Goal: Task Accomplishment & Management: Manage account settings

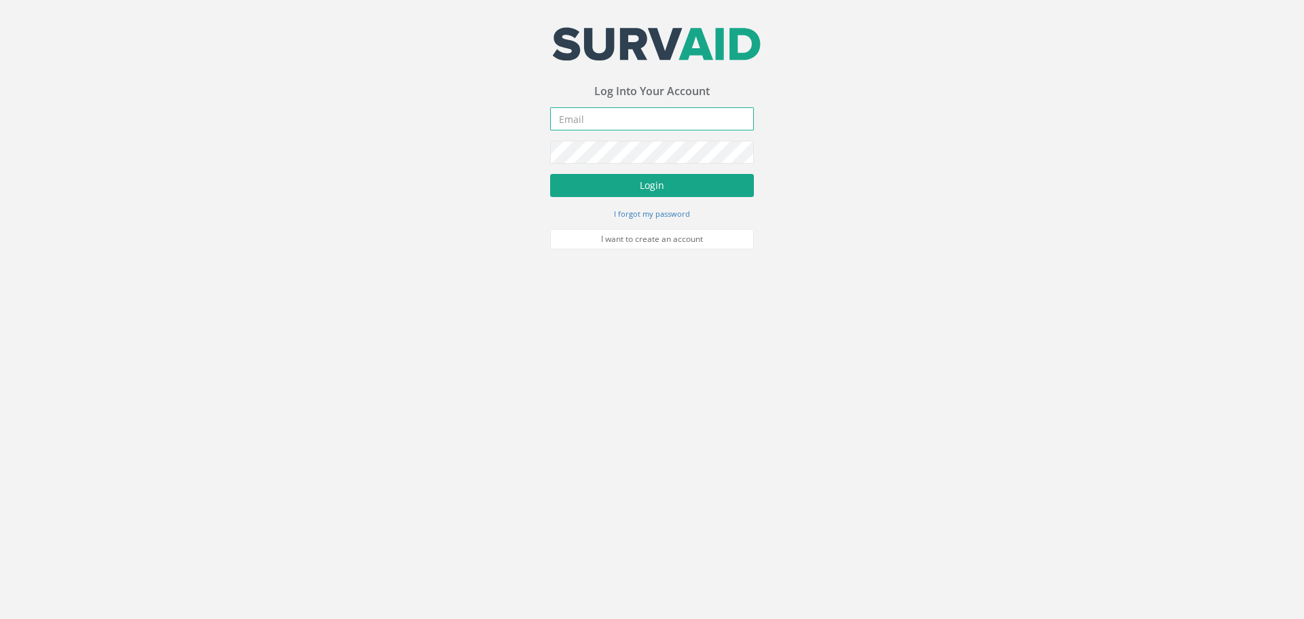
type input "[PERSON_NAME][EMAIL_ADDRESS][DOMAIN_NAME]"
click at [645, 183] on button "Login" at bounding box center [652, 185] width 204 height 23
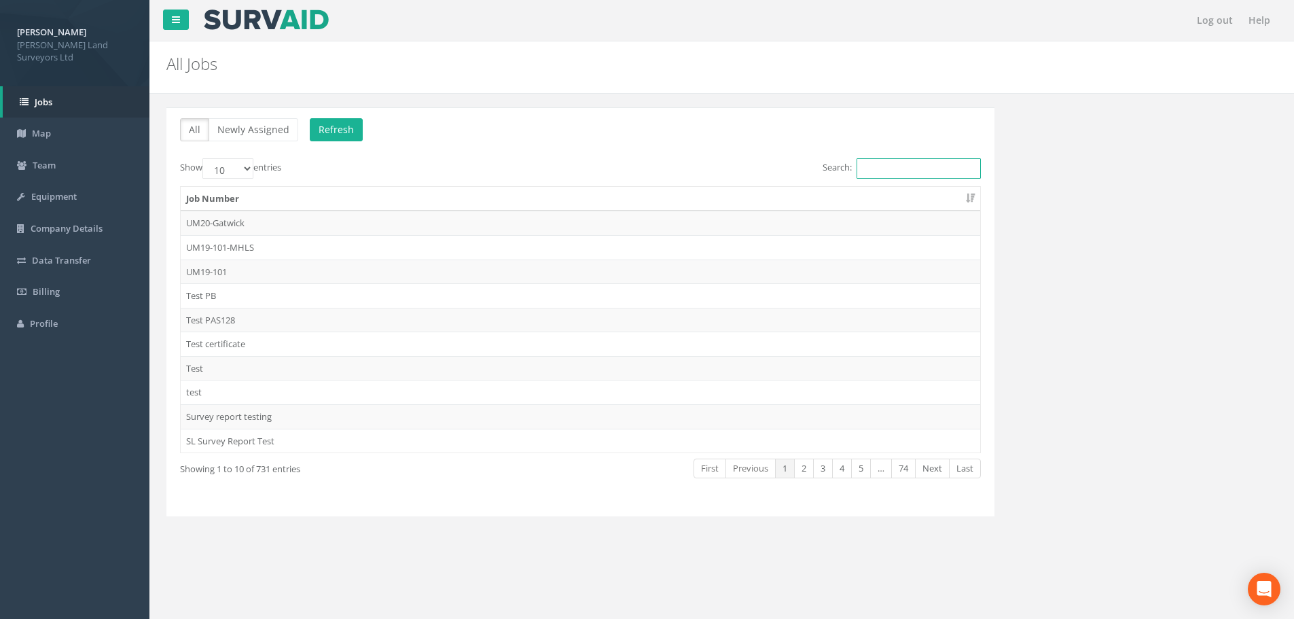
click at [865, 169] on input "Search:" at bounding box center [919, 168] width 124 height 20
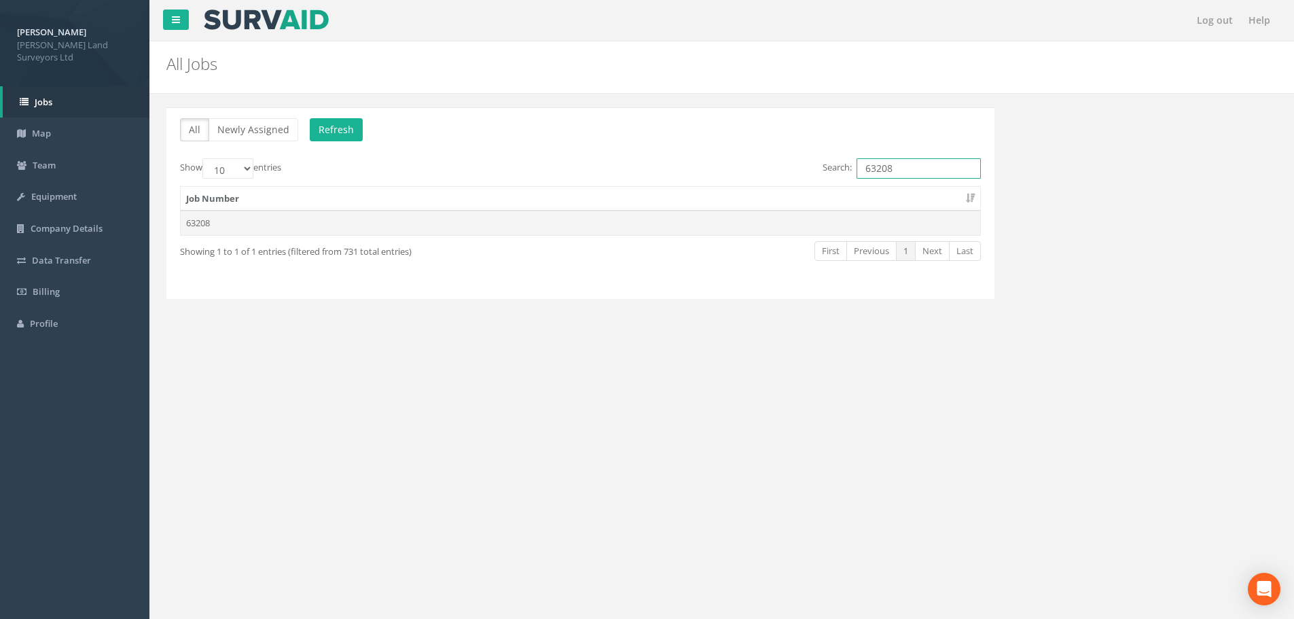
type input "63208"
click at [212, 225] on td "63208" at bounding box center [581, 223] width 800 height 24
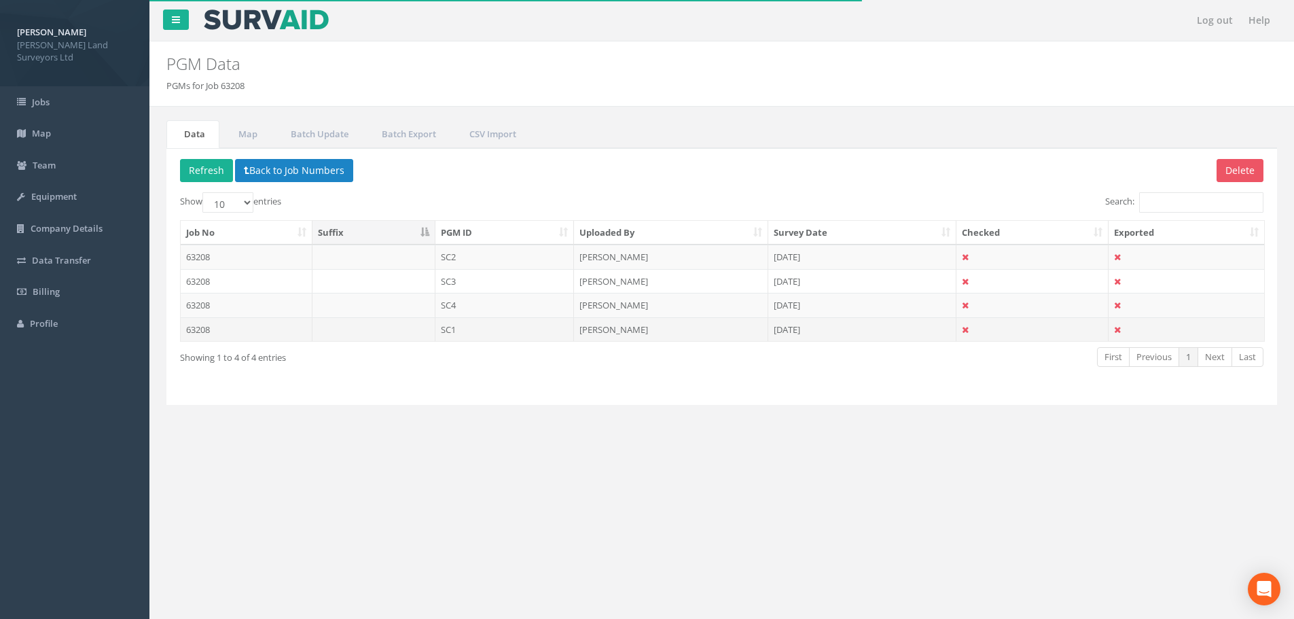
click at [203, 329] on td "63208" at bounding box center [247, 329] width 132 height 24
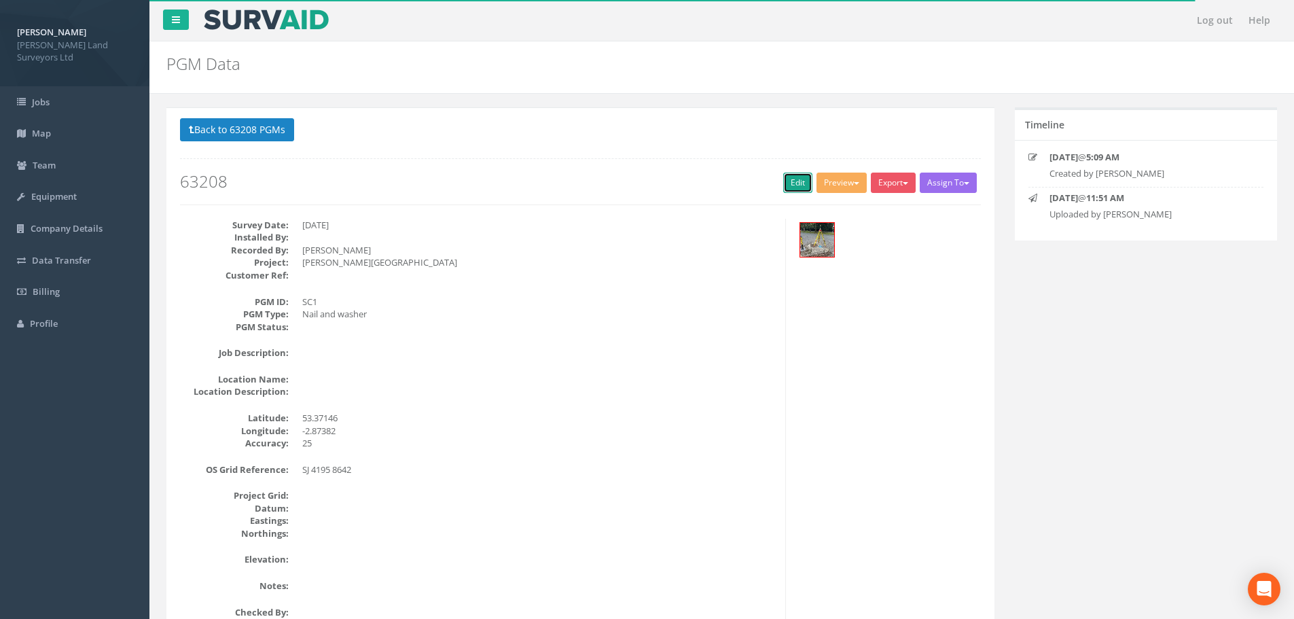
click at [800, 181] on link "Edit" at bounding box center [797, 183] width 29 height 20
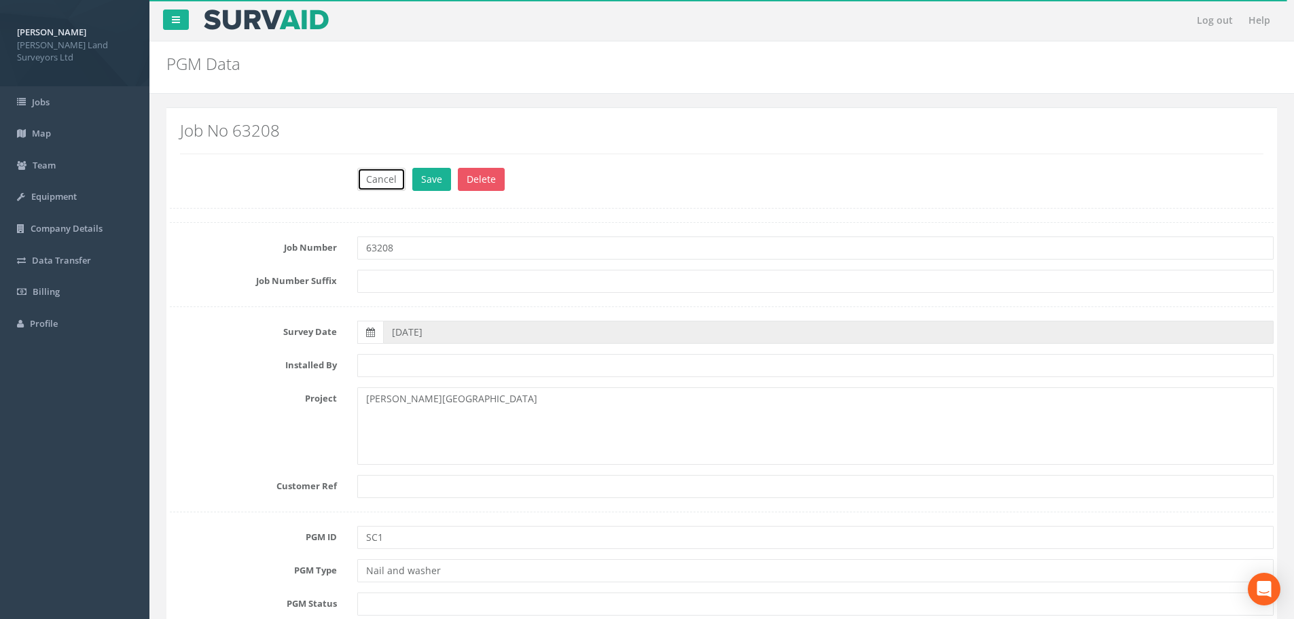
click at [380, 181] on button "Cancel" at bounding box center [381, 179] width 48 height 23
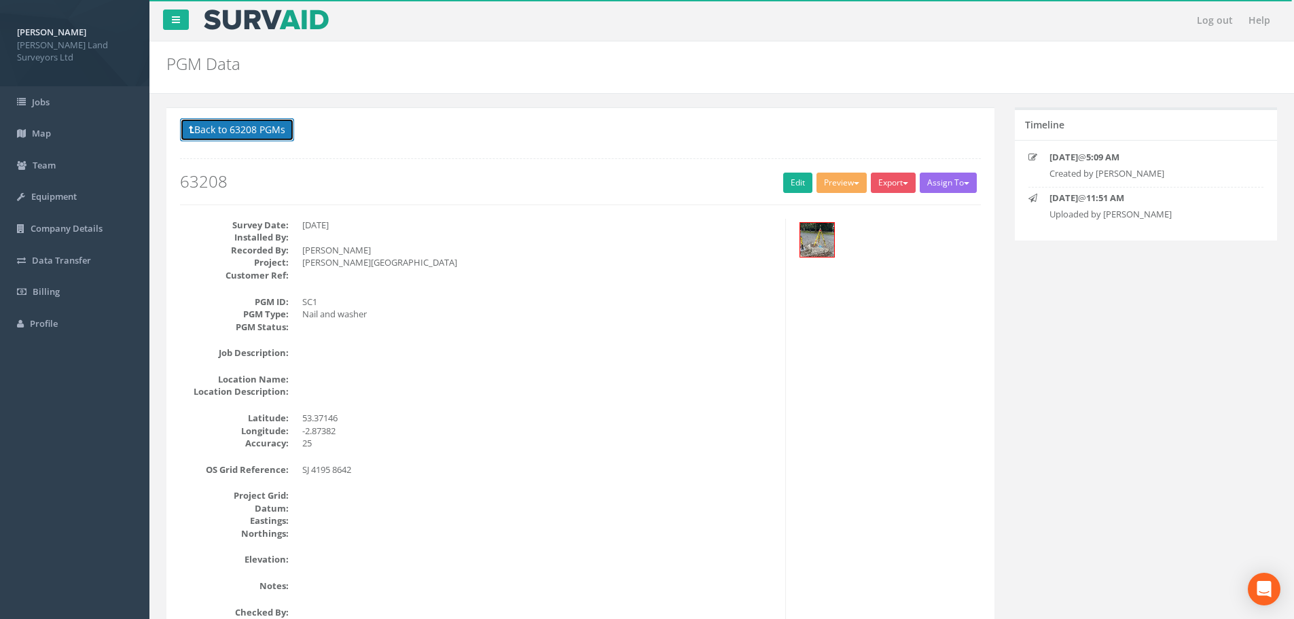
click at [245, 127] on button "Back to 63208 PGMs" at bounding box center [237, 129] width 114 height 23
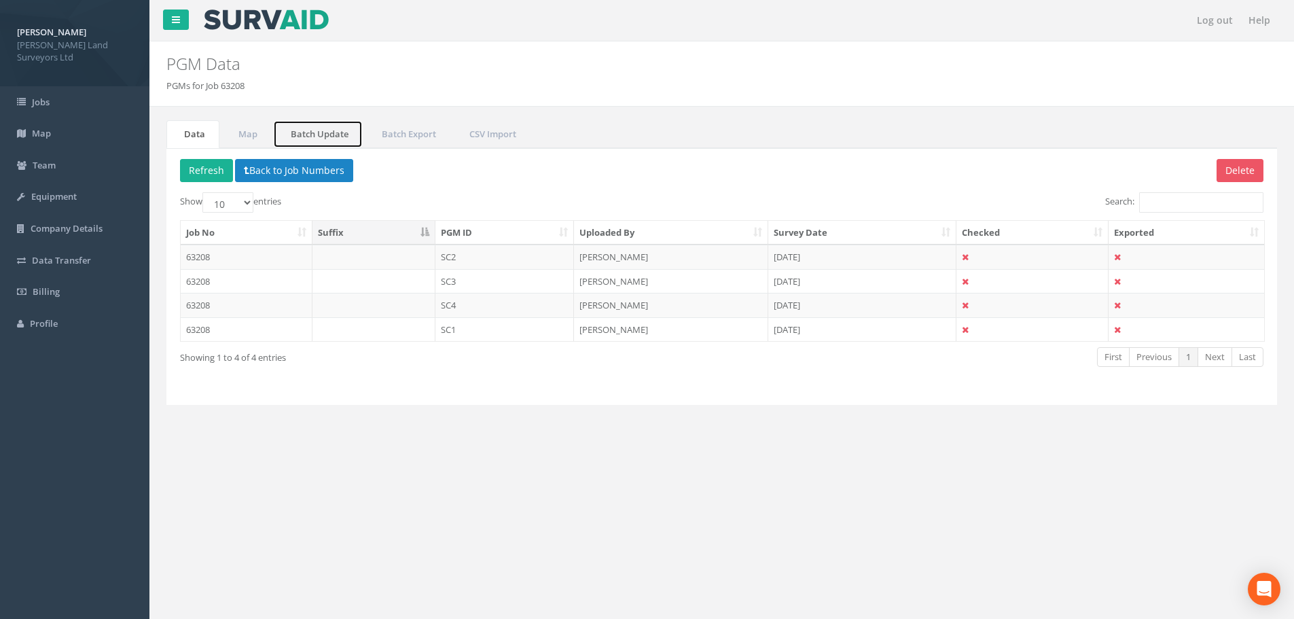
click at [315, 131] on link "Batch Update" at bounding box center [318, 134] width 90 height 28
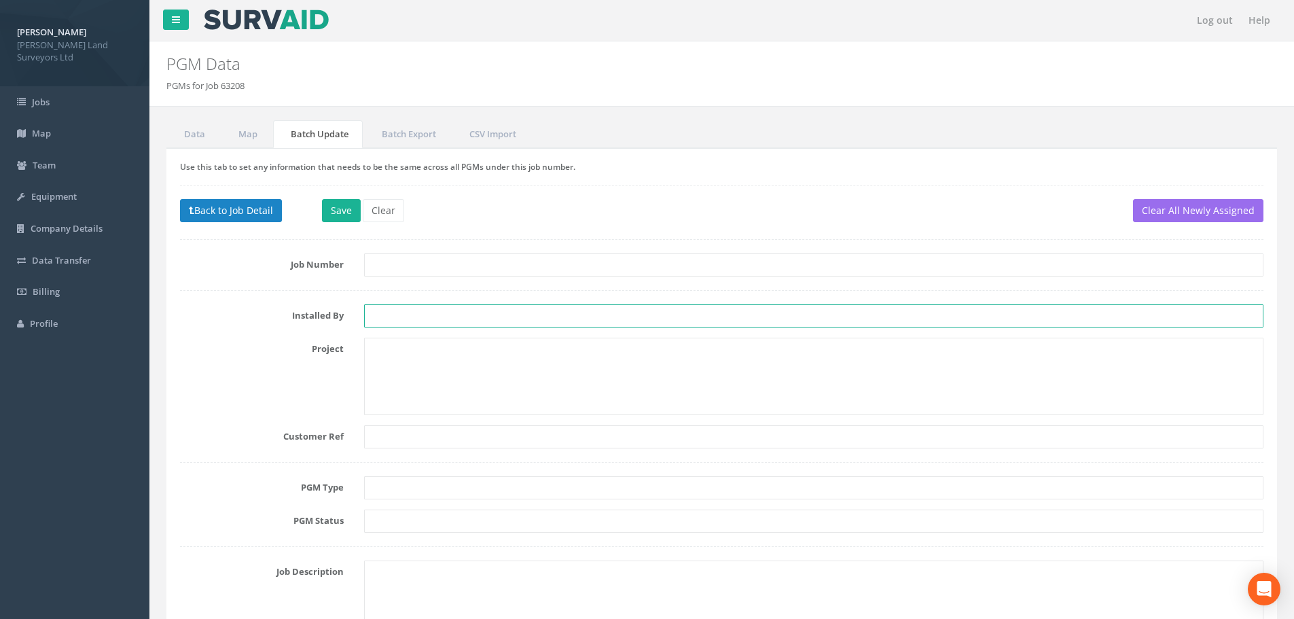
click at [460, 315] on input "text" at bounding box center [813, 315] width 899 height 23
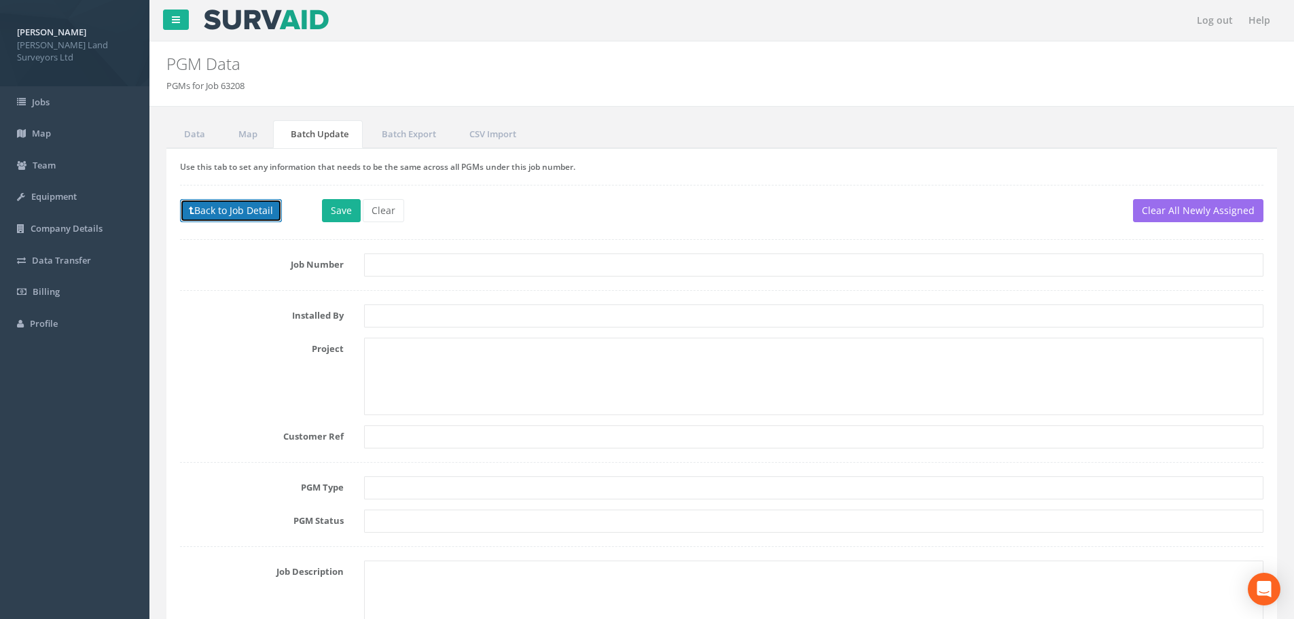
click at [244, 206] on button "Back to Job Detail" at bounding box center [231, 210] width 102 height 23
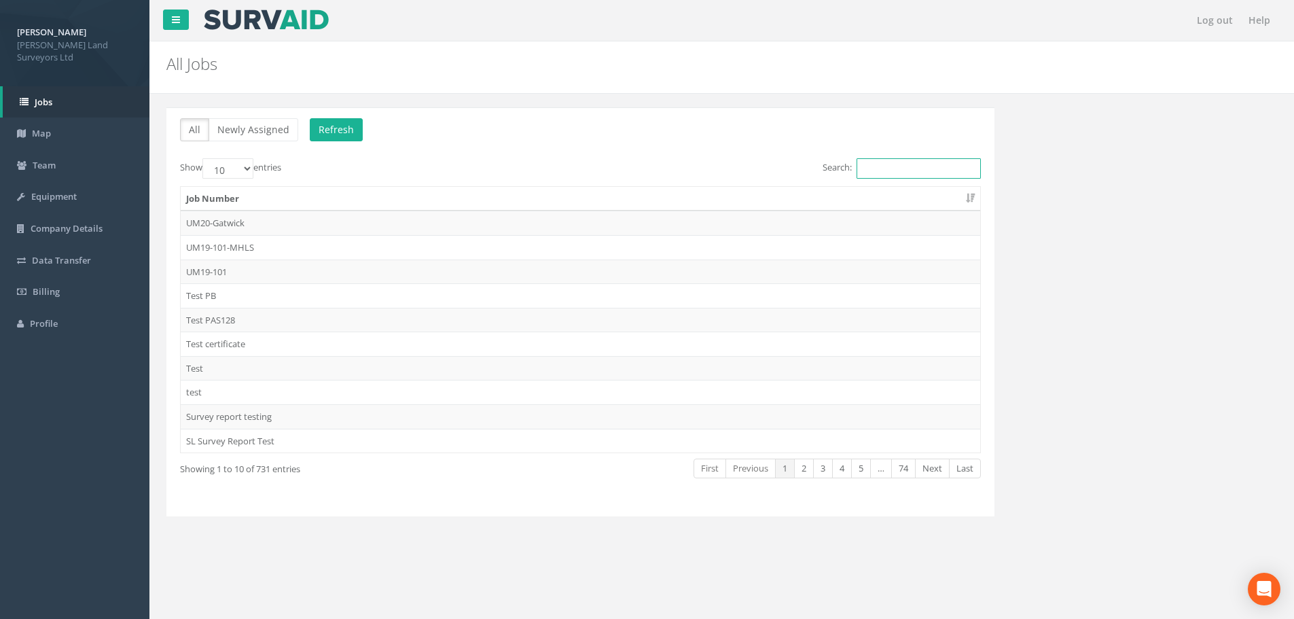
click at [897, 168] on input "Search:" at bounding box center [919, 168] width 124 height 20
drag, startPoint x: 897, startPoint y: 168, endPoint x: 897, endPoint y: 183, distance: 15.6
click at [892, 171] on input "63" at bounding box center [919, 168] width 124 height 20
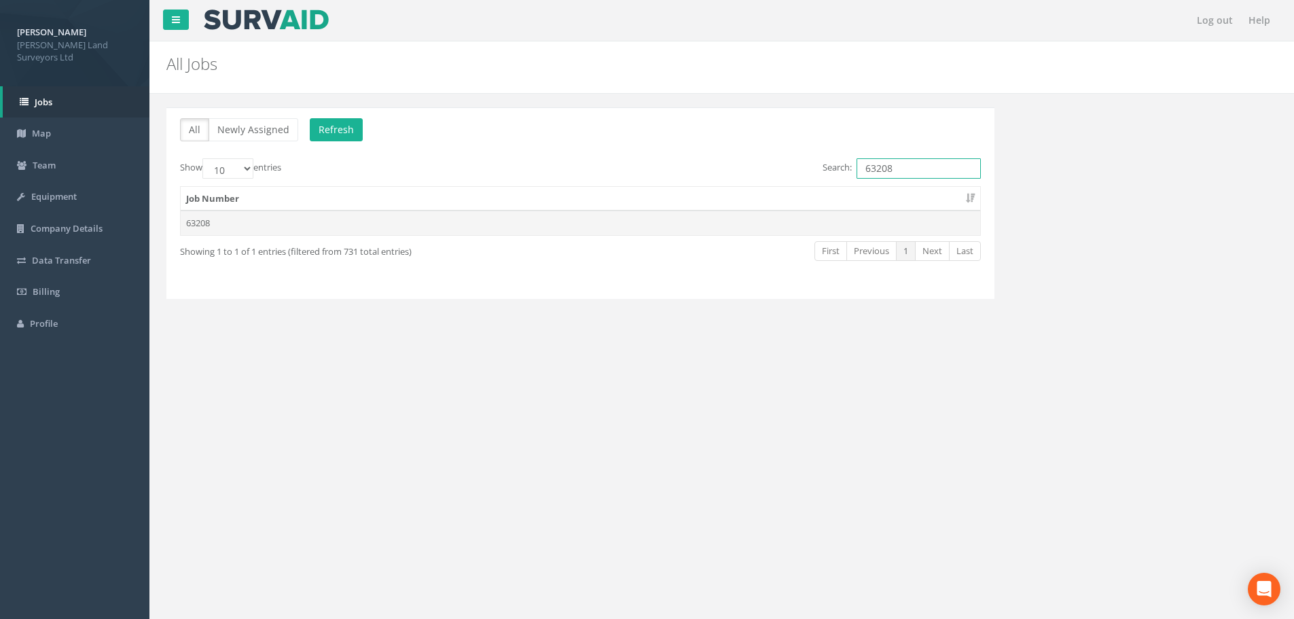
type input "63208"
click at [199, 220] on td "63208" at bounding box center [581, 223] width 800 height 24
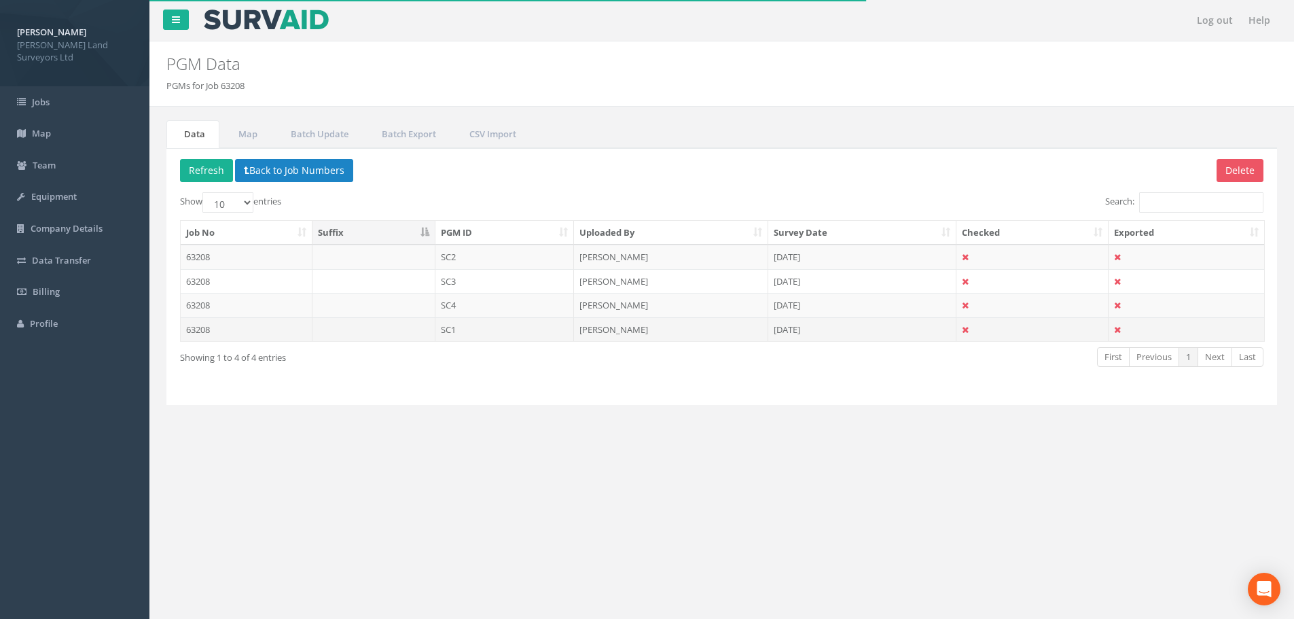
click at [444, 329] on td "SC1" at bounding box center [504, 329] width 139 height 24
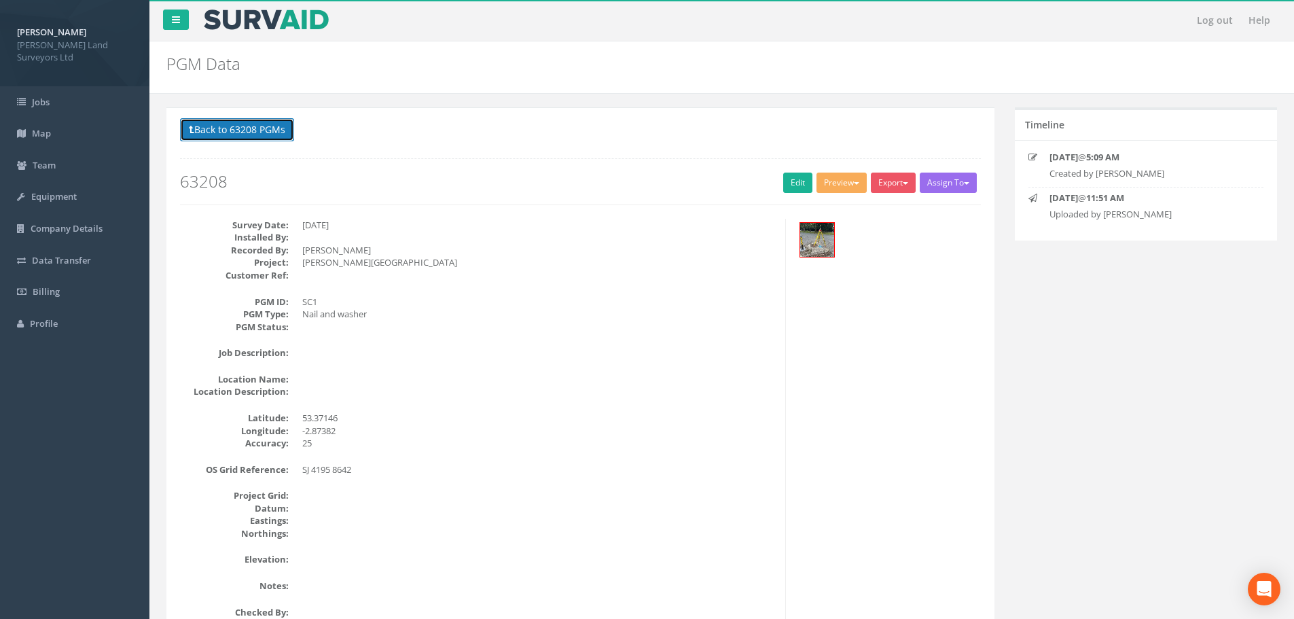
click at [245, 129] on button "Back to 63208 PGMs" at bounding box center [237, 129] width 114 height 23
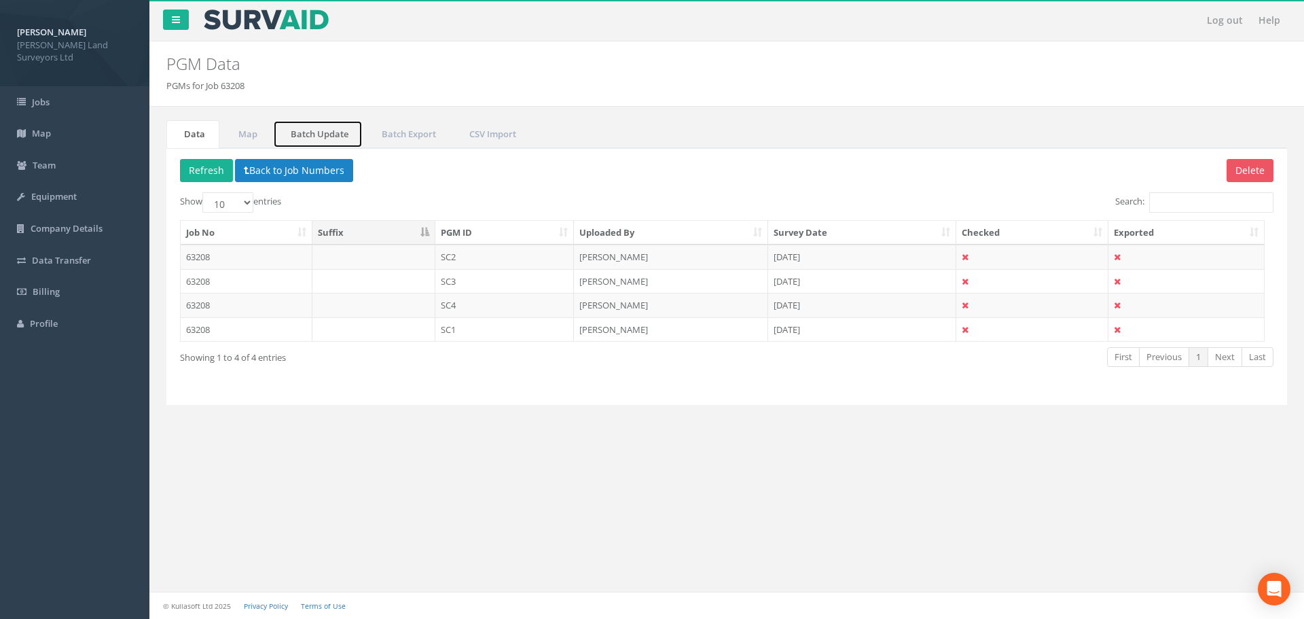
click at [339, 138] on link "Batch Update" at bounding box center [318, 134] width 90 height 28
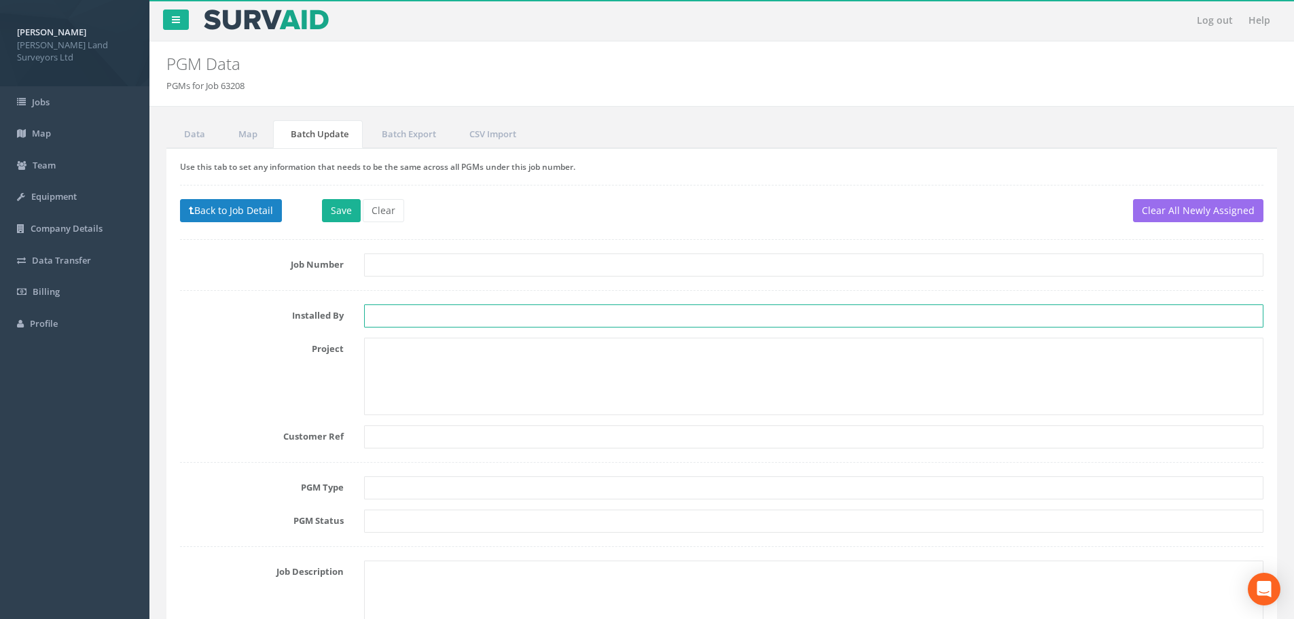
click at [389, 315] on input "text" at bounding box center [813, 315] width 899 height 23
type input "EB"
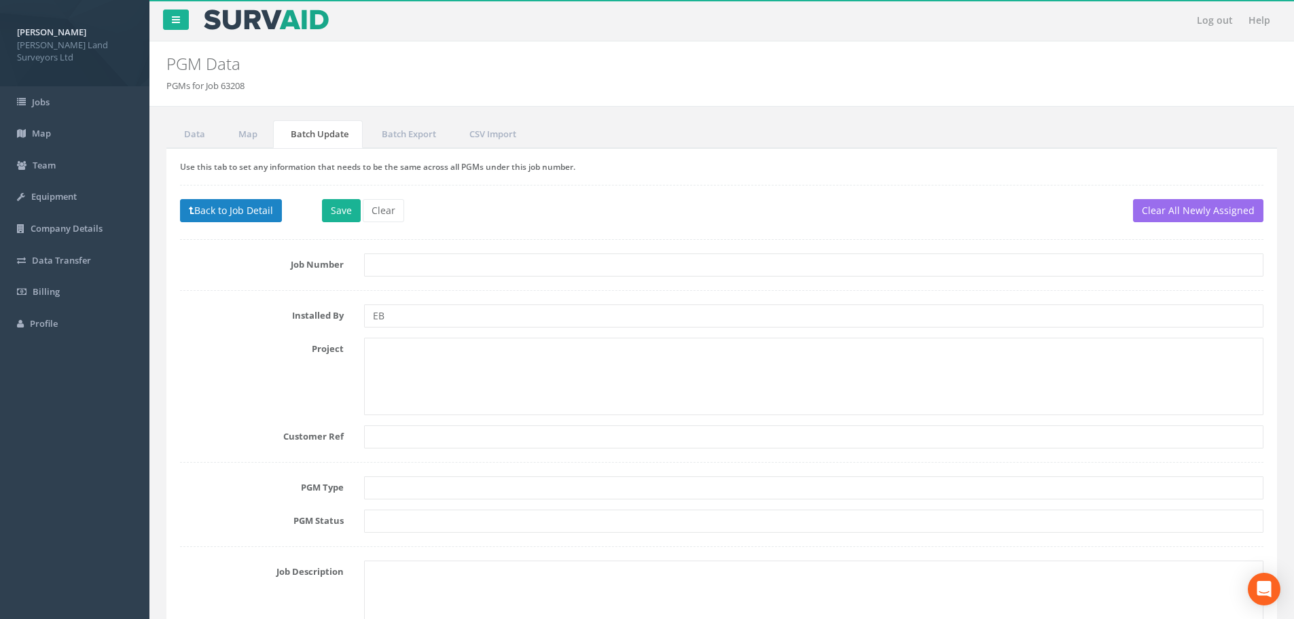
click at [457, 352] on textarea at bounding box center [813, 376] width 899 height 77
type textarea "[PERSON_NAME][GEOGRAPHIC_DATA], [GEOGRAPHIC_DATA]"
click at [405, 486] on input "text" at bounding box center [813, 487] width 899 height 23
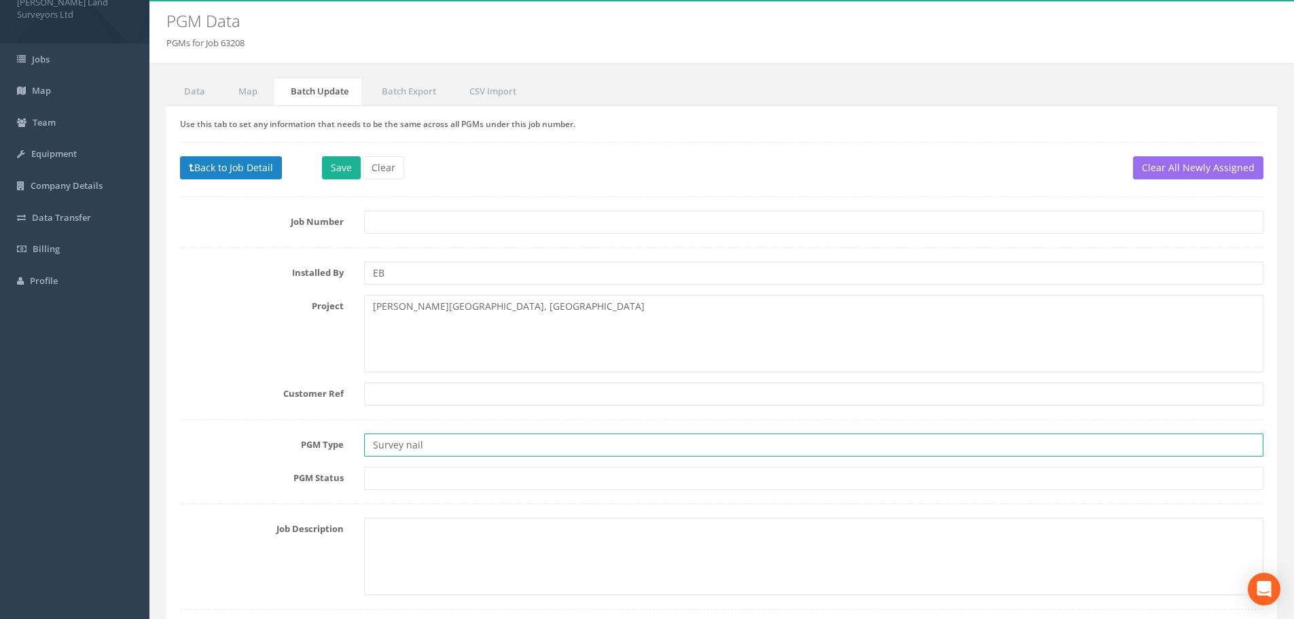
scroll to position [204, 0]
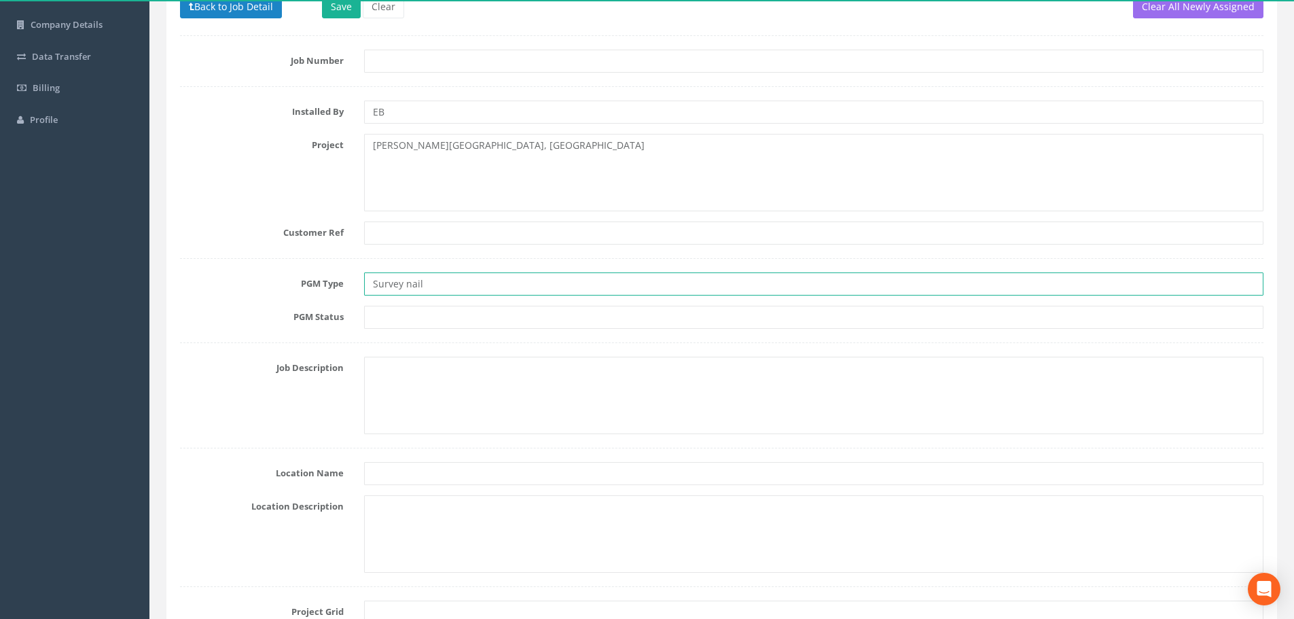
type input "Survey nail"
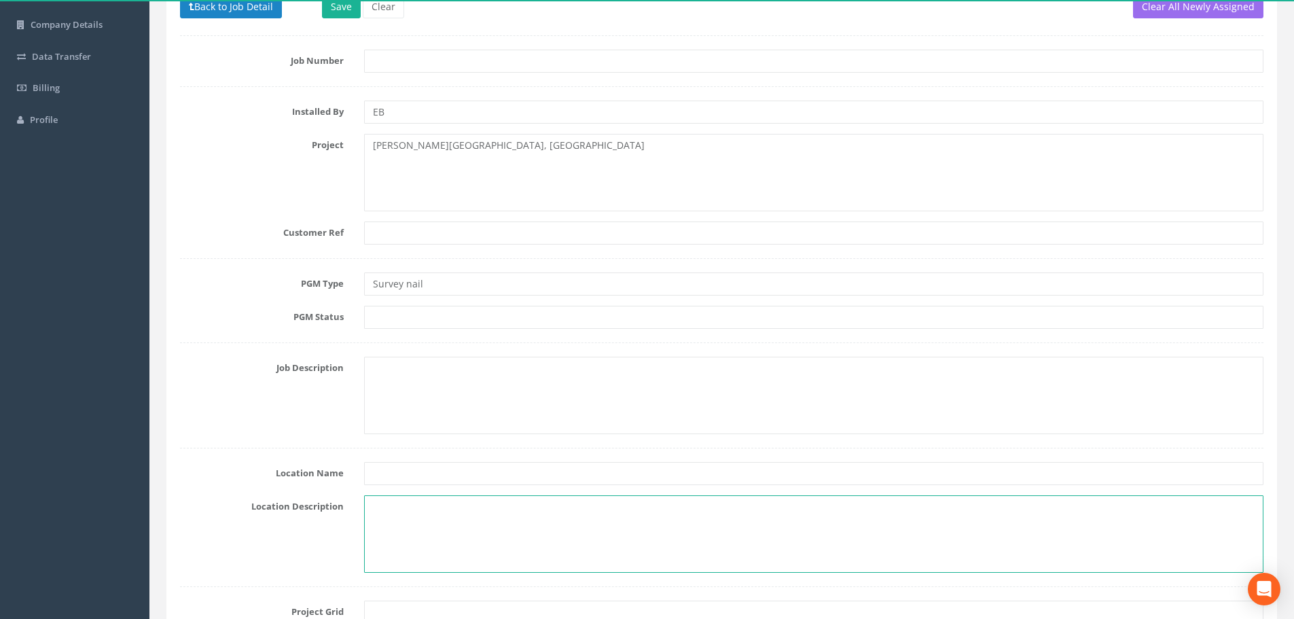
click at [399, 504] on textarea at bounding box center [813, 533] width 899 height 77
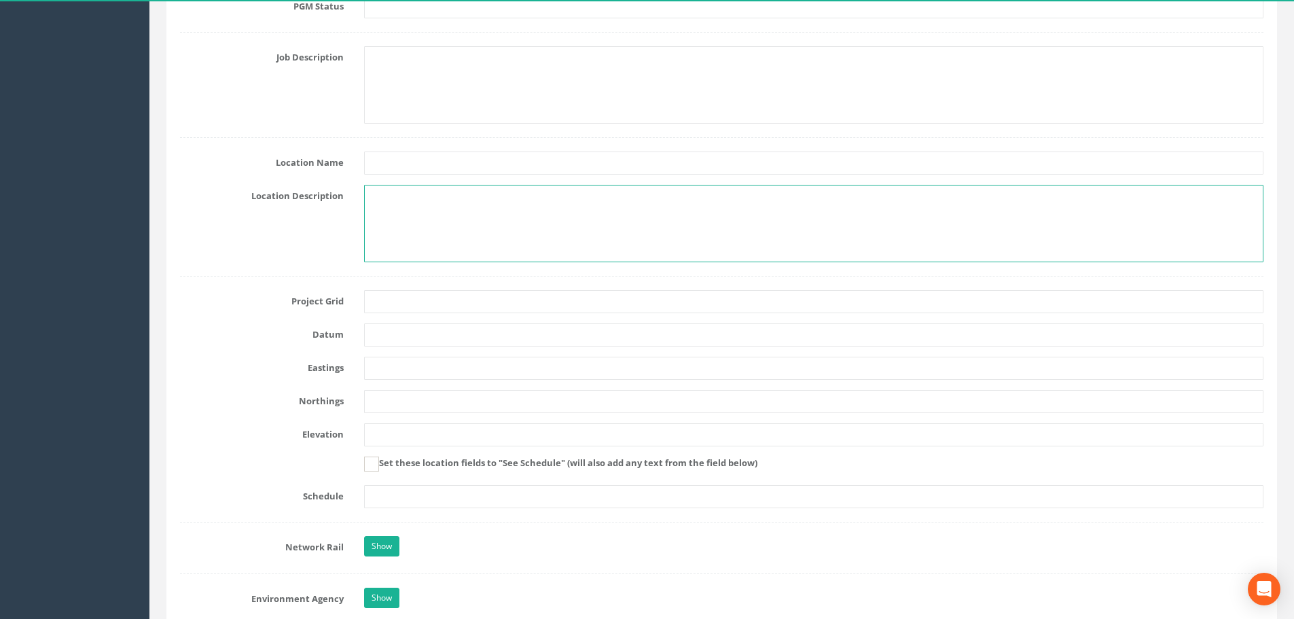
scroll to position [543, 0]
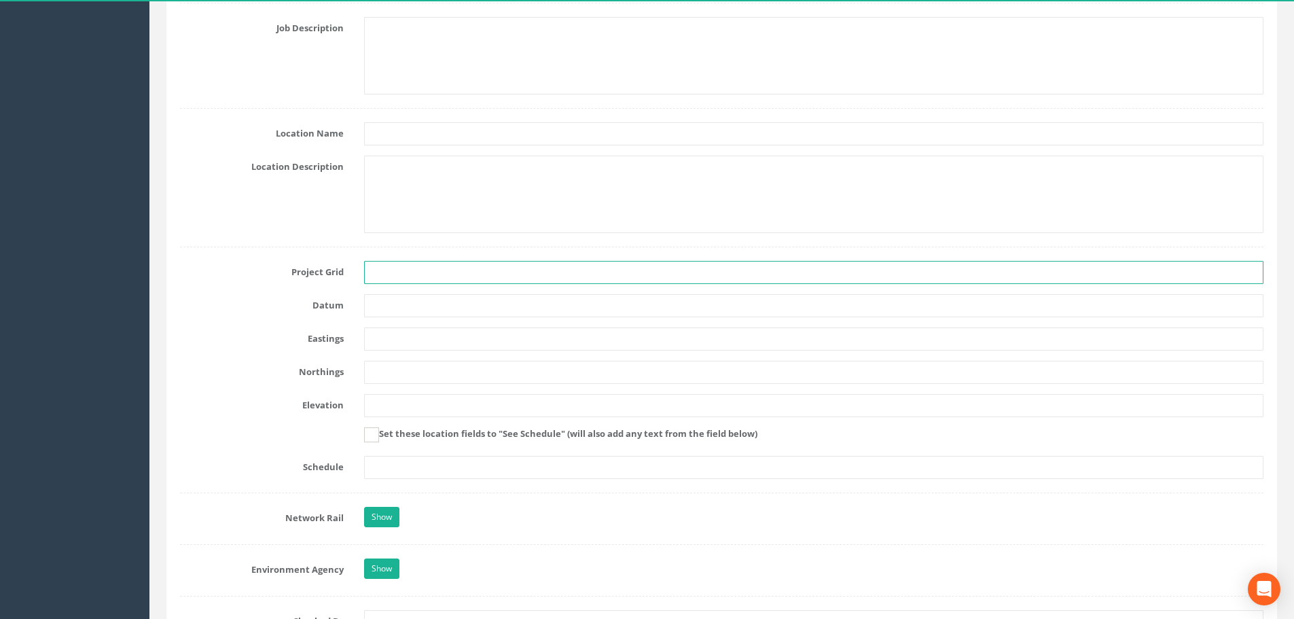
click at [391, 272] on input "text" at bounding box center [813, 272] width 899 height 23
paste input "OSGB36(15)"
type input "OSGB36(15)"
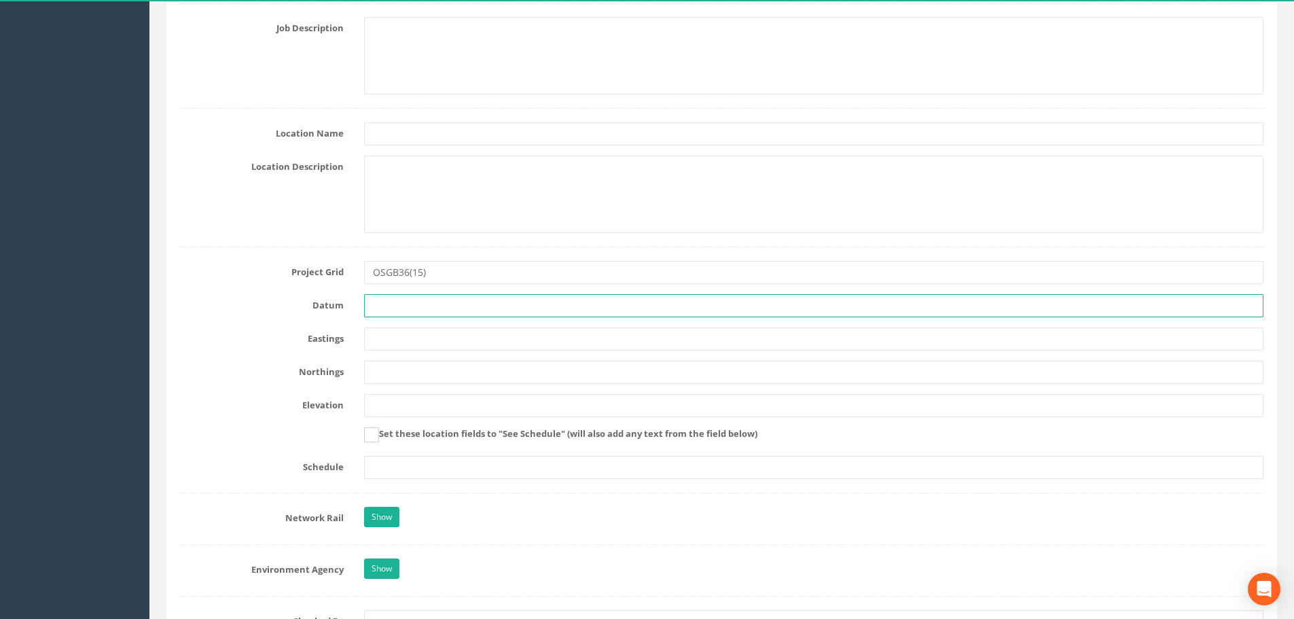
click at [382, 305] on input "text" at bounding box center [813, 305] width 899 height 23
paste input "OSGM15 Newlyn"
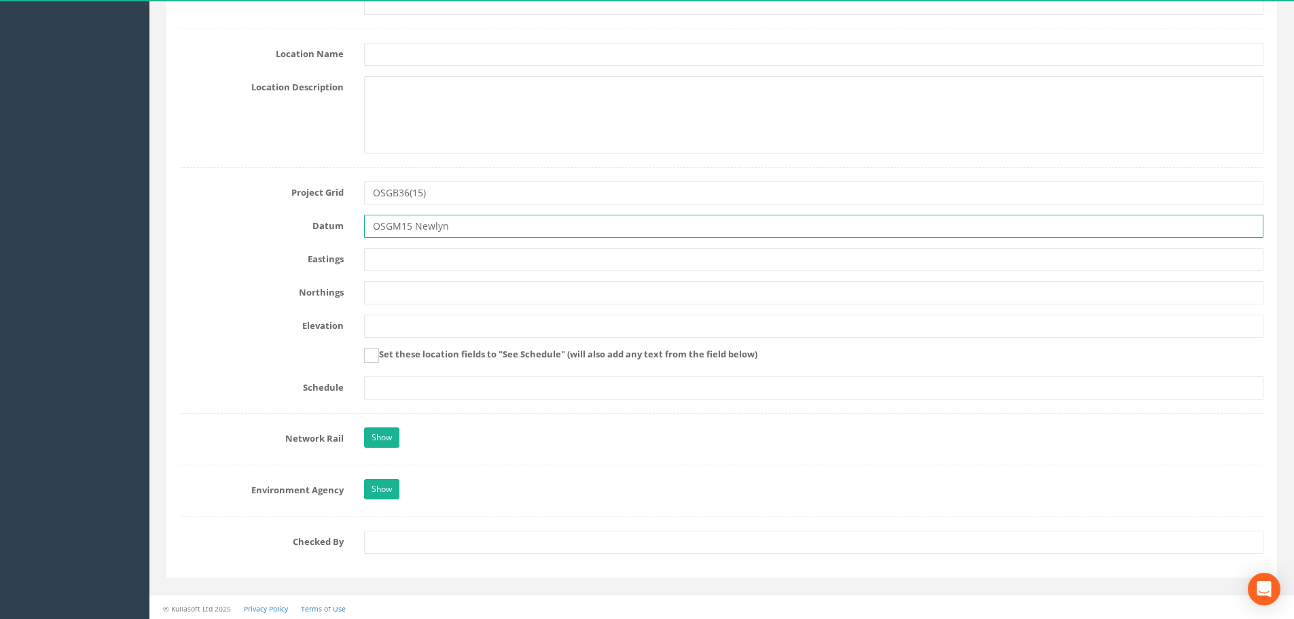
scroll to position [626, 0]
type input "OSGM15 Newlyn"
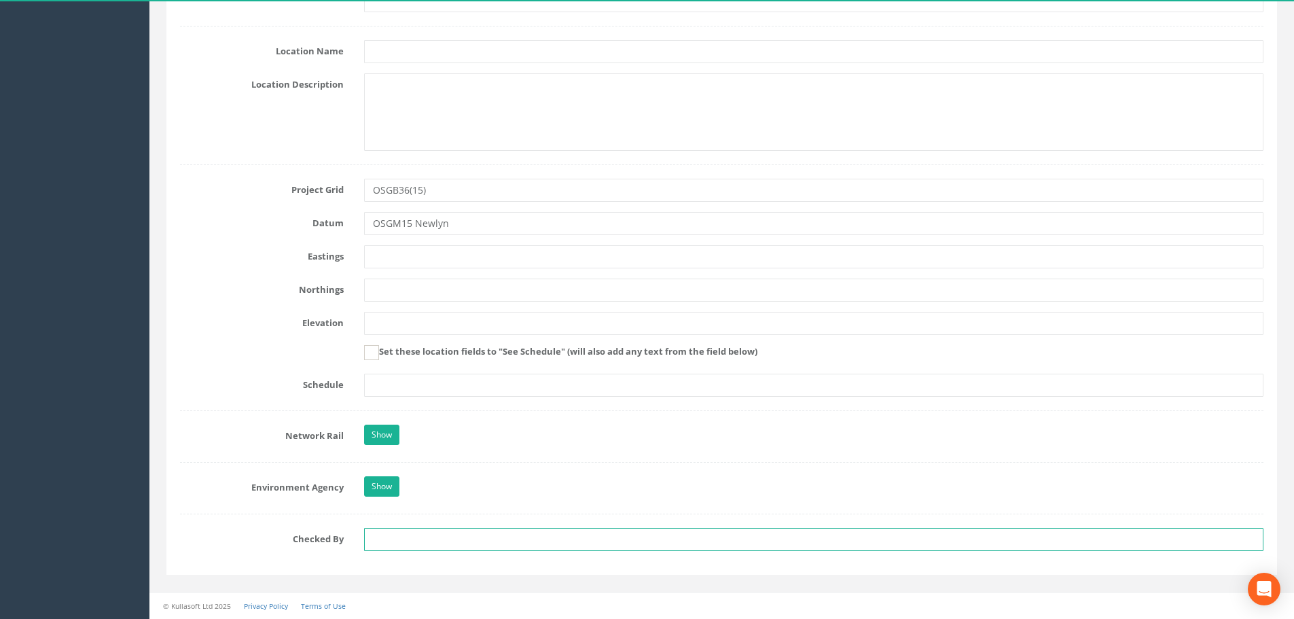
click at [466, 534] on input "text" at bounding box center [813, 539] width 899 height 23
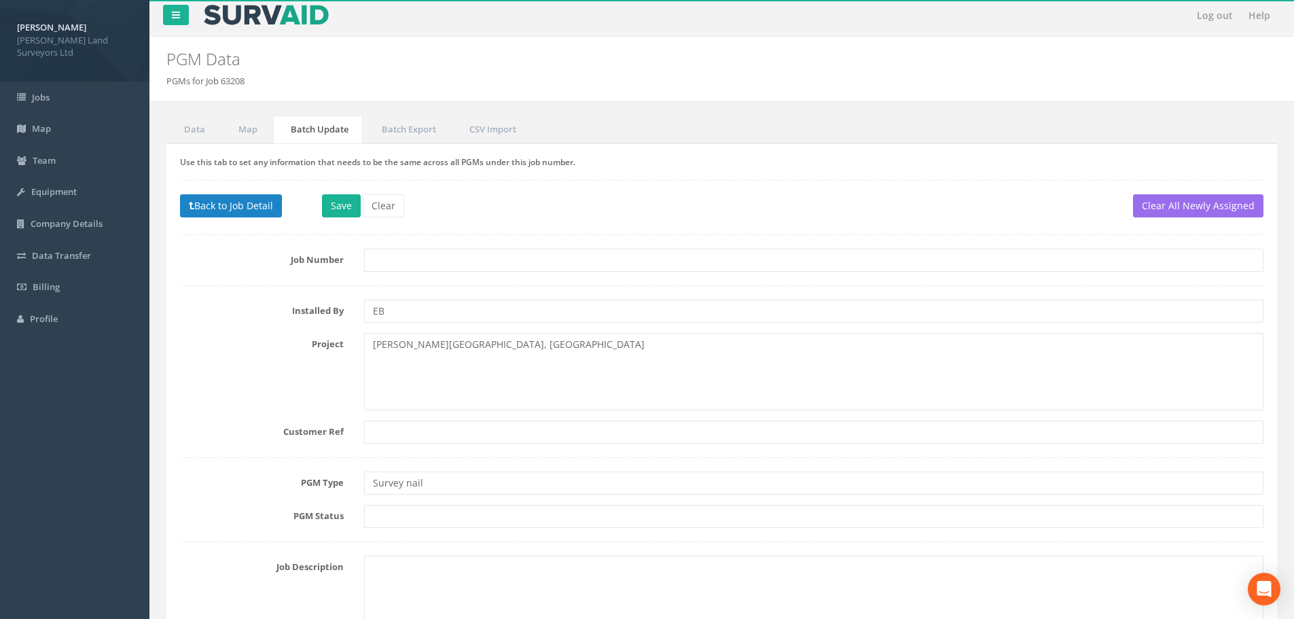
scroll to position [0, 0]
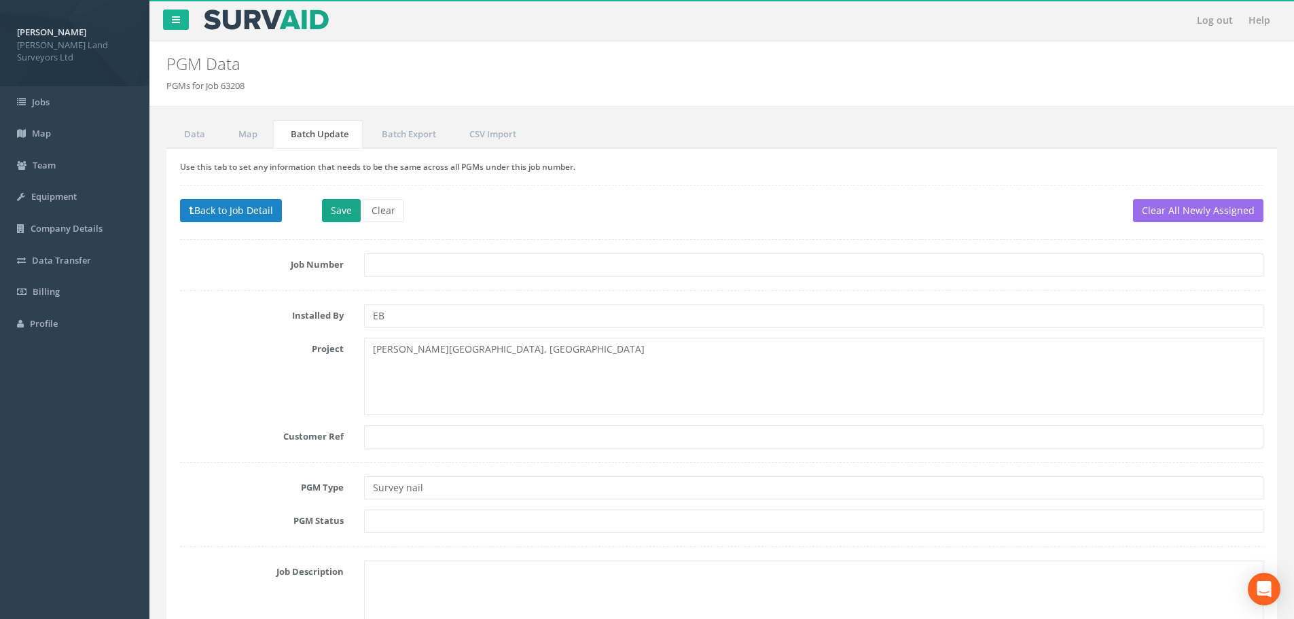
type input "MRS"
click at [352, 216] on button "Save" at bounding box center [341, 210] width 39 height 23
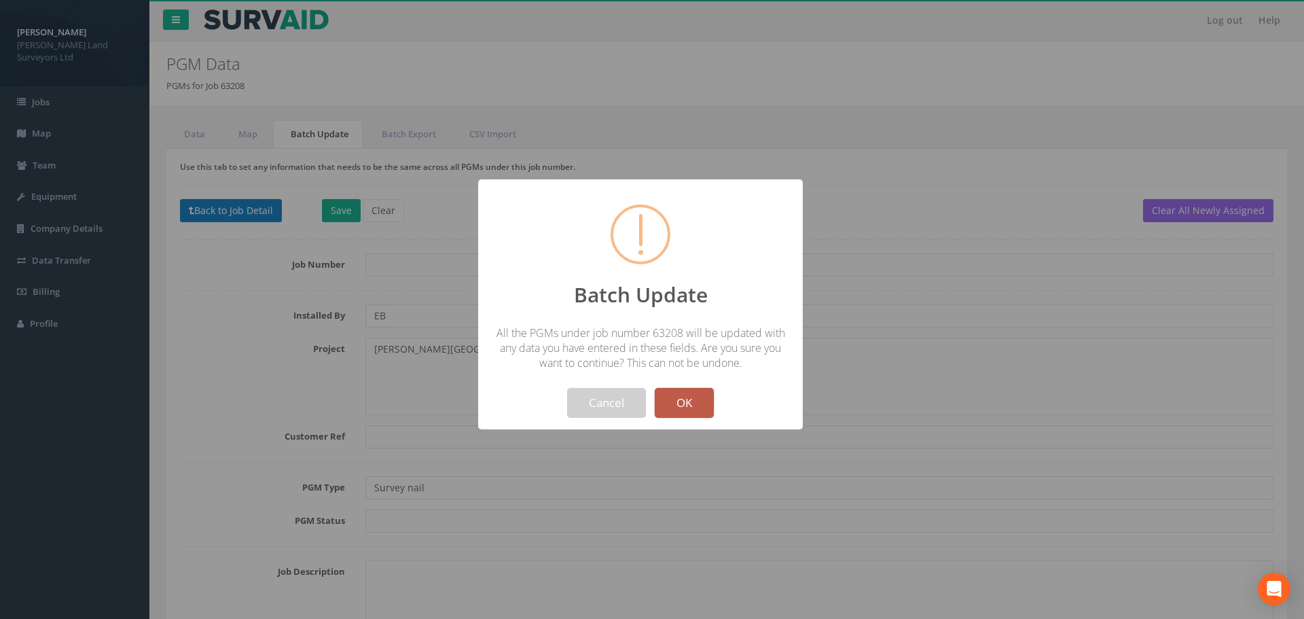
click at [673, 399] on button "OK" at bounding box center [684, 403] width 59 height 30
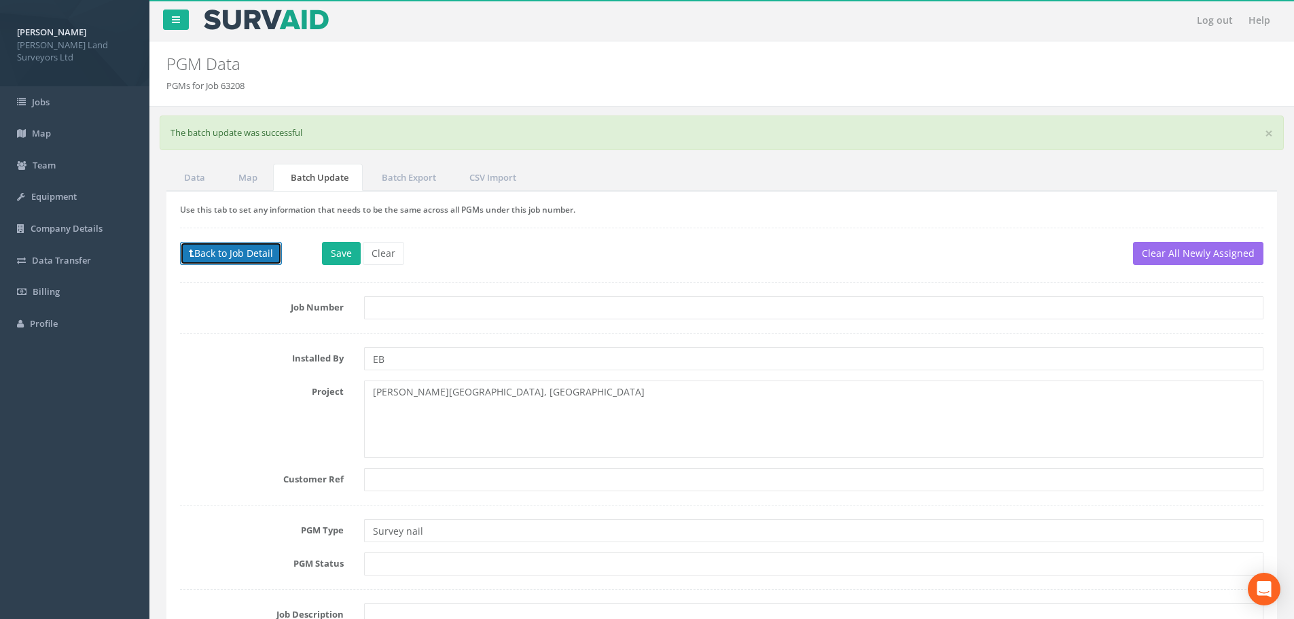
click at [253, 252] on button "Back to Job Detail" at bounding box center [231, 253] width 102 height 23
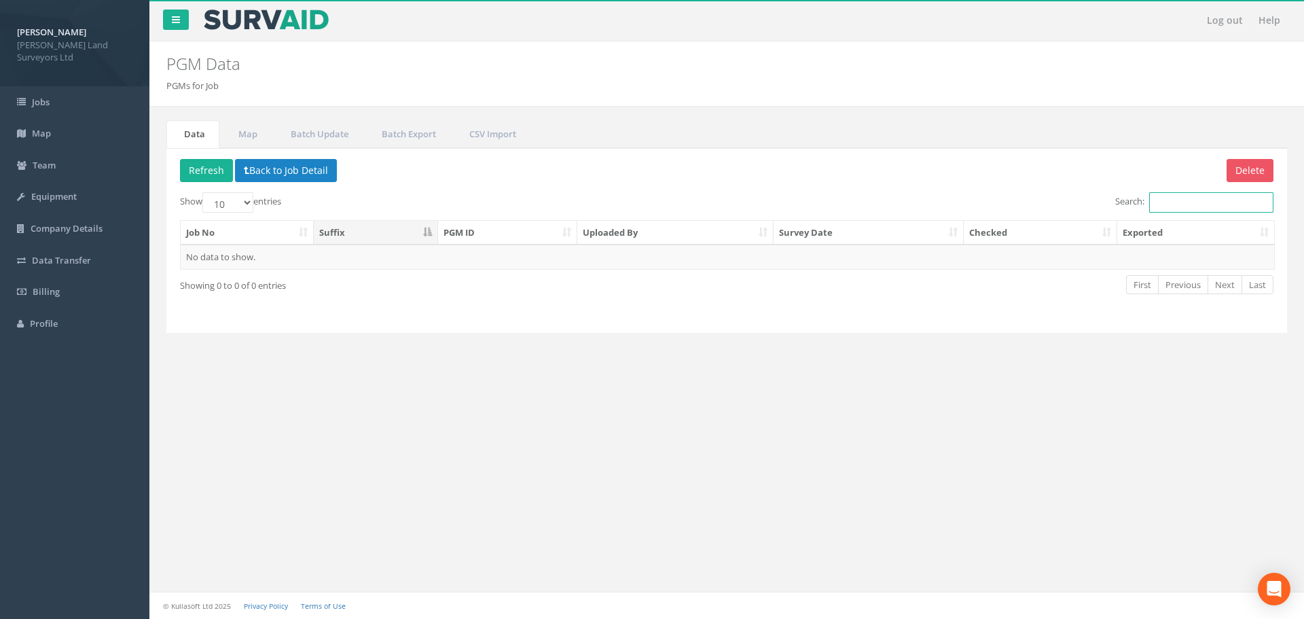
click at [1175, 200] on input "Search:" at bounding box center [1211, 202] width 124 height 20
type input "63208"
click at [240, 161] on button "Back to Job Detail" at bounding box center [286, 170] width 102 height 23
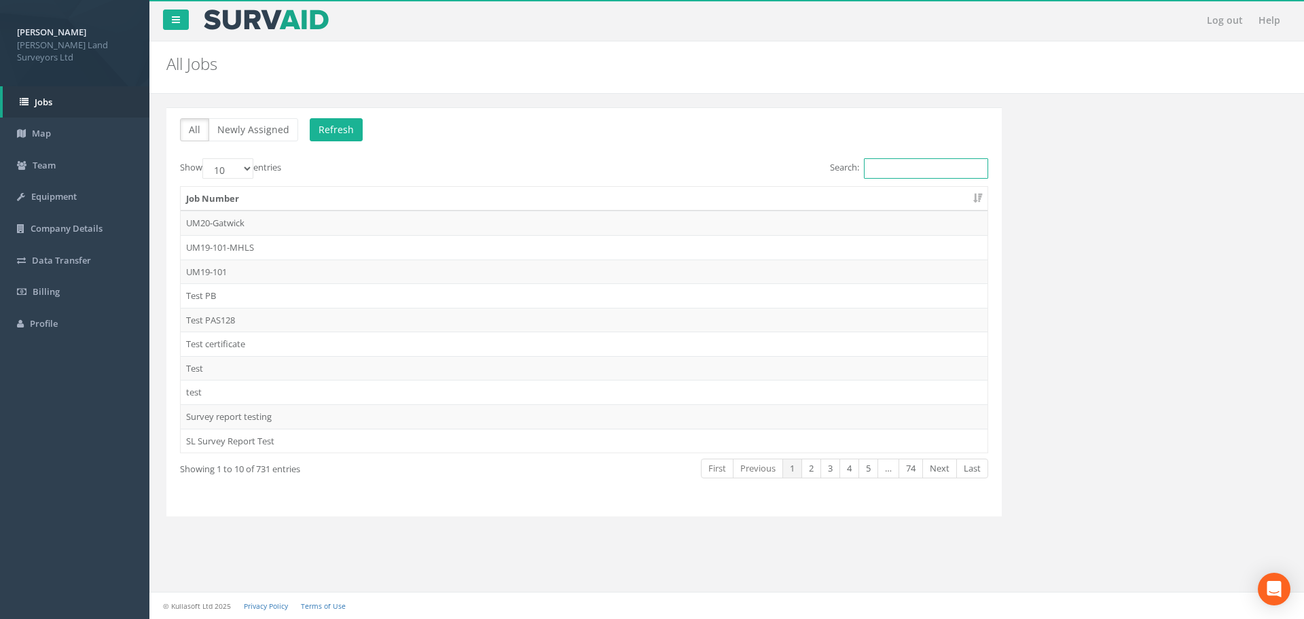
click at [881, 164] on input "Search:" at bounding box center [926, 168] width 124 height 20
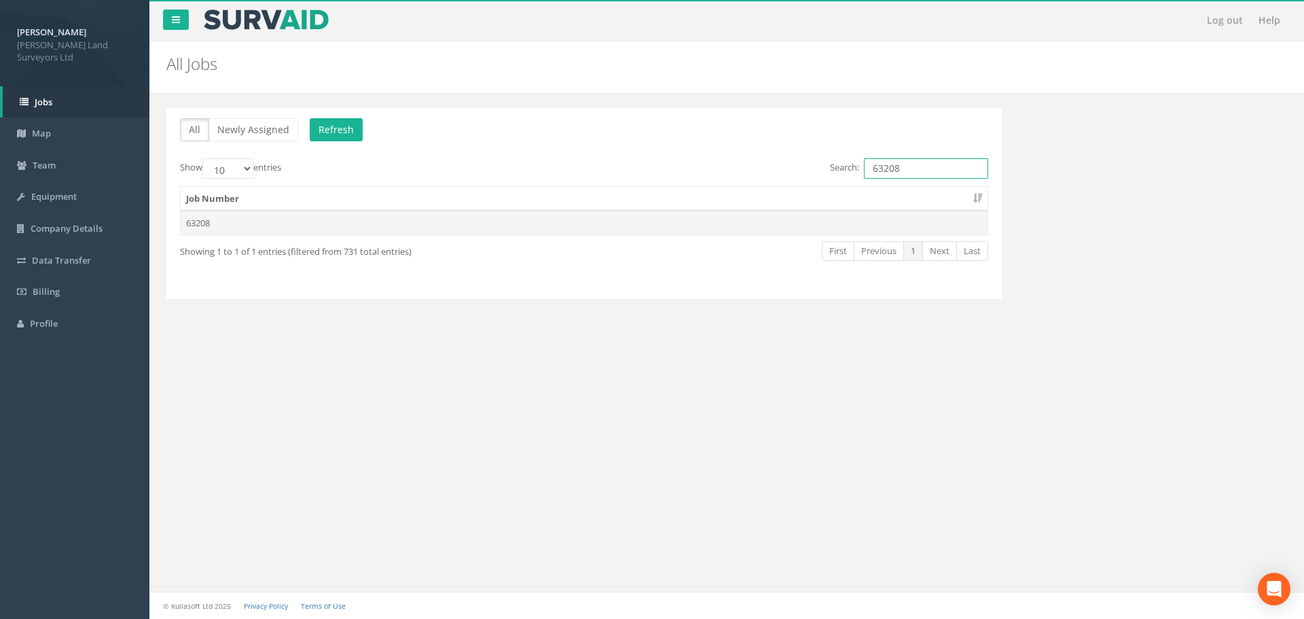
type input "63208"
click at [210, 223] on td "63208" at bounding box center [584, 223] width 807 height 24
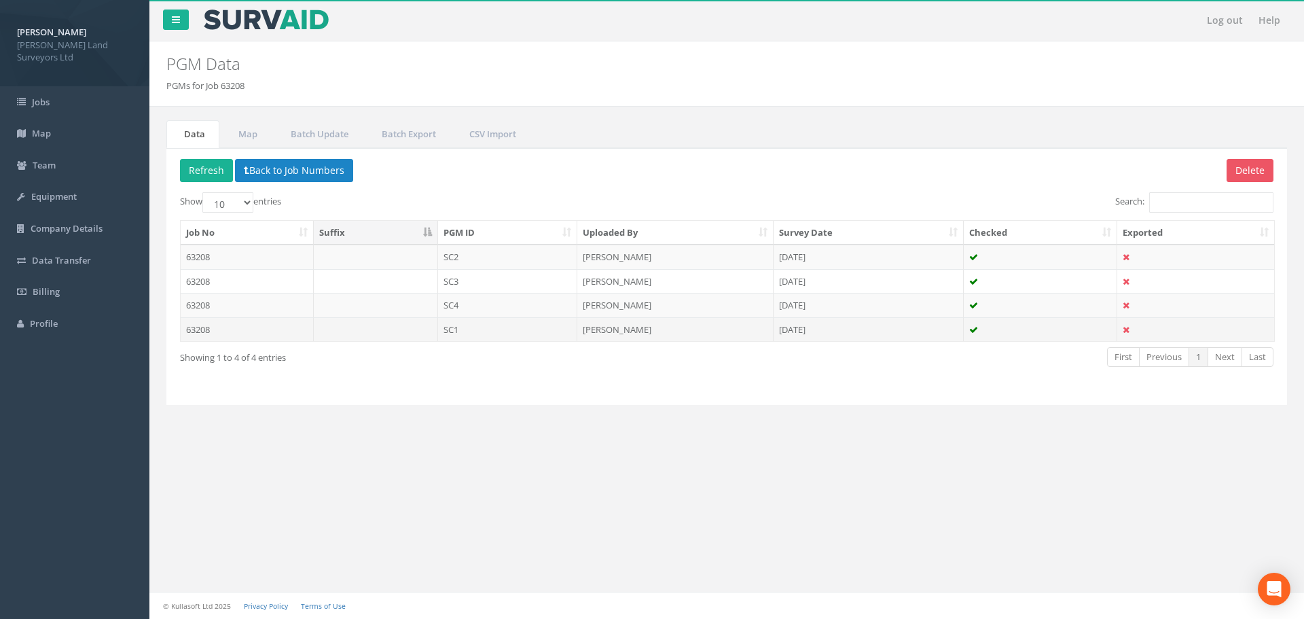
click at [450, 329] on td "SC1" at bounding box center [508, 329] width 140 height 24
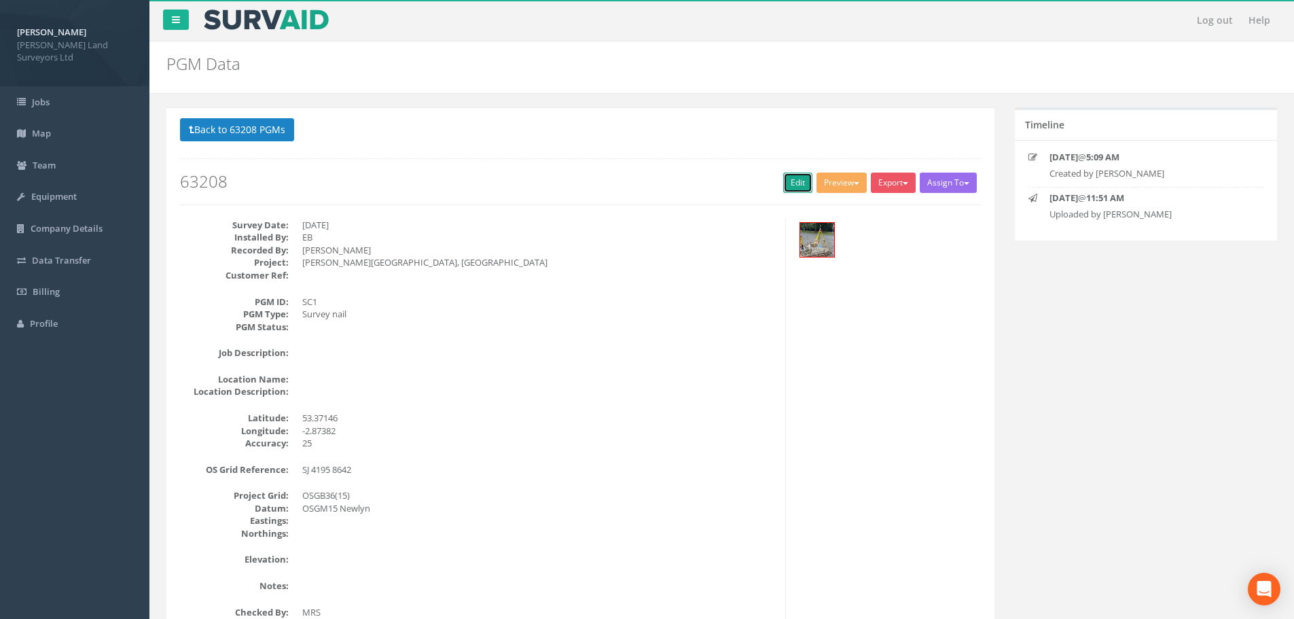
click at [791, 185] on link "Edit" at bounding box center [797, 183] width 29 height 20
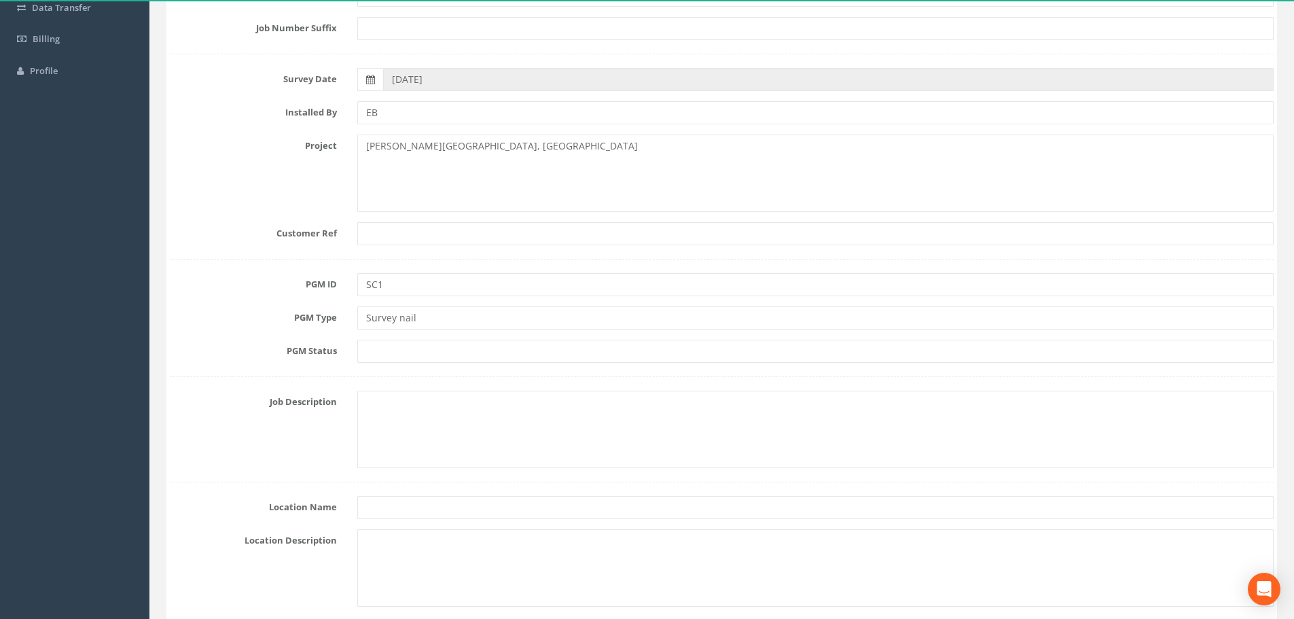
scroll to position [272, 0]
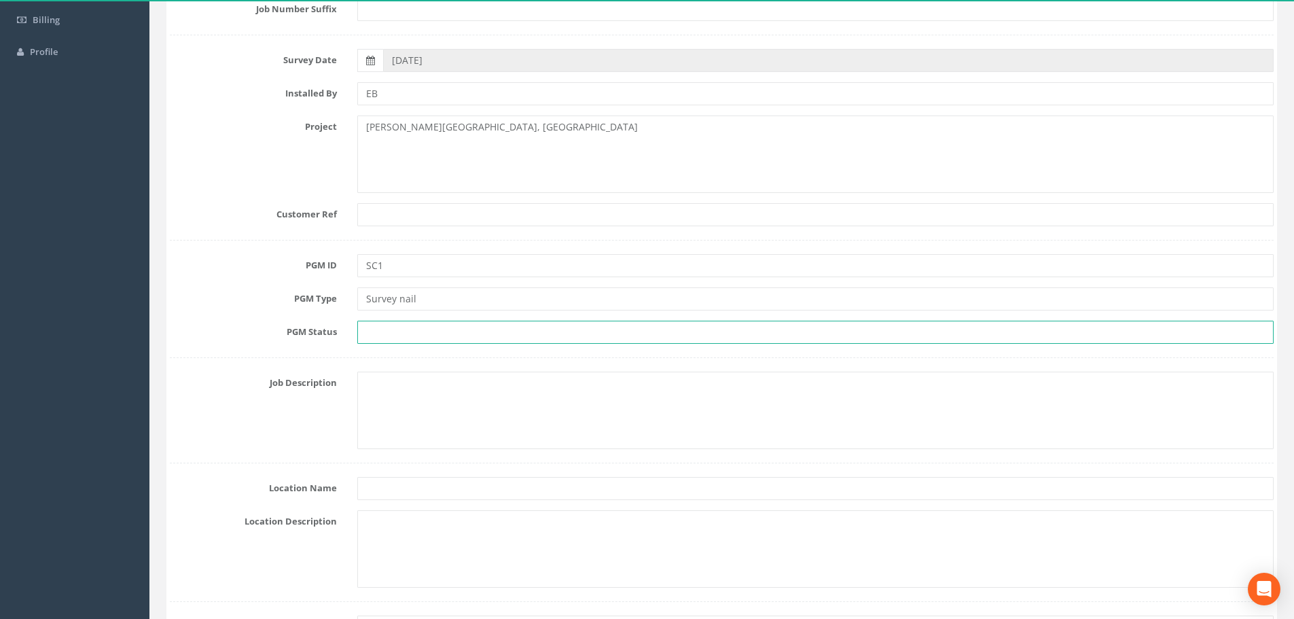
click at [413, 331] on input "text" at bounding box center [815, 332] width 916 height 23
click at [371, 332] on input "primary" at bounding box center [815, 332] width 916 height 23
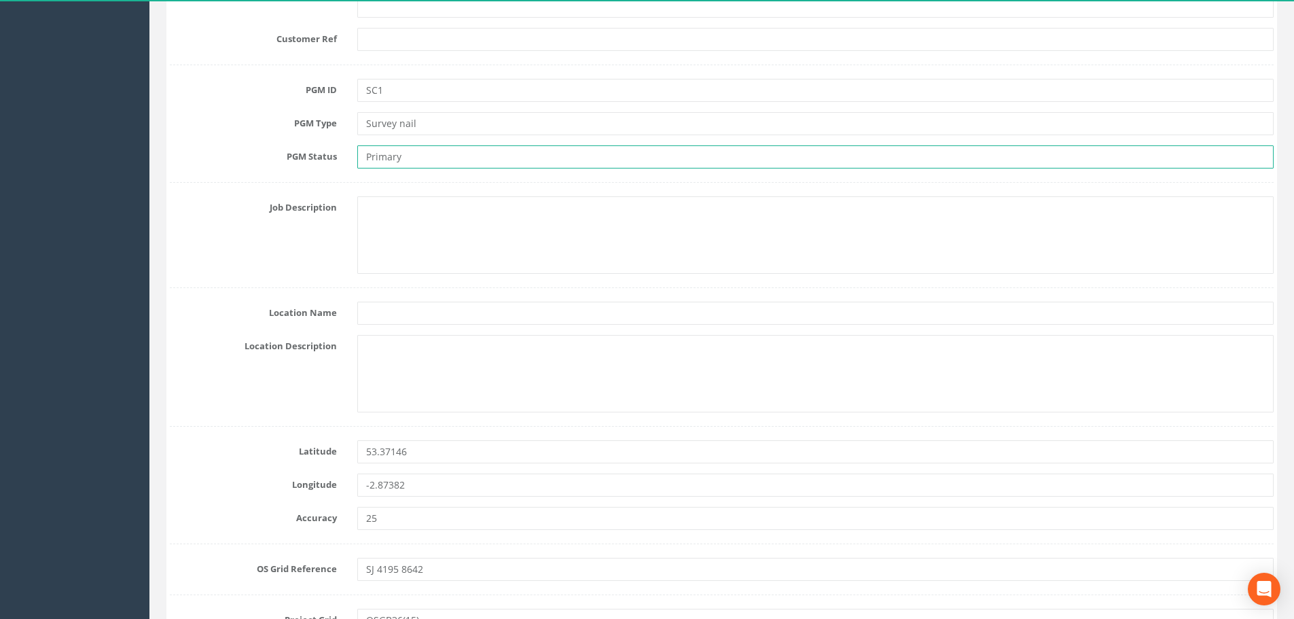
scroll to position [476, 0]
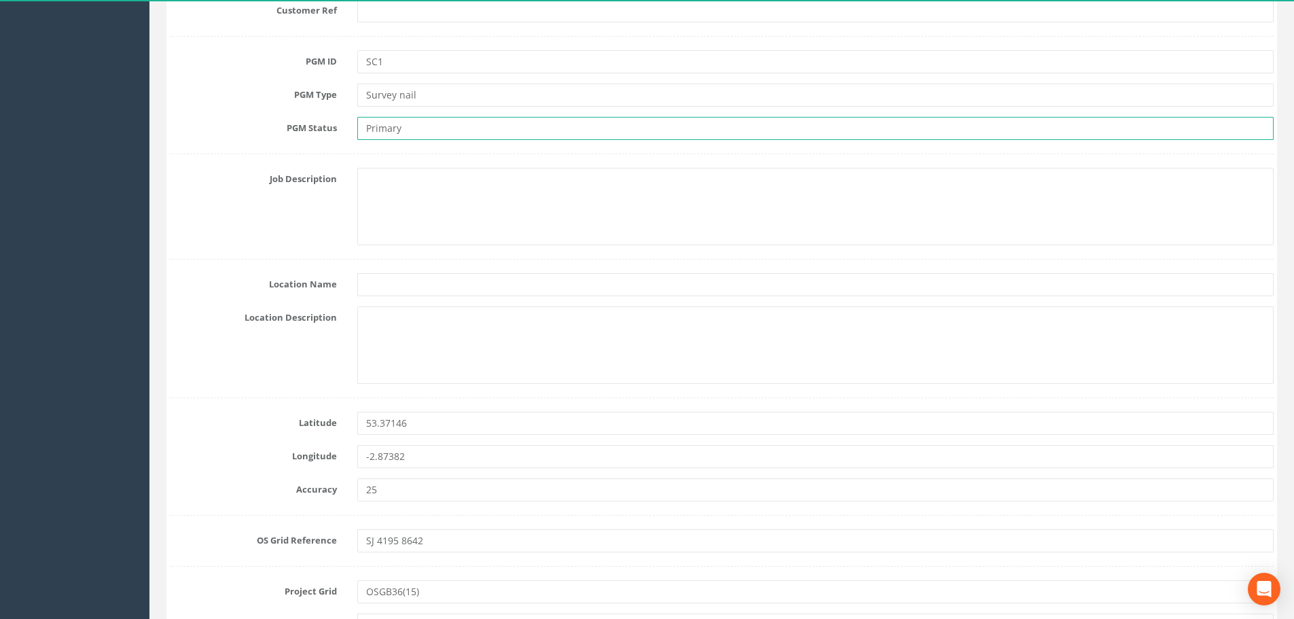
type input "Primary"
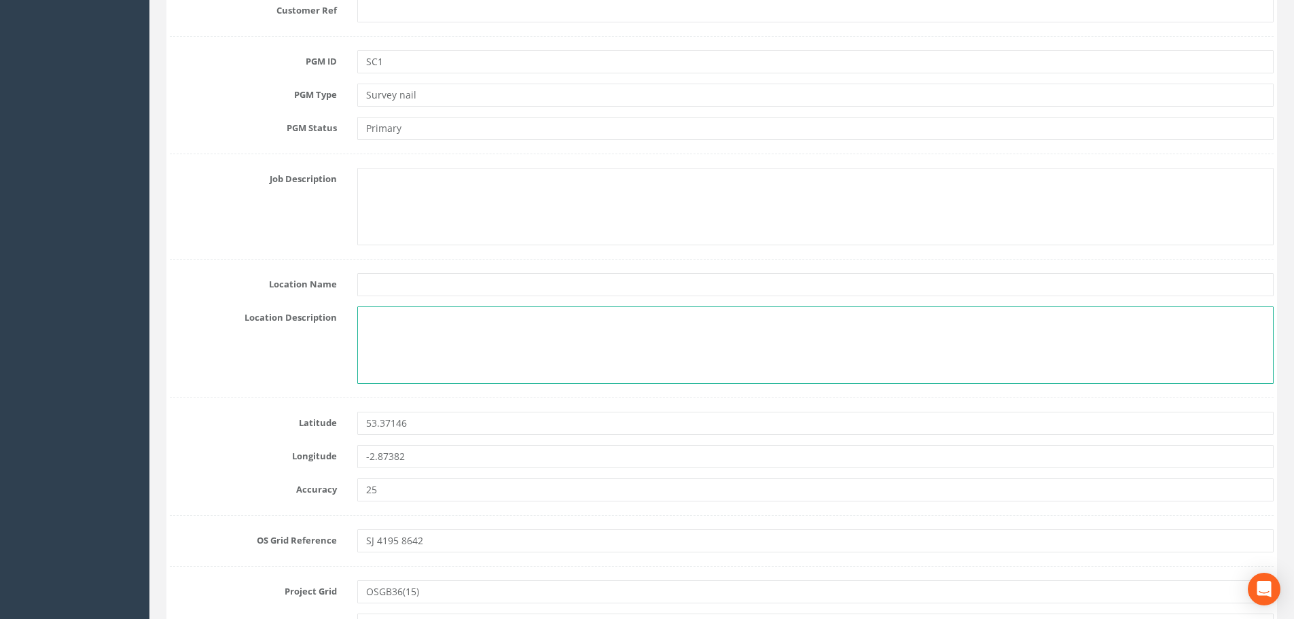
click at [397, 314] on textarea at bounding box center [815, 344] width 916 height 77
click at [372, 315] on textarea "On traffic [GEOGRAPHIC_DATA]" at bounding box center [815, 344] width 916 height 77
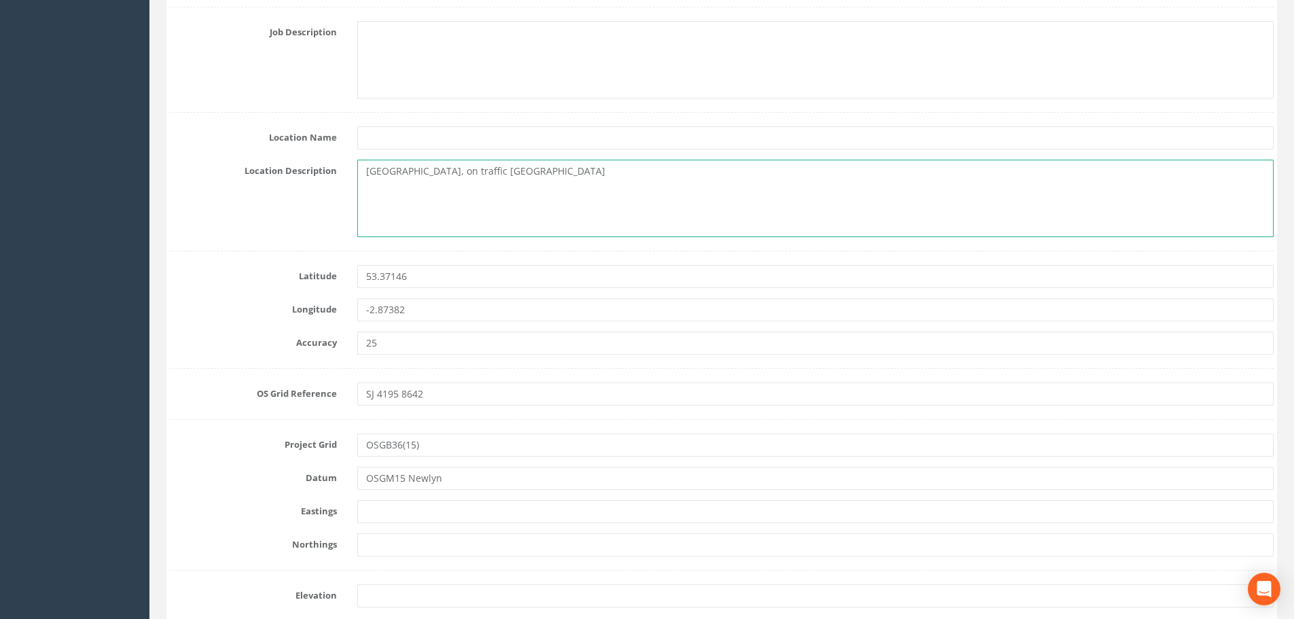
scroll to position [815, 0]
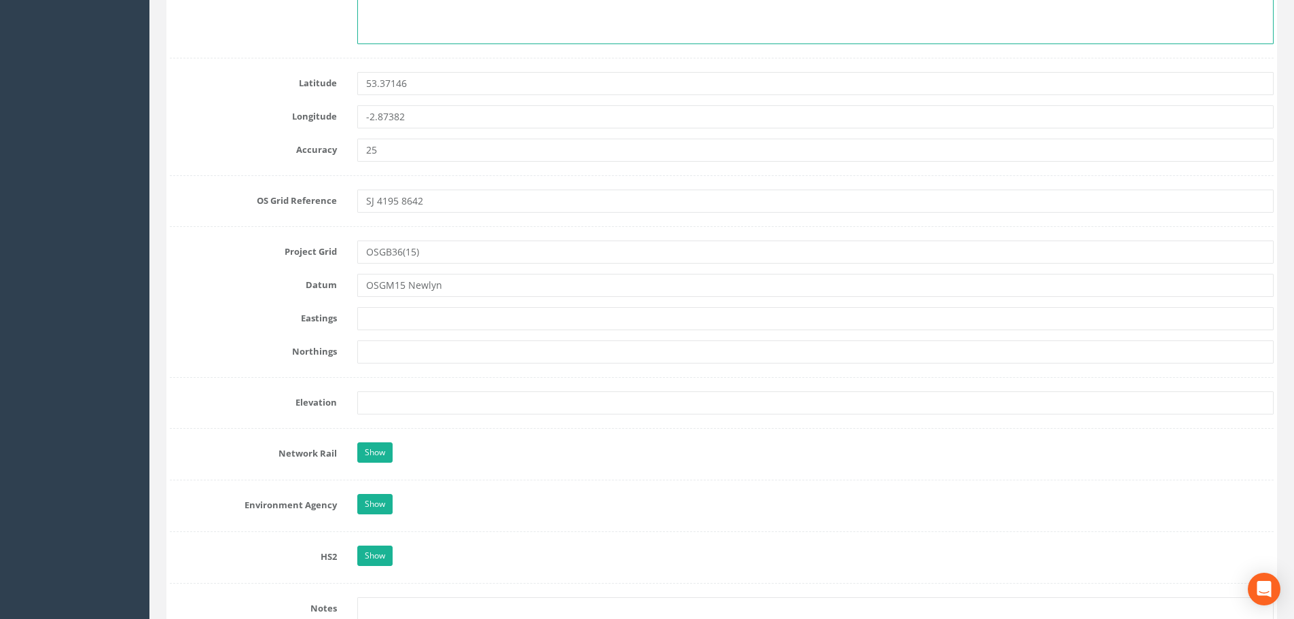
type textarea "[GEOGRAPHIC_DATA], on traffic [GEOGRAPHIC_DATA]"
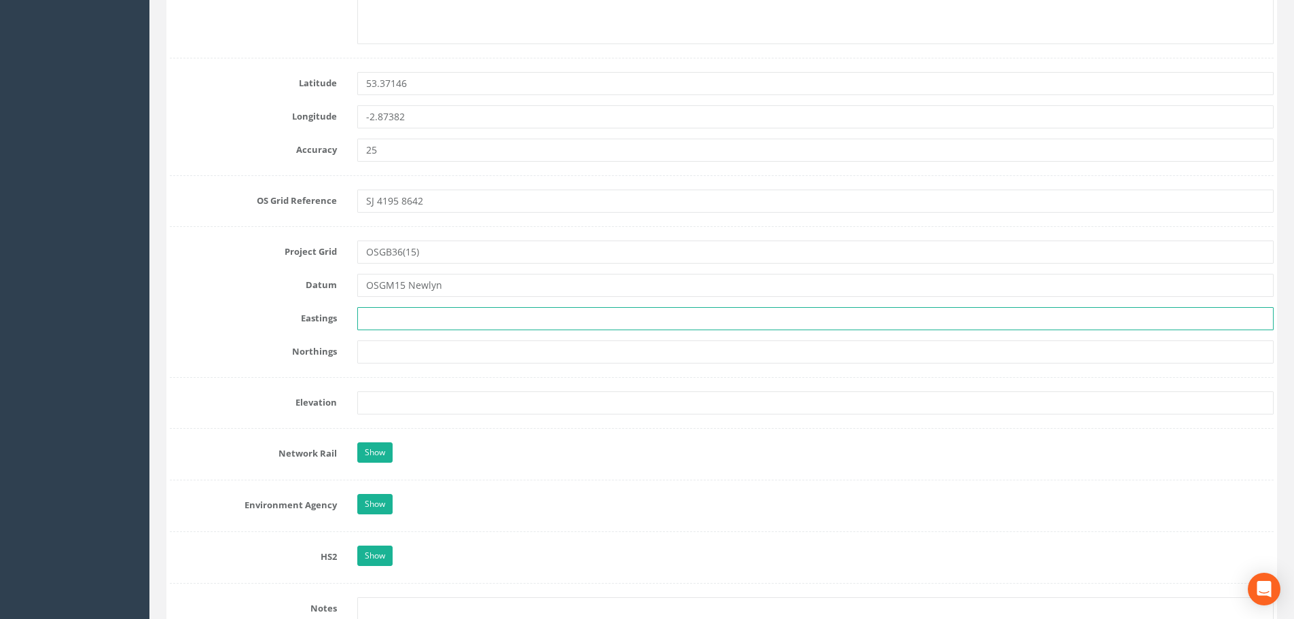
click at [396, 313] on input "text" at bounding box center [815, 318] width 916 height 23
type input "341963.096m"
type input "386426.861m"
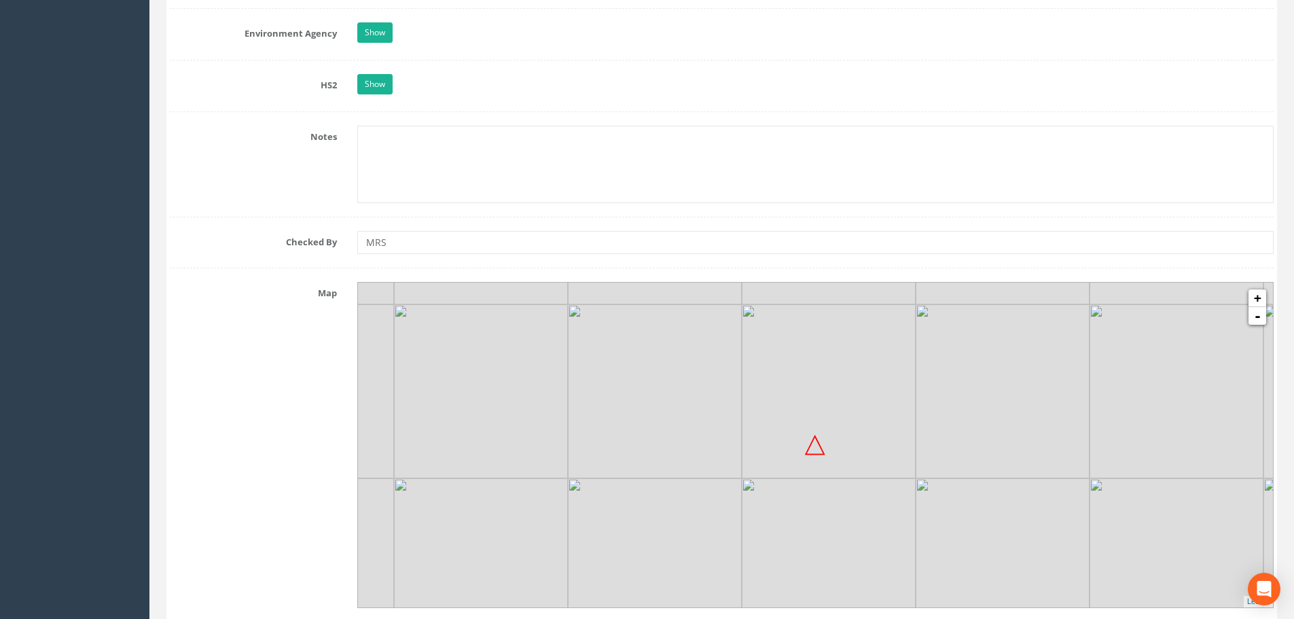
scroll to position [1291, 0]
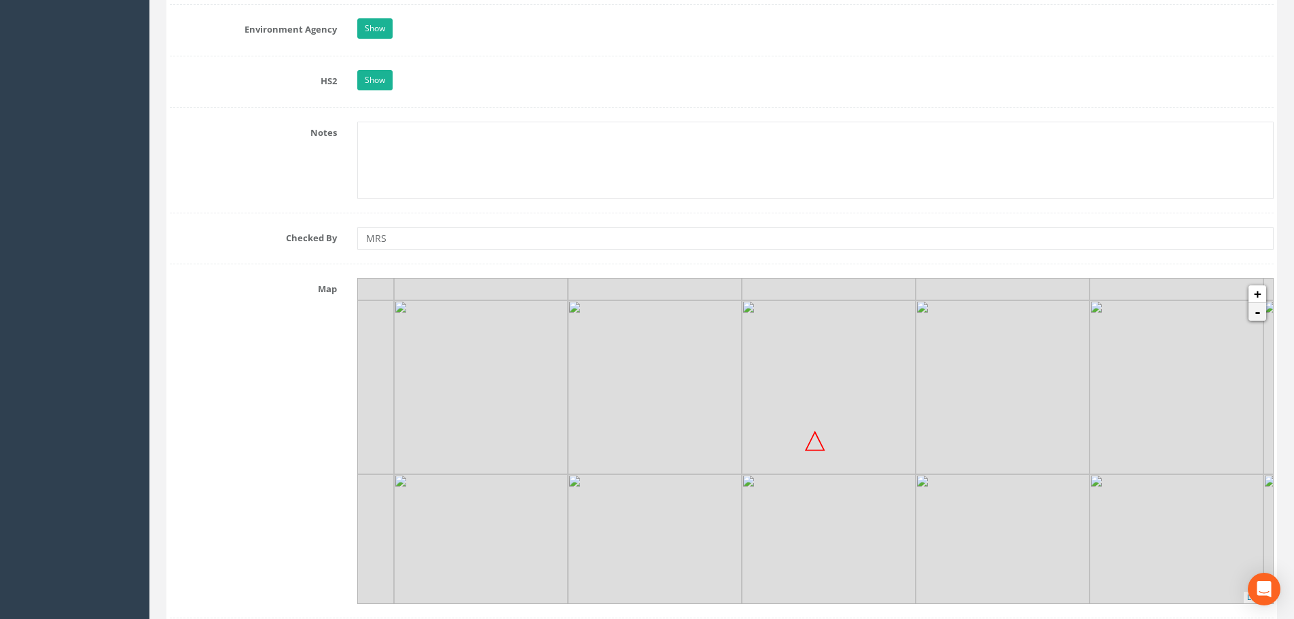
type input "57.902m"
click at [1257, 313] on link "-" at bounding box center [1258, 312] width 18 height 18
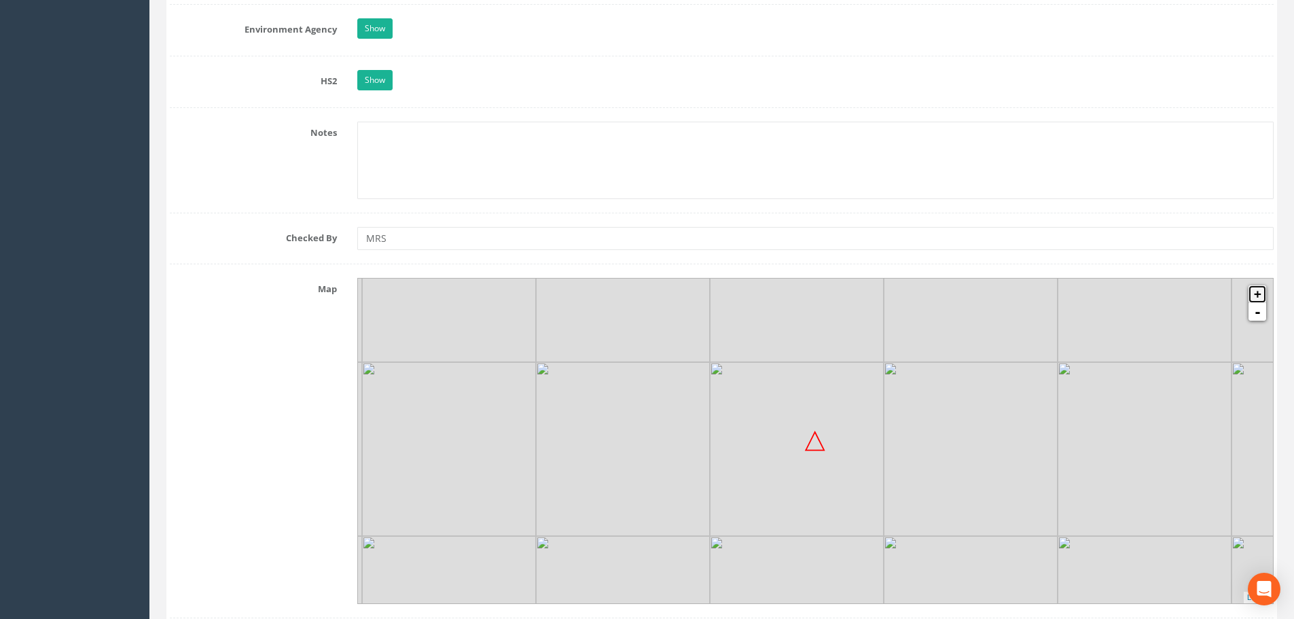
click at [1253, 292] on link "+" at bounding box center [1258, 294] width 18 height 18
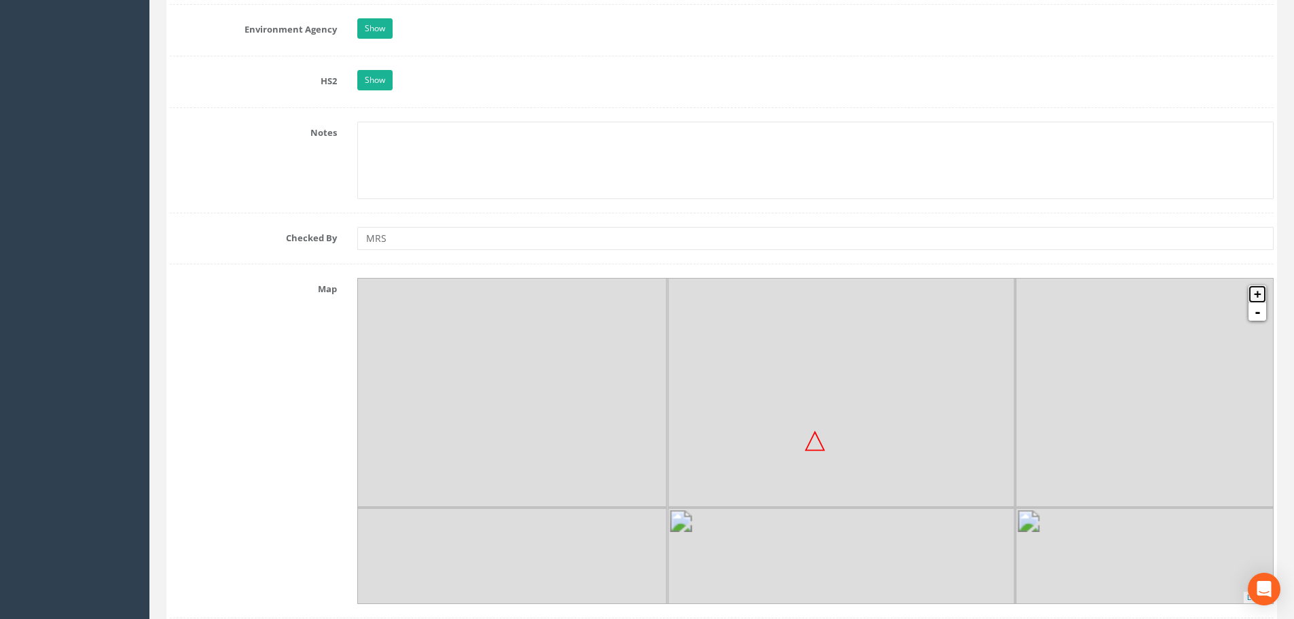
click at [1253, 292] on link "+" at bounding box center [1258, 294] width 18 height 18
click at [857, 478] on img at bounding box center [832, 450] width 174 height 174
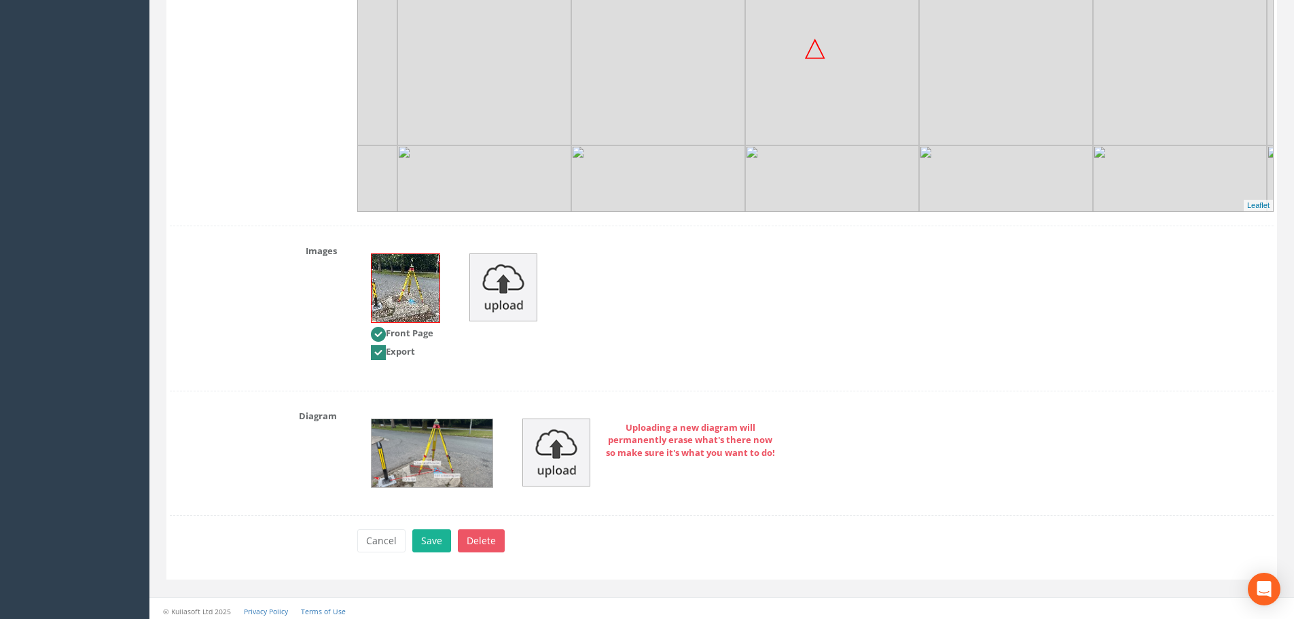
scroll to position [1688, 0]
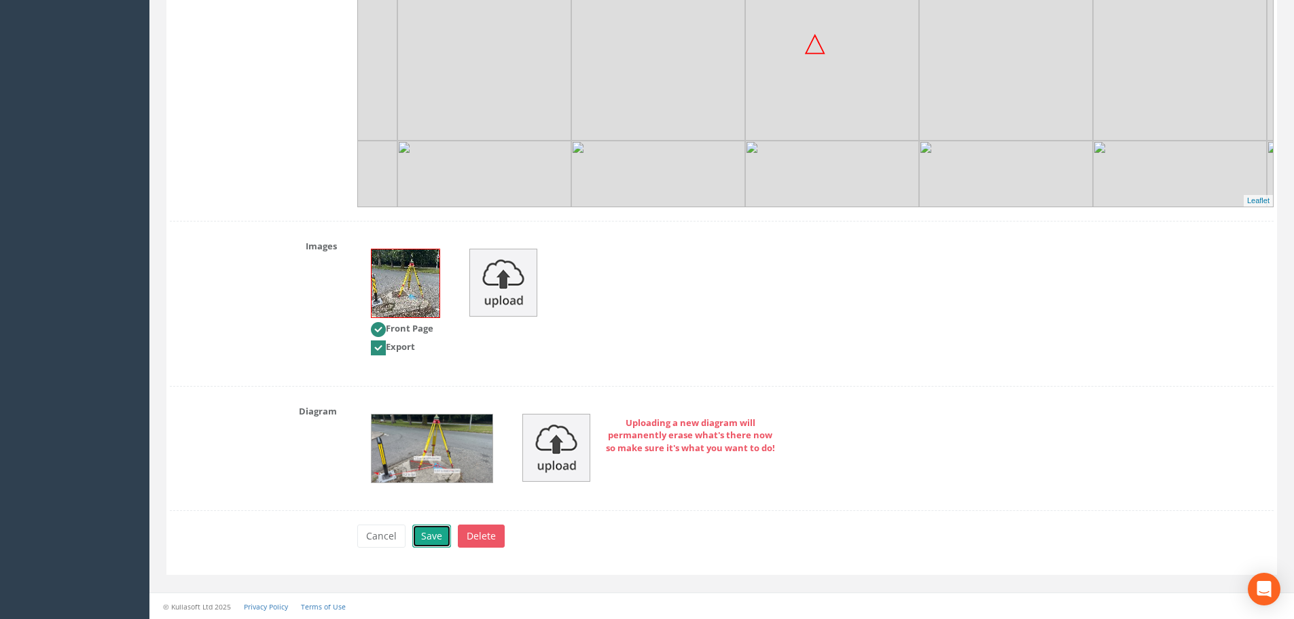
click at [432, 536] on button "Save" at bounding box center [431, 535] width 39 height 23
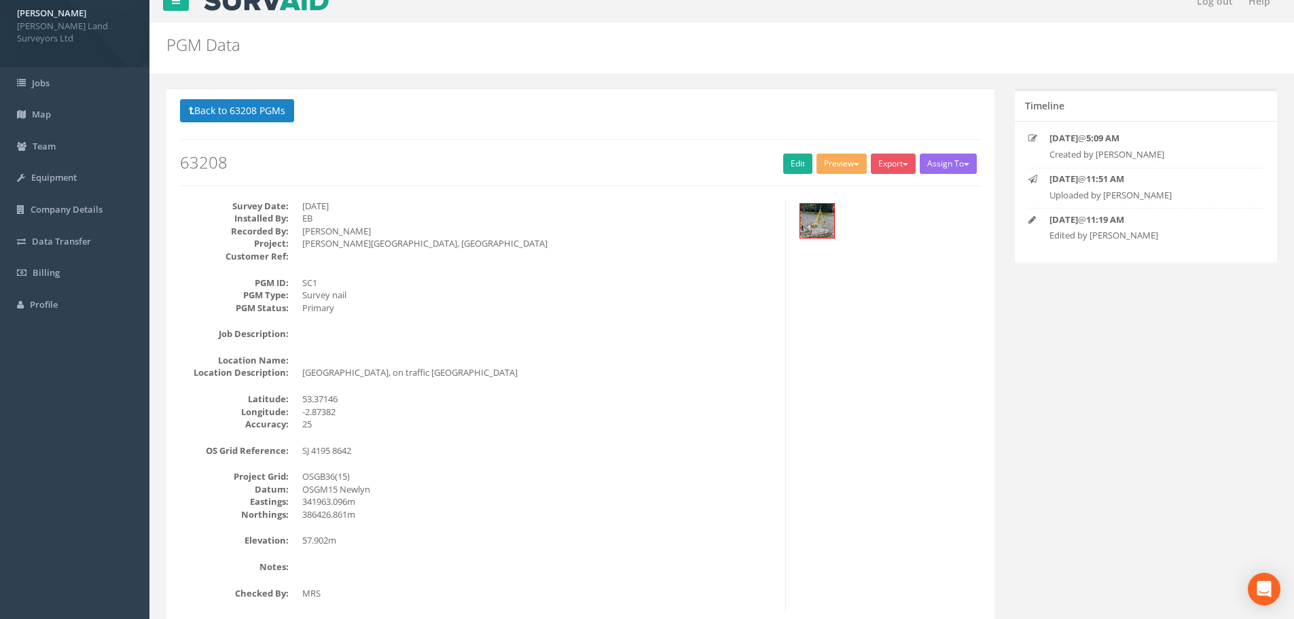
scroll to position [0, 0]
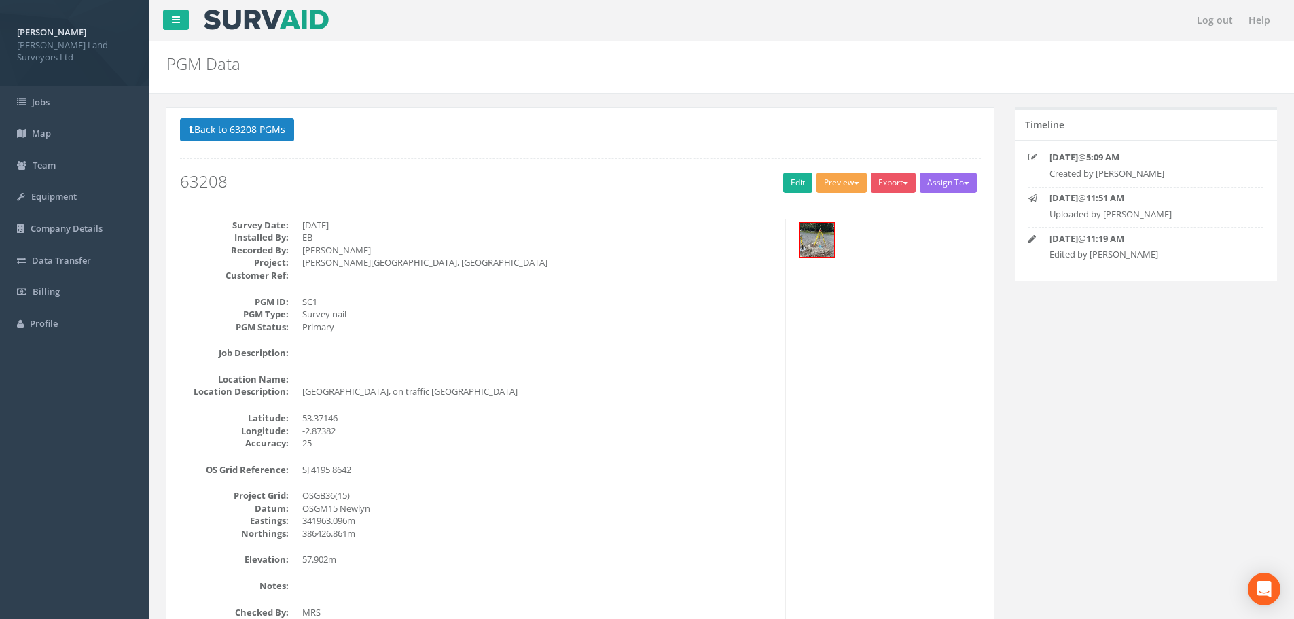
click at [854, 184] on span "button" at bounding box center [856, 183] width 5 height 3
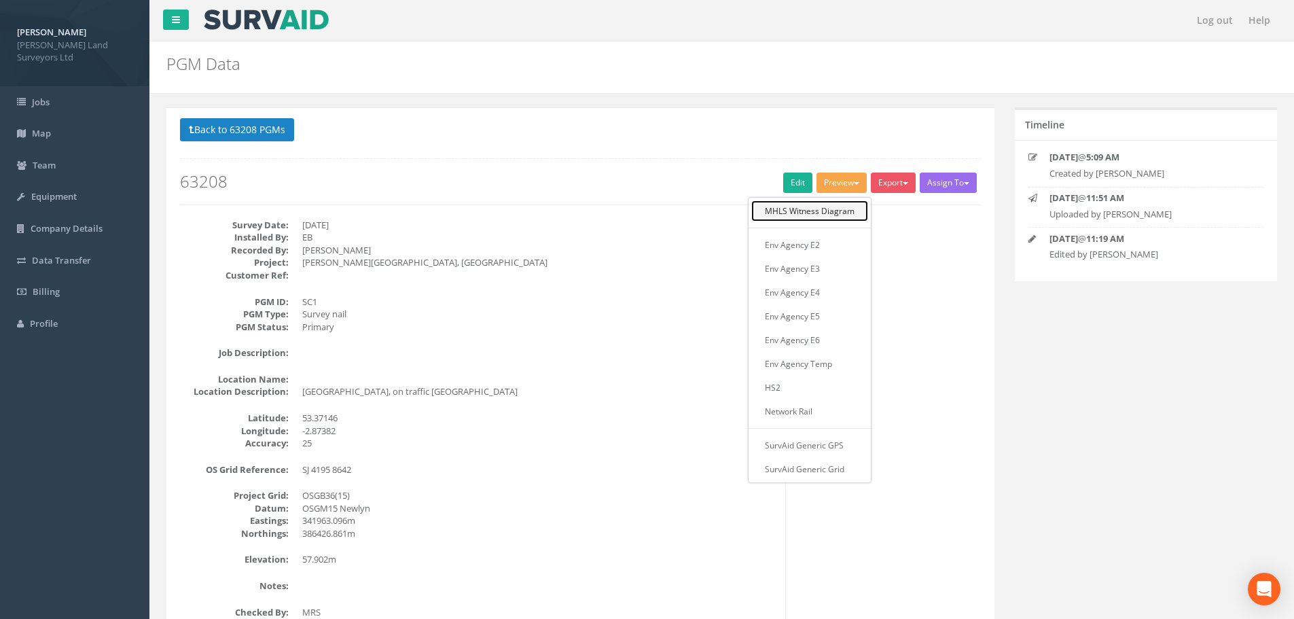
click at [825, 213] on link "MHLS Witness Diagram" at bounding box center [809, 210] width 117 height 21
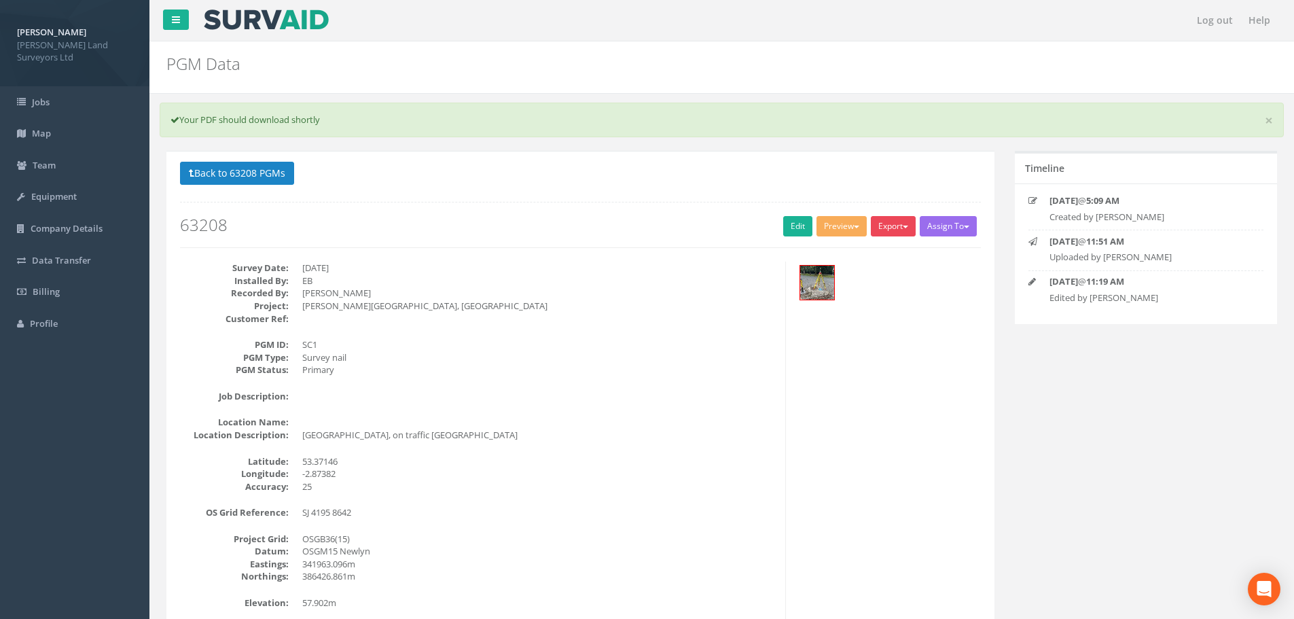
click at [900, 224] on button "Export" at bounding box center [893, 226] width 45 height 20
click at [878, 256] on link "MHLS Witness Diagram" at bounding box center [858, 254] width 117 height 21
click at [270, 174] on button "Back to 63208 PGMs" at bounding box center [237, 173] width 114 height 23
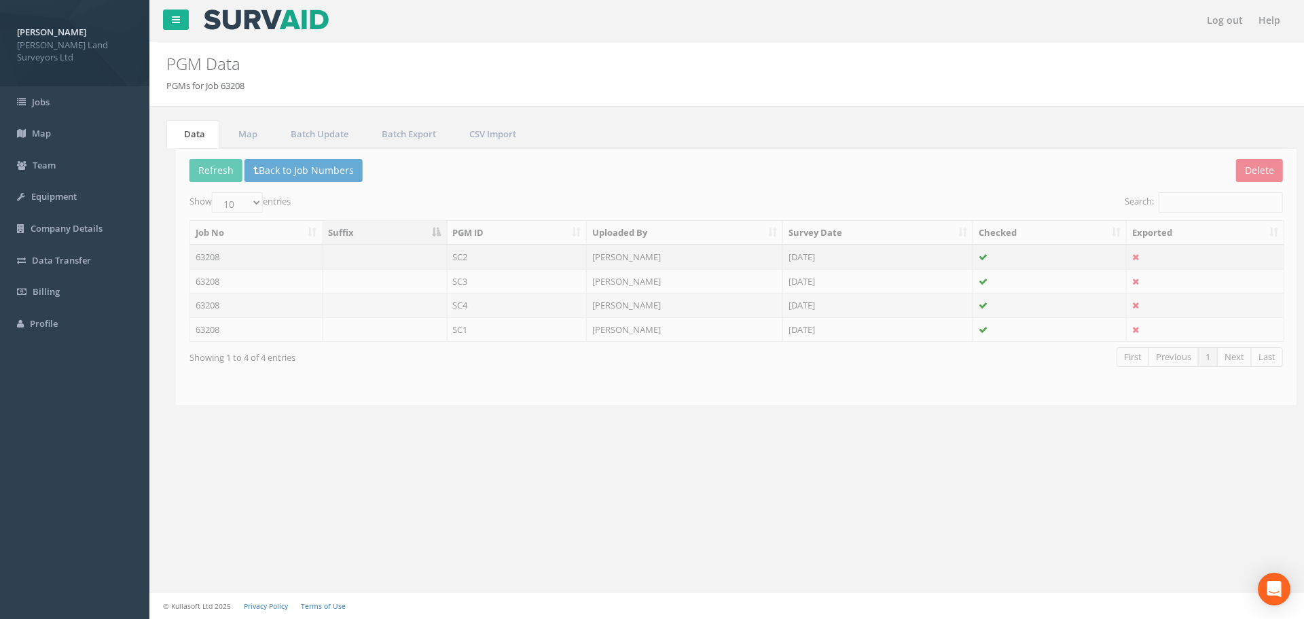
click at [452, 256] on td "SC2" at bounding box center [508, 257] width 140 height 24
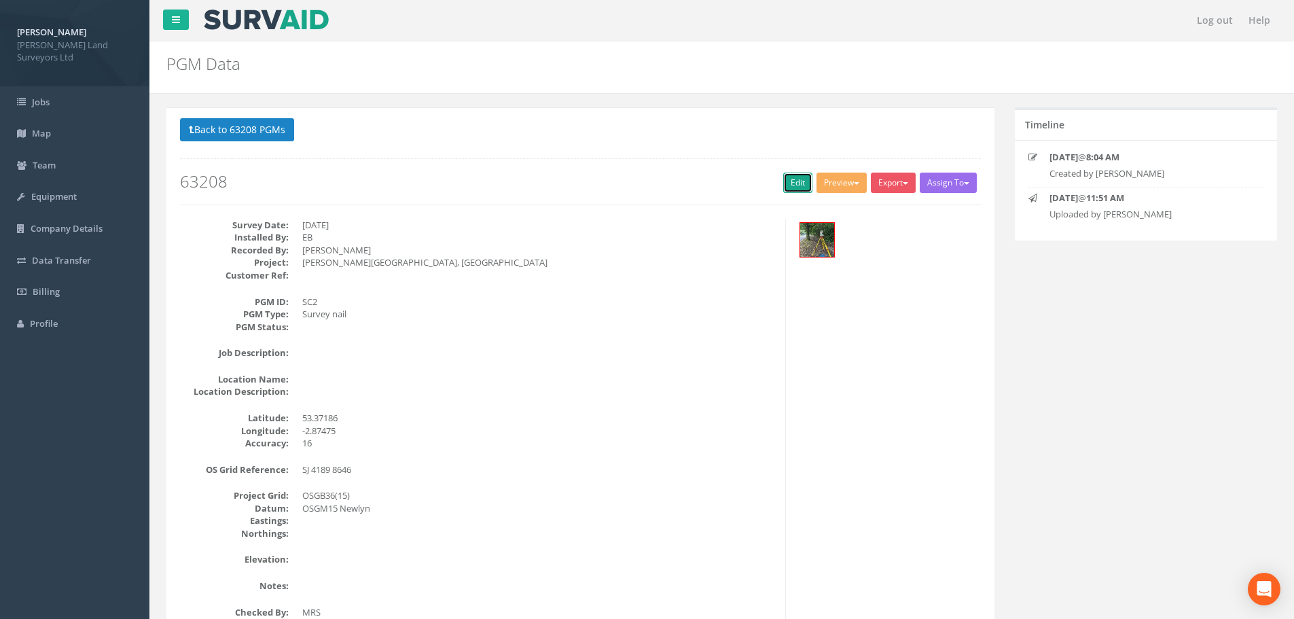
click at [787, 181] on link "Edit" at bounding box center [797, 183] width 29 height 20
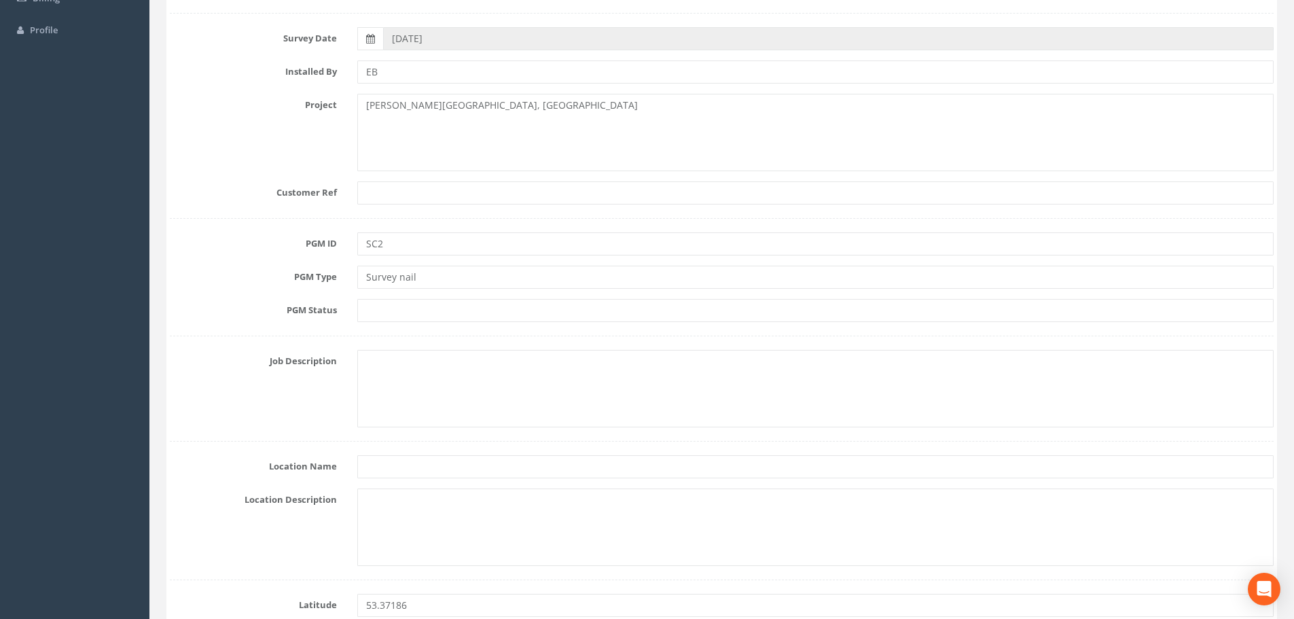
scroll to position [272, 0]
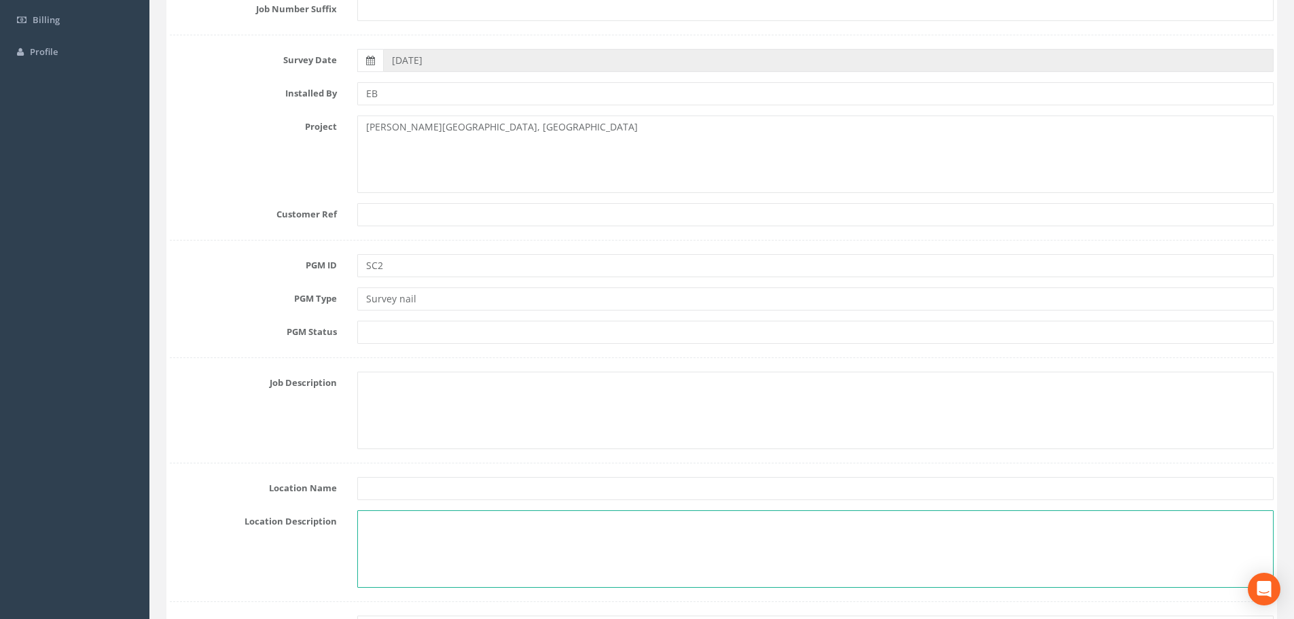
click at [389, 517] on textarea at bounding box center [815, 548] width 916 height 77
click at [574, 518] on textarea "[PERSON_NAME][GEOGRAPHIC_DATA], on western pavement about metres northwest of t…" at bounding box center [815, 548] width 916 height 77
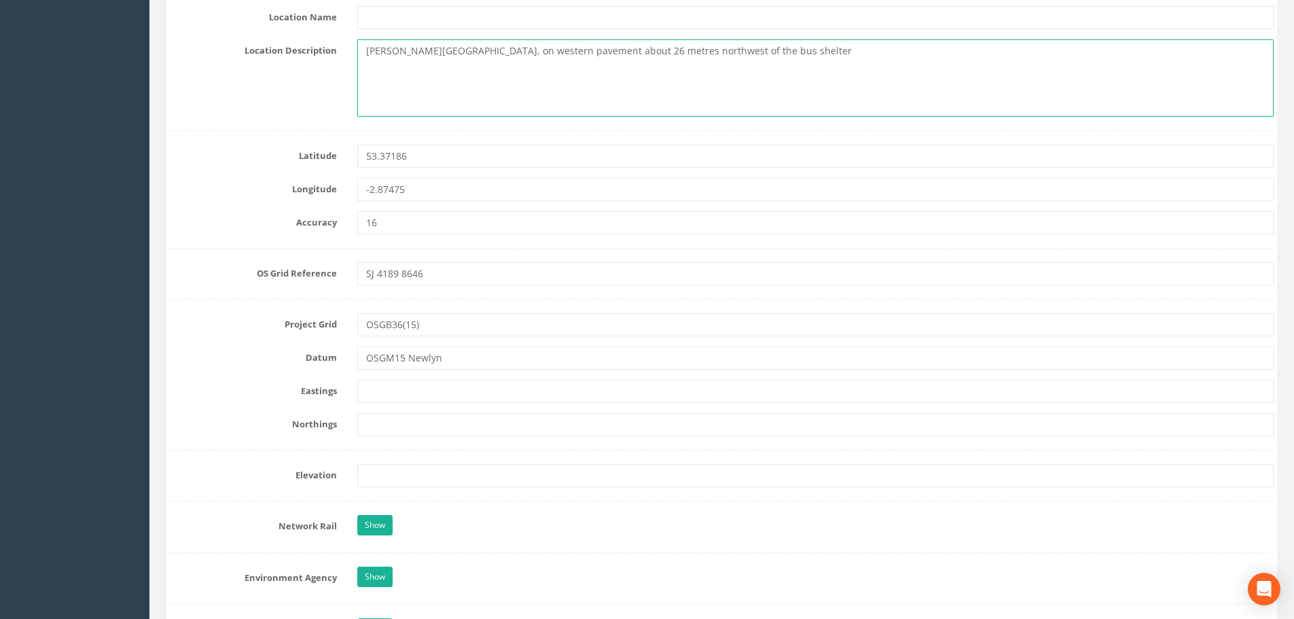
scroll to position [747, 0]
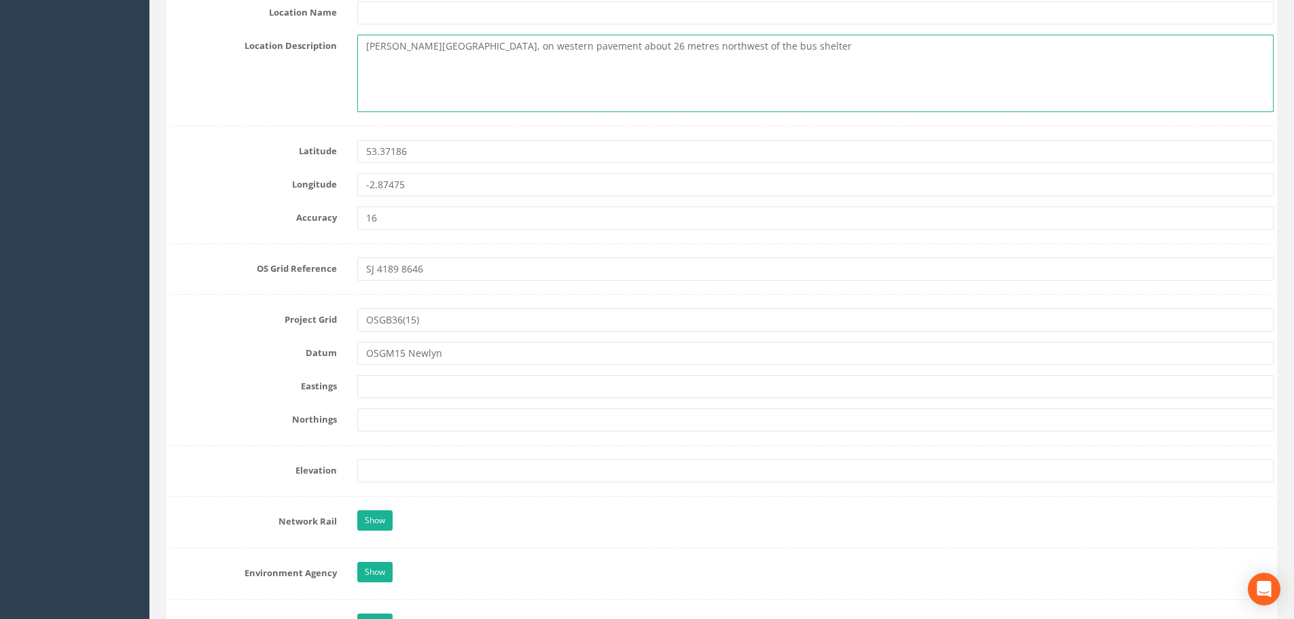
type textarea "[PERSON_NAME][GEOGRAPHIC_DATA], on western pavement about 26 metres northwest o…"
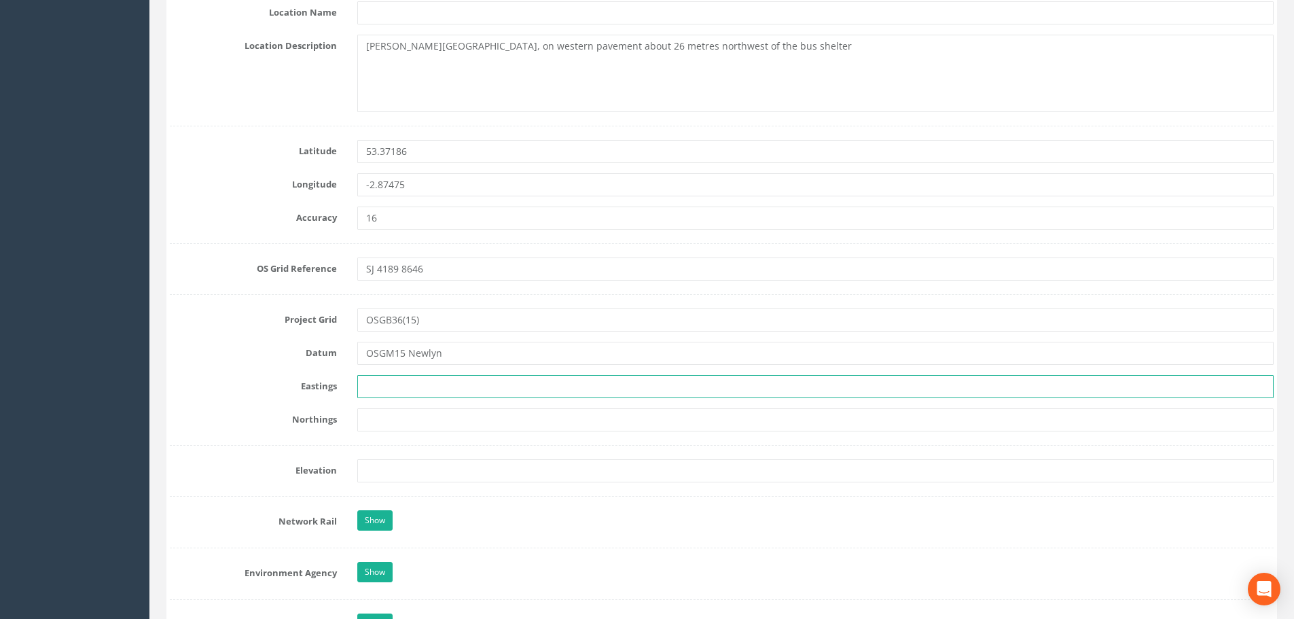
click at [376, 389] on input "text" at bounding box center [815, 386] width 916 height 23
type input "341881.976m"
type input "386461.697m"
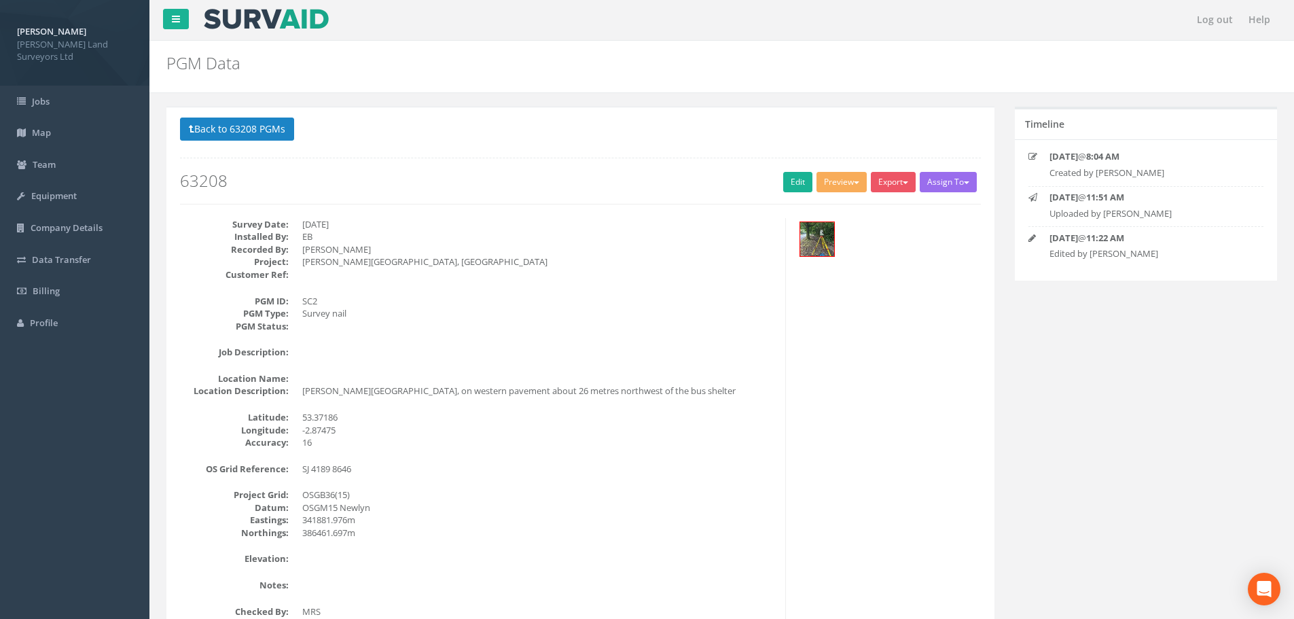
scroll to position [0, 0]
click at [783, 181] on link "Edit" at bounding box center [797, 183] width 29 height 20
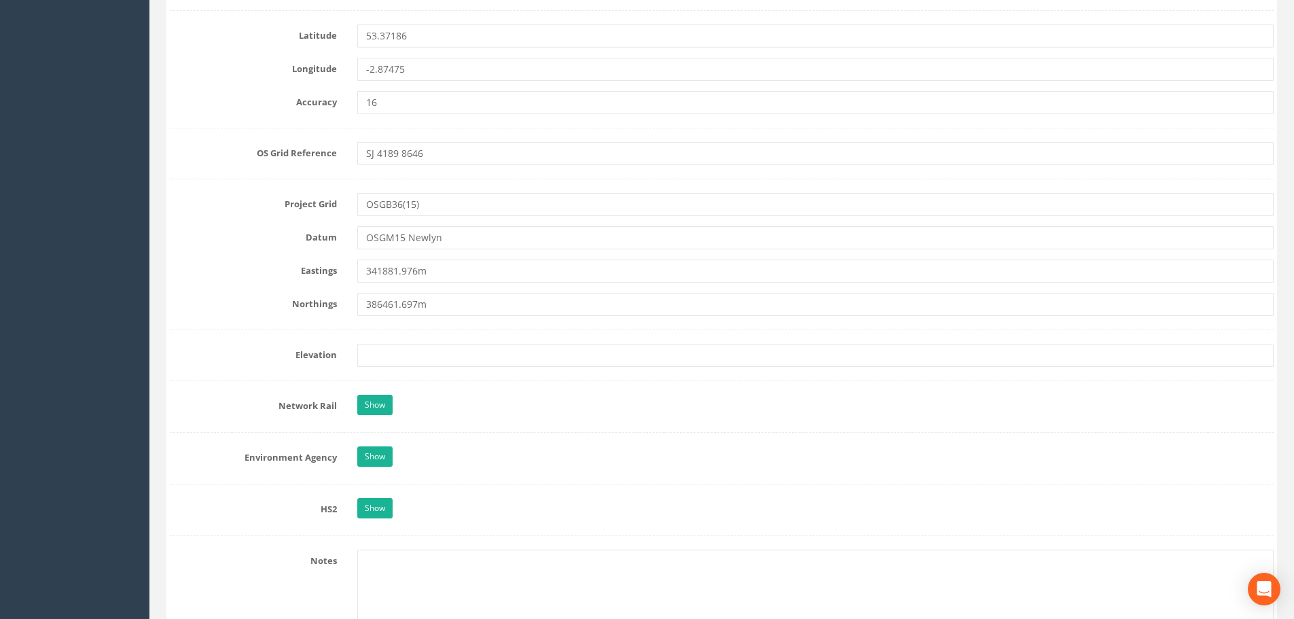
scroll to position [883, 0]
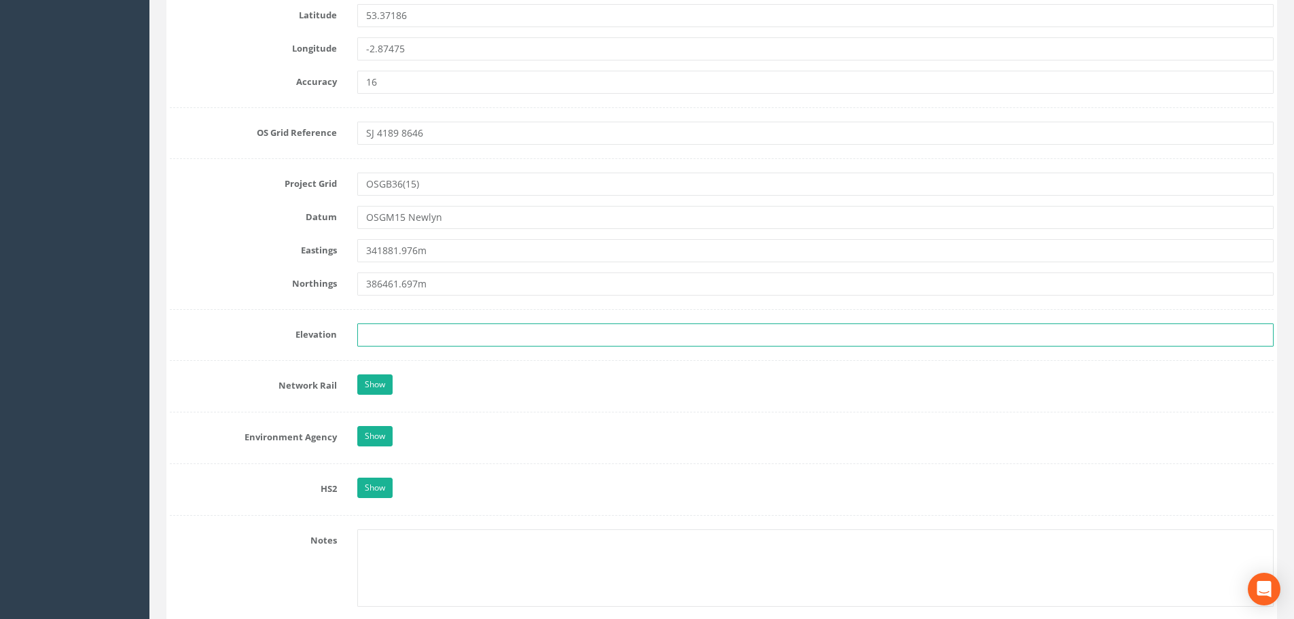
click at [385, 327] on input "text" at bounding box center [815, 334] width 916 height 23
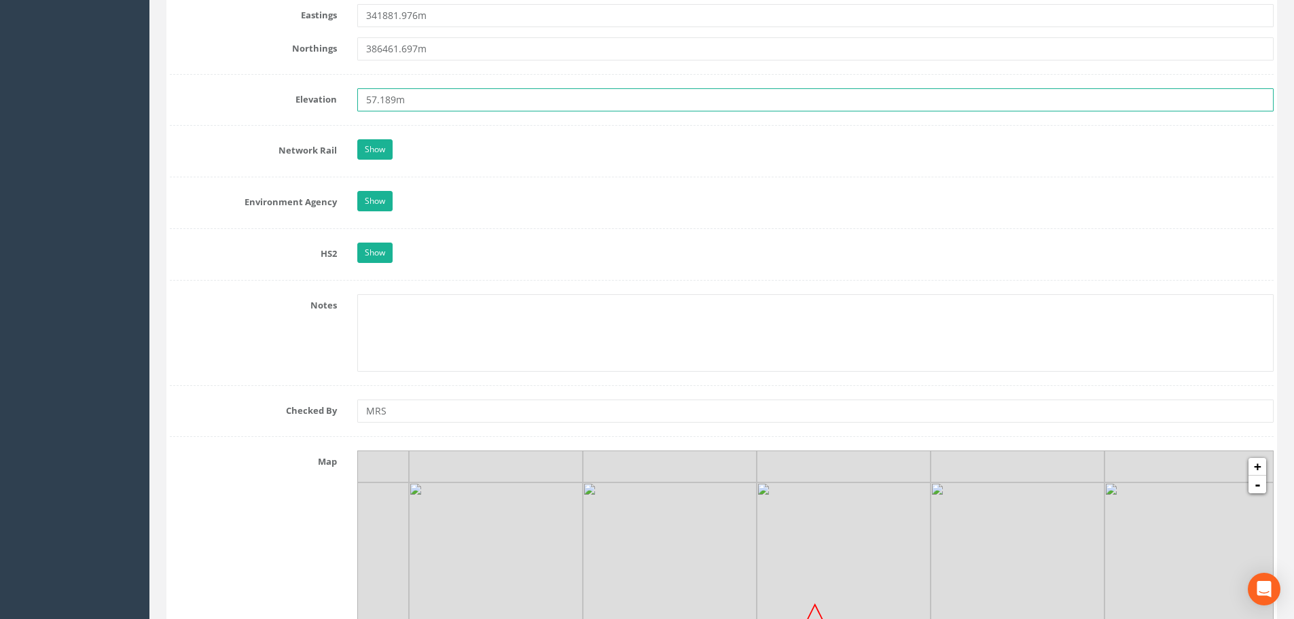
scroll to position [1291, 0]
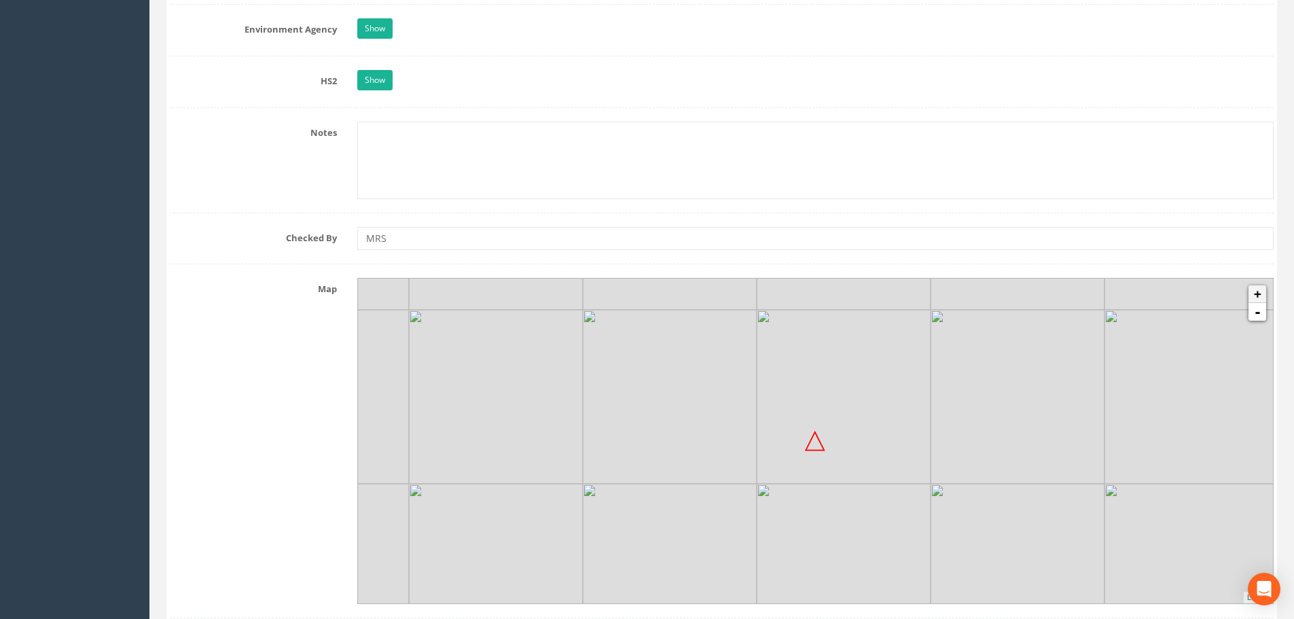
type input "57.189m"
click at [1263, 295] on link "+" at bounding box center [1258, 294] width 18 height 18
drag, startPoint x: 1006, startPoint y: 526, endPoint x: 1018, endPoint y: 495, distance: 33.3
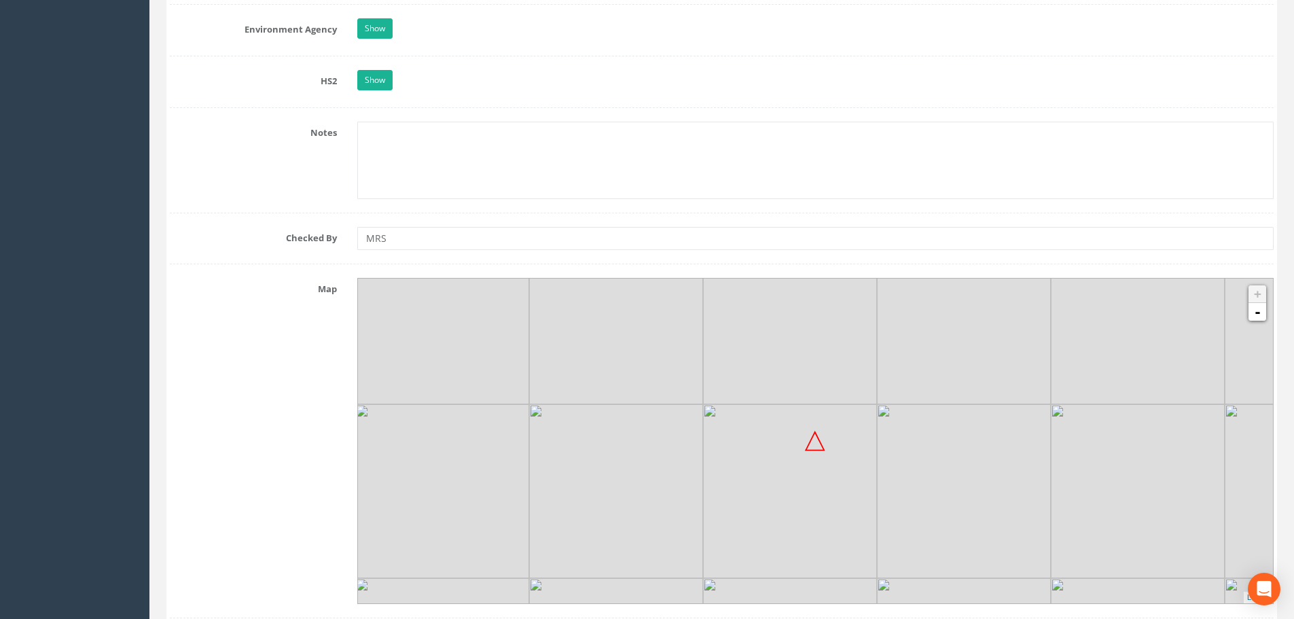
click at [1018, 495] on img at bounding box center [964, 491] width 174 height 174
drag, startPoint x: 871, startPoint y: 485, endPoint x: 857, endPoint y: 474, distance: 17.9
click at [857, 474] on img at bounding box center [776, 481] width 174 height 174
drag, startPoint x: 817, startPoint y: 399, endPoint x: 858, endPoint y: 448, distance: 64.1
click at [858, 448] on img at bounding box center [817, 530] width 174 height 174
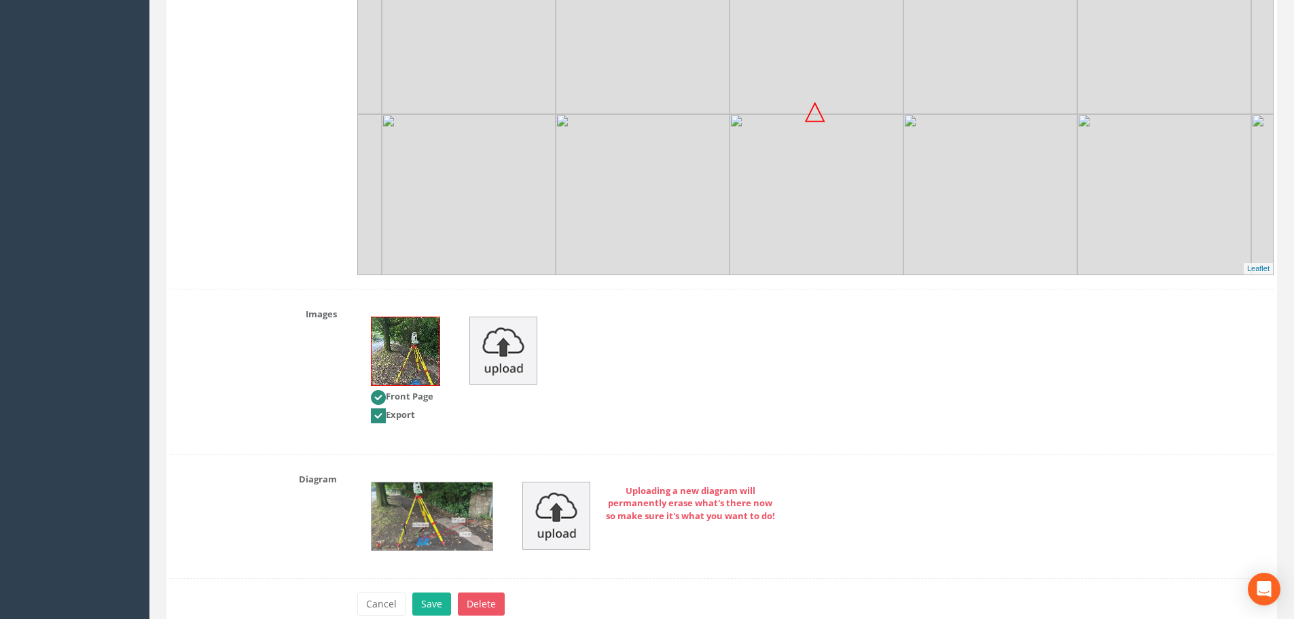
scroll to position [1630, 0]
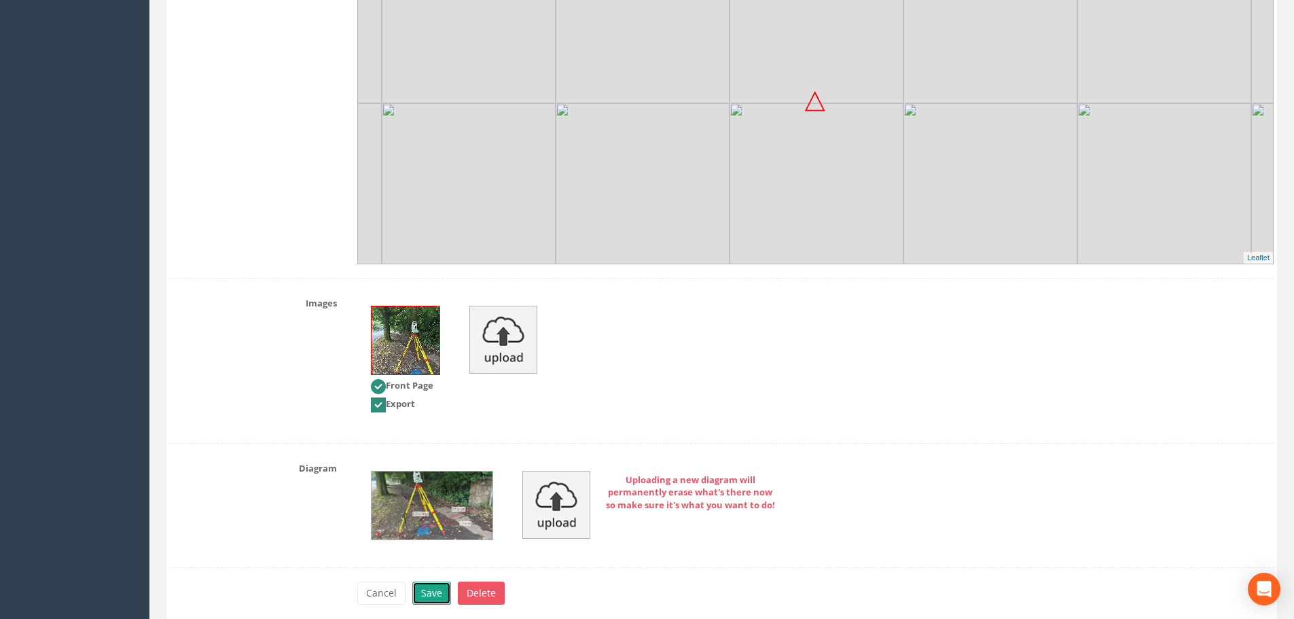
click at [439, 599] on button "Save" at bounding box center [431, 593] width 39 height 23
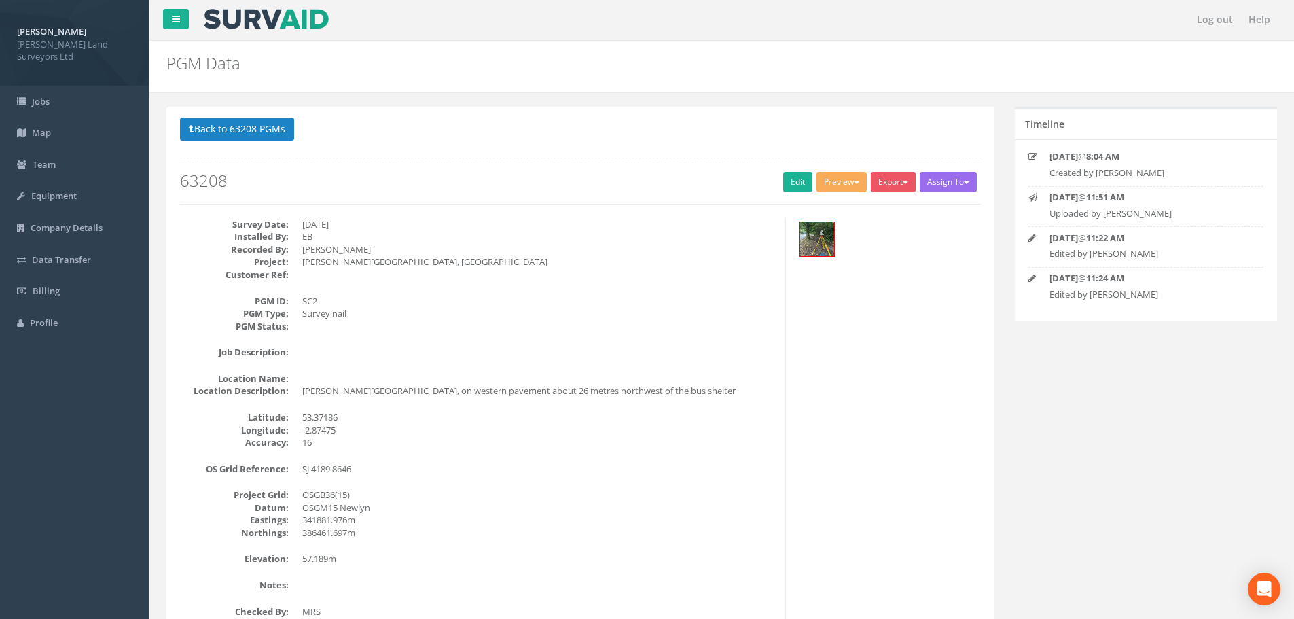
scroll to position [0, 0]
click at [854, 183] on span "button" at bounding box center [856, 183] width 5 height 3
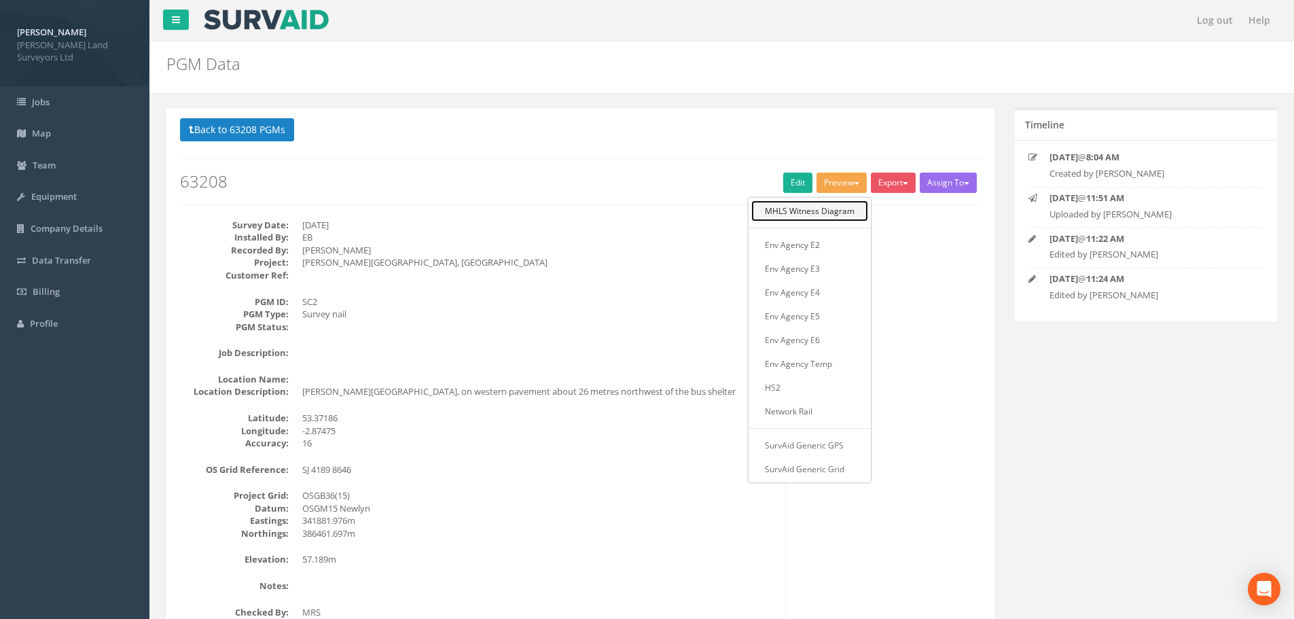
click at [842, 212] on link "MHLS Witness Diagram" at bounding box center [809, 210] width 117 height 21
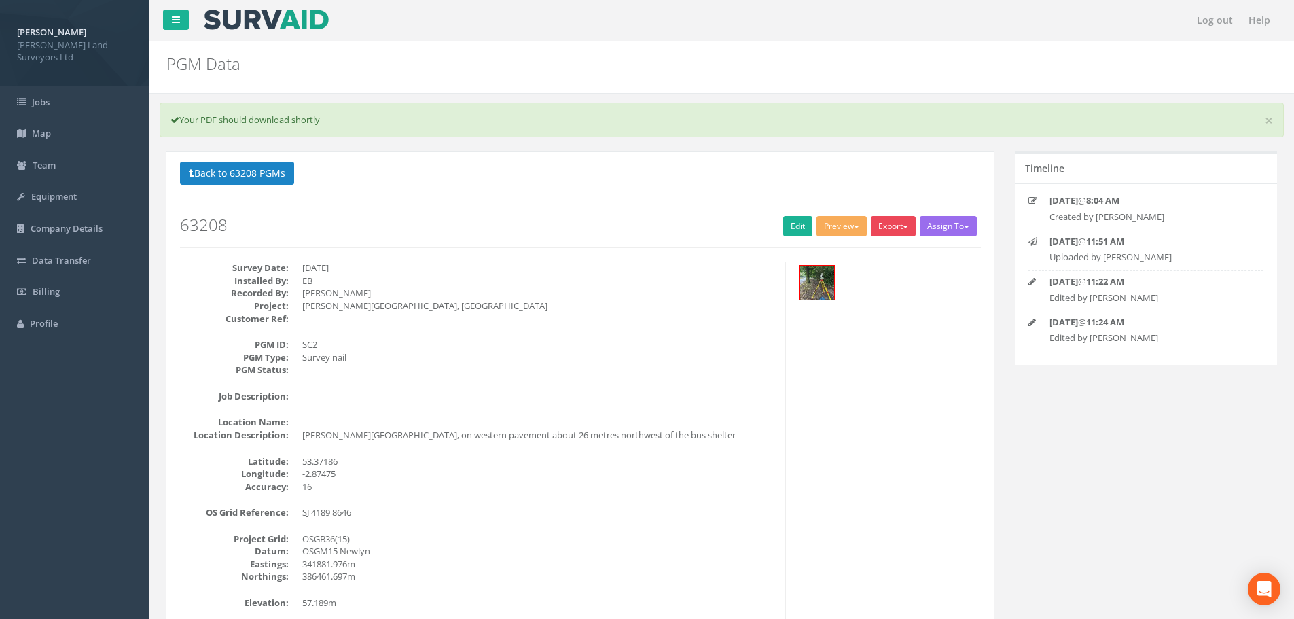
click at [902, 224] on button "Export" at bounding box center [893, 226] width 45 height 20
click at [875, 257] on link "MHLS Witness Diagram" at bounding box center [858, 254] width 117 height 21
click at [266, 171] on button "Back to 63208 PGMs" at bounding box center [237, 173] width 114 height 23
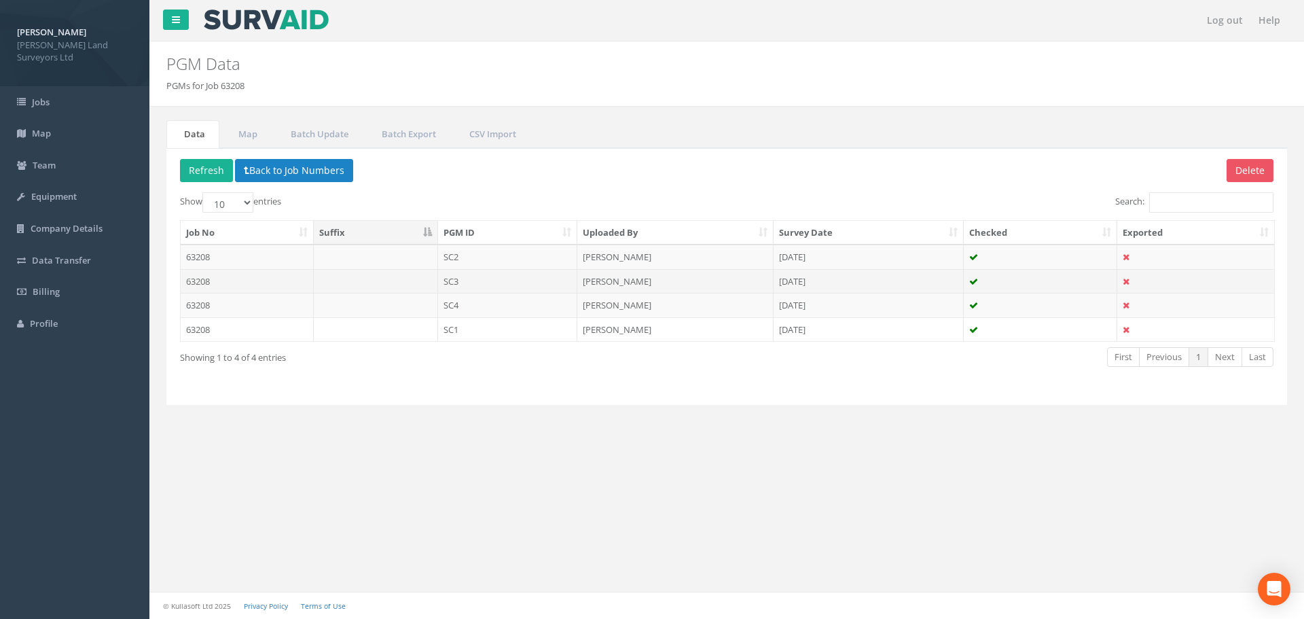
click at [452, 281] on td "SC3" at bounding box center [508, 281] width 140 height 24
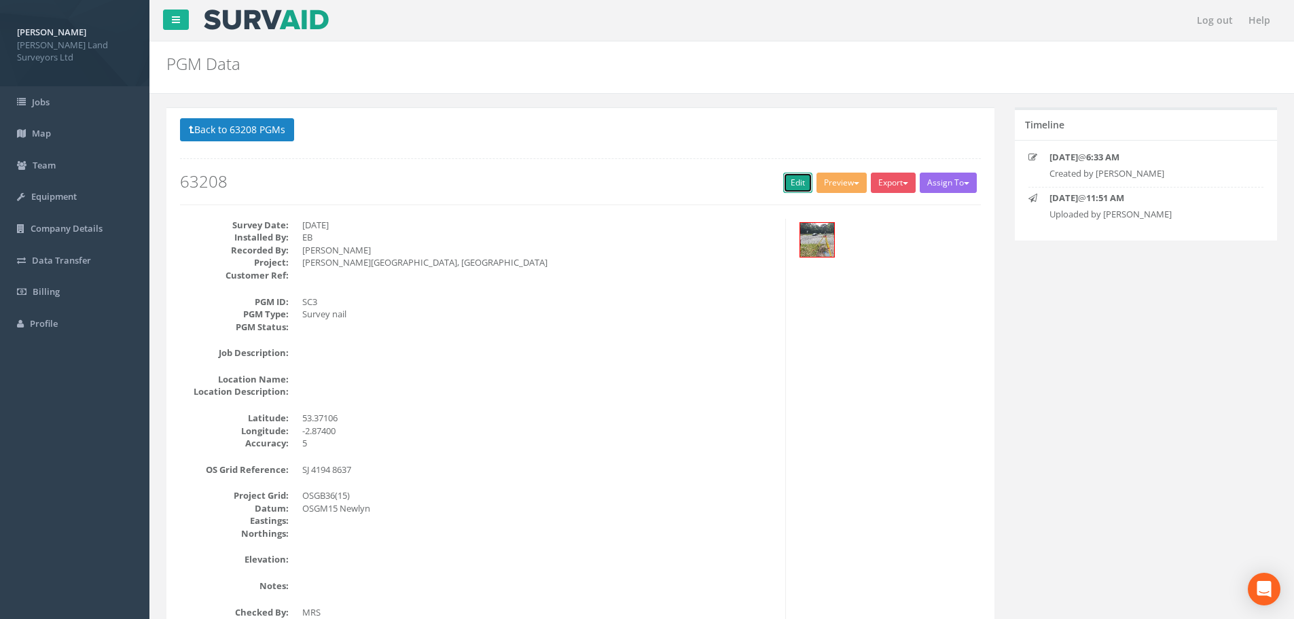
click at [789, 183] on link "Edit" at bounding box center [797, 183] width 29 height 20
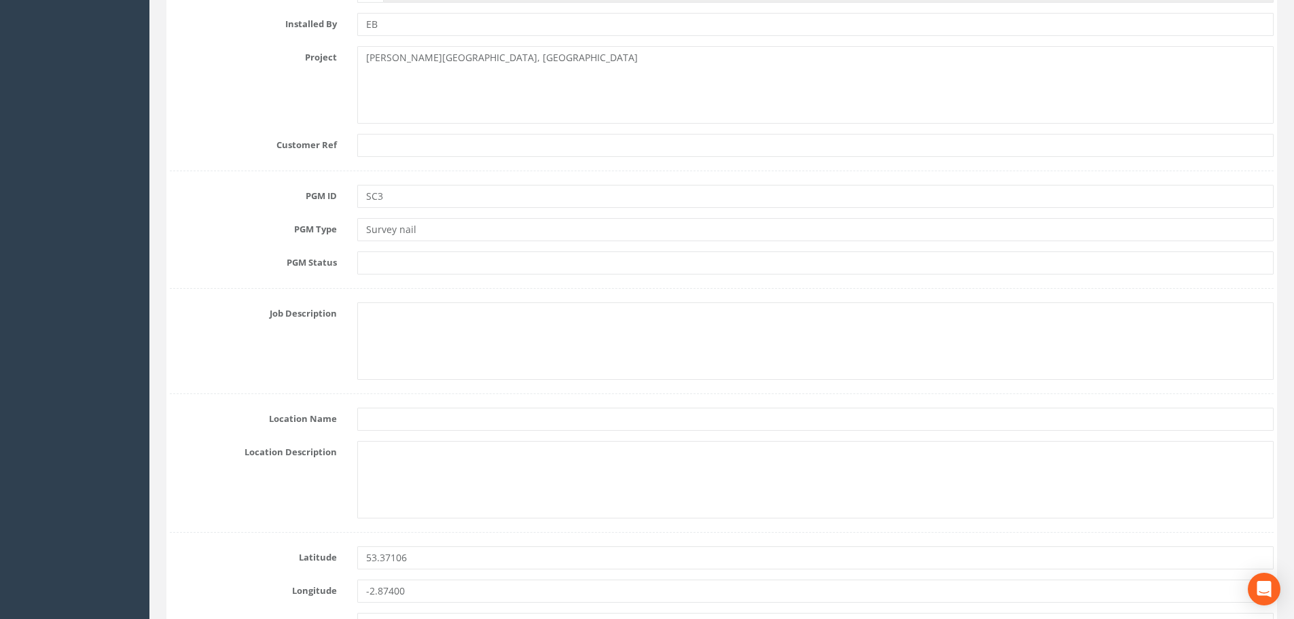
scroll to position [408, 0]
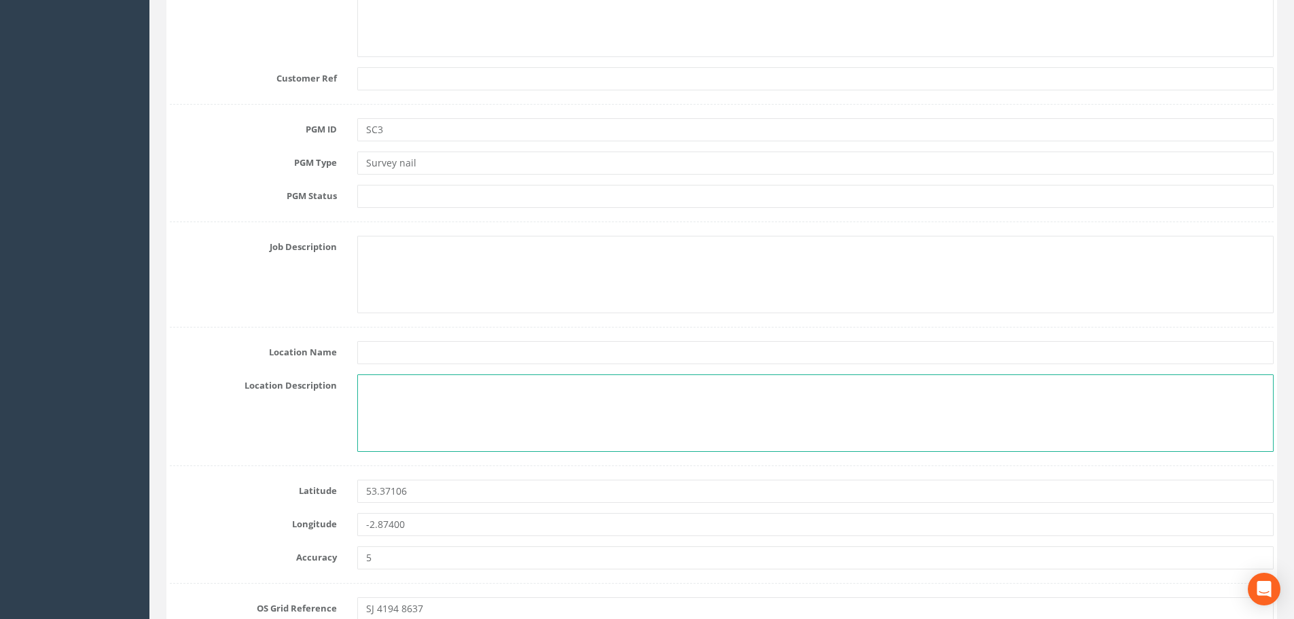
click at [419, 381] on textarea at bounding box center [815, 412] width 916 height 77
click at [468, 385] on textarea "[GEOGRAPHIC_DATA], by the Traffic lights" at bounding box center [815, 412] width 916 height 77
click at [434, 385] on textarea "[GEOGRAPHIC_DATA], by the traffic lights" at bounding box center [815, 412] width 916 height 77
drag, startPoint x: 546, startPoint y: 385, endPoint x: 554, endPoint y: 387, distance: 9.1
click at [554, 387] on textarea "[GEOGRAPHIC_DATA], in the pavement on the cnetral reservation by the traffic li…" at bounding box center [815, 412] width 916 height 77
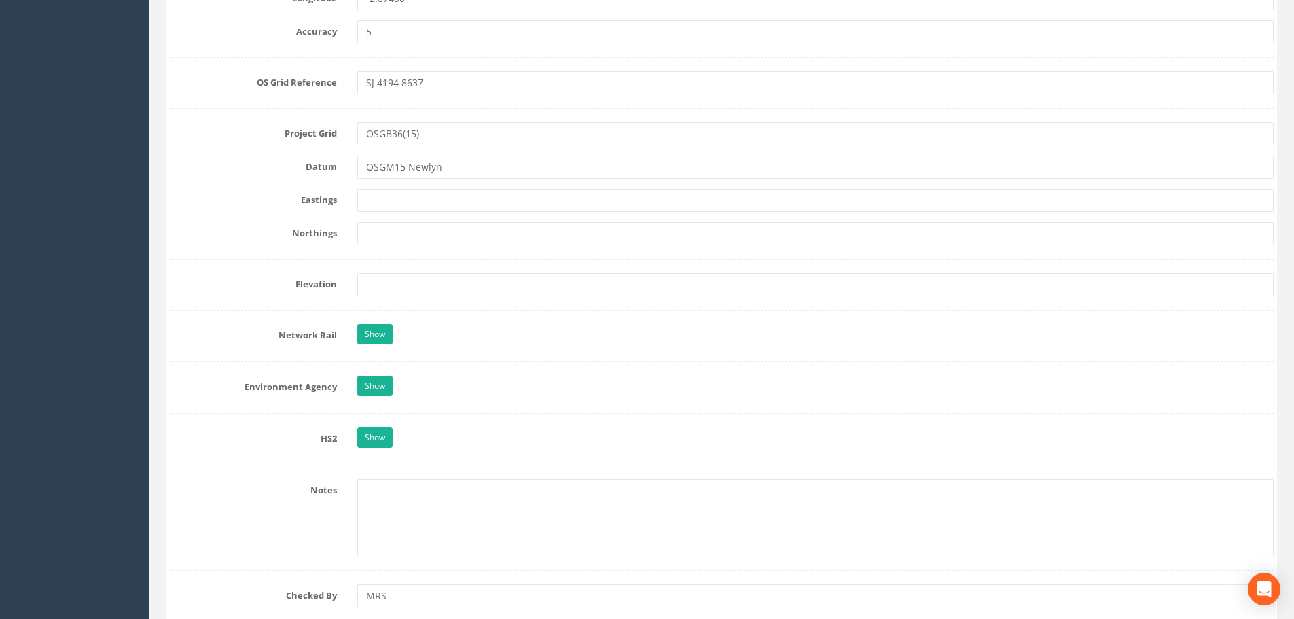
scroll to position [951, 0]
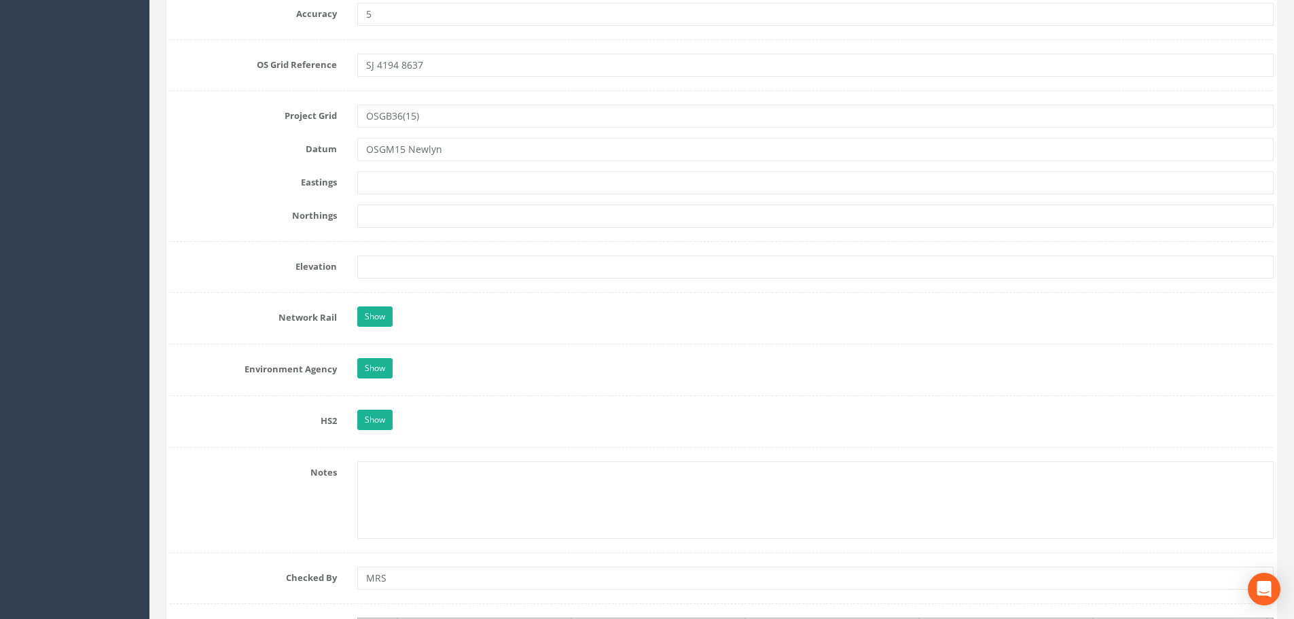
type textarea "[GEOGRAPHIC_DATA], in the pavement on the central reservation by the traffic li…"
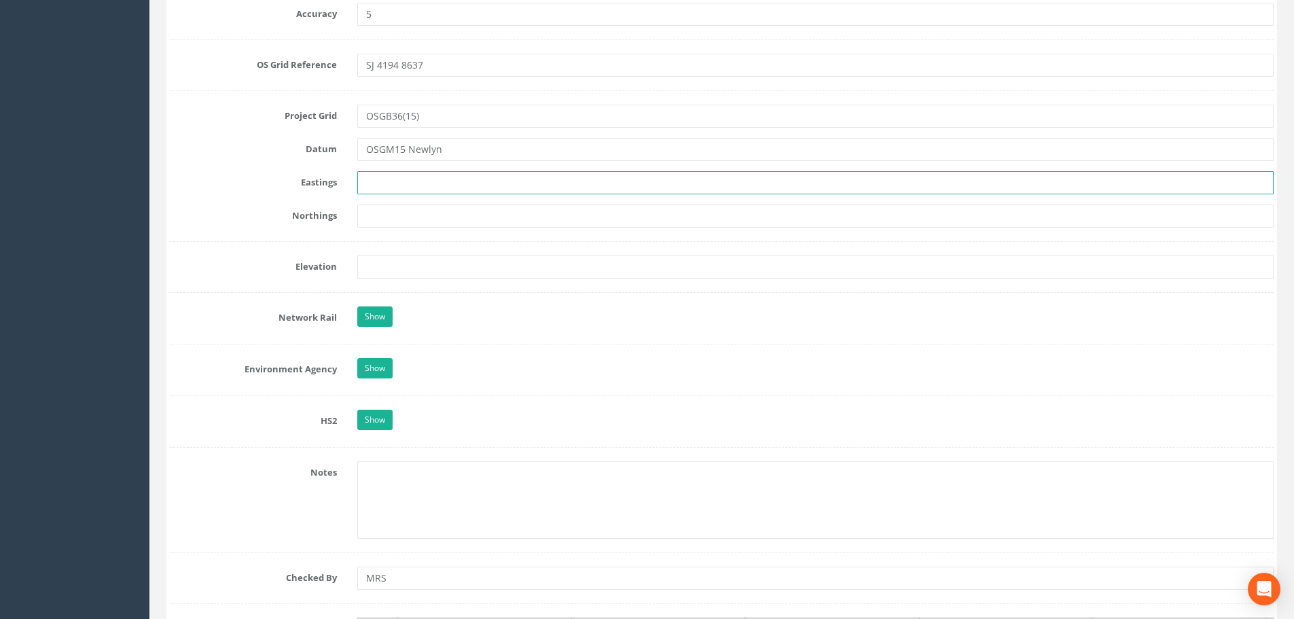
click at [372, 181] on input "text" at bounding box center [815, 182] width 916 height 23
type input "341947.501m"
type input "386372."
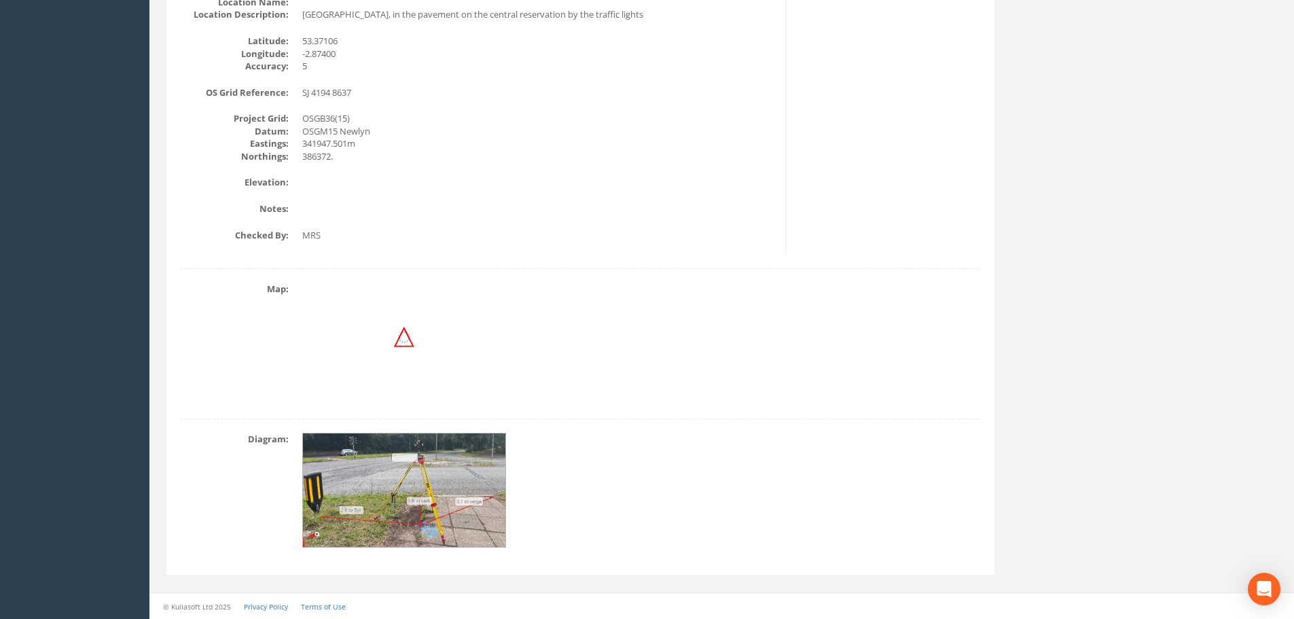
scroll to position [0, 0]
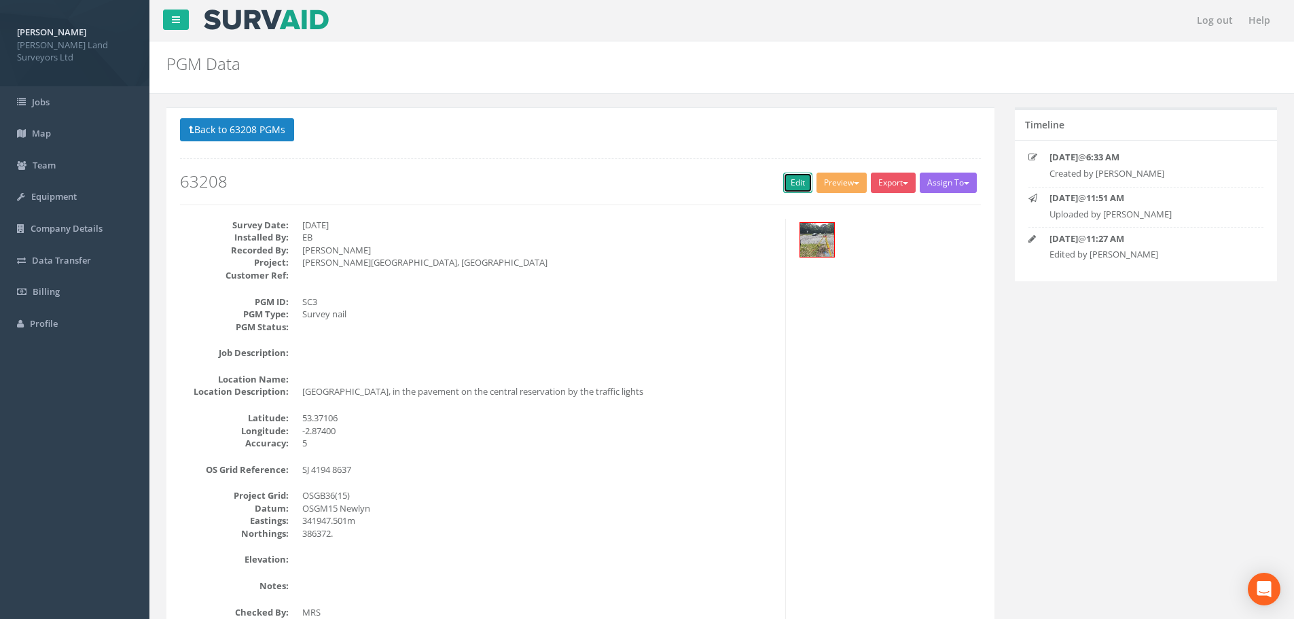
click at [802, 180] on link "Edit" at bounding box center [797, 183] width 29 height 20
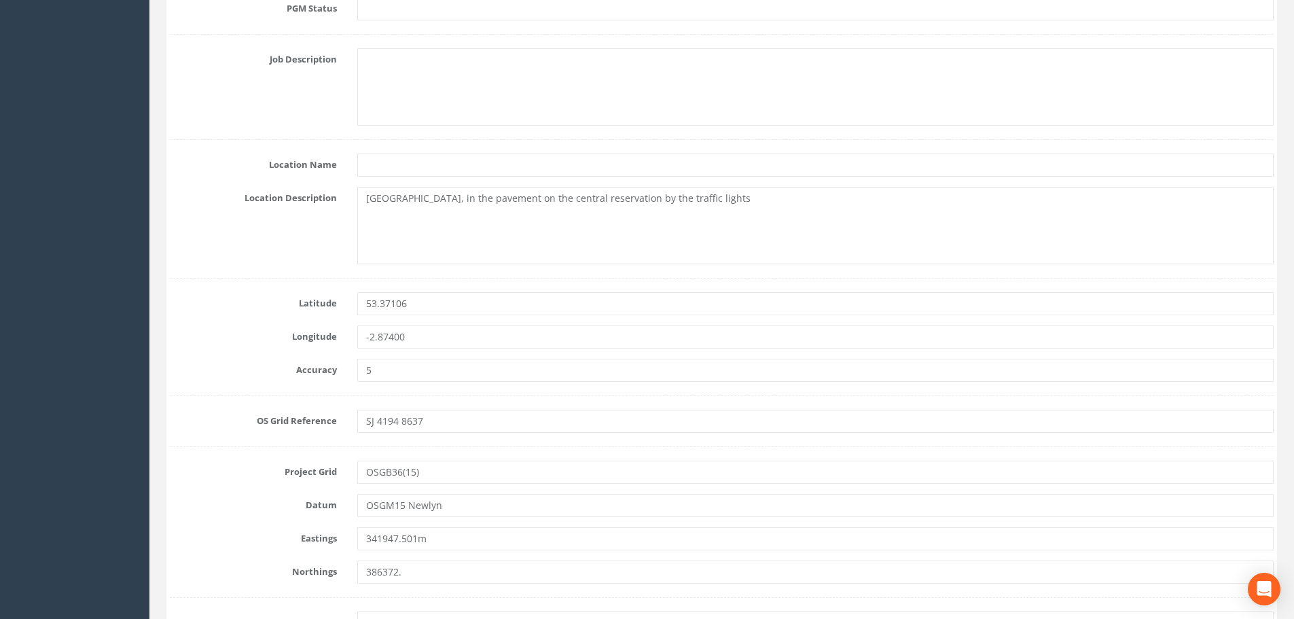
scroll to position [747, 0]
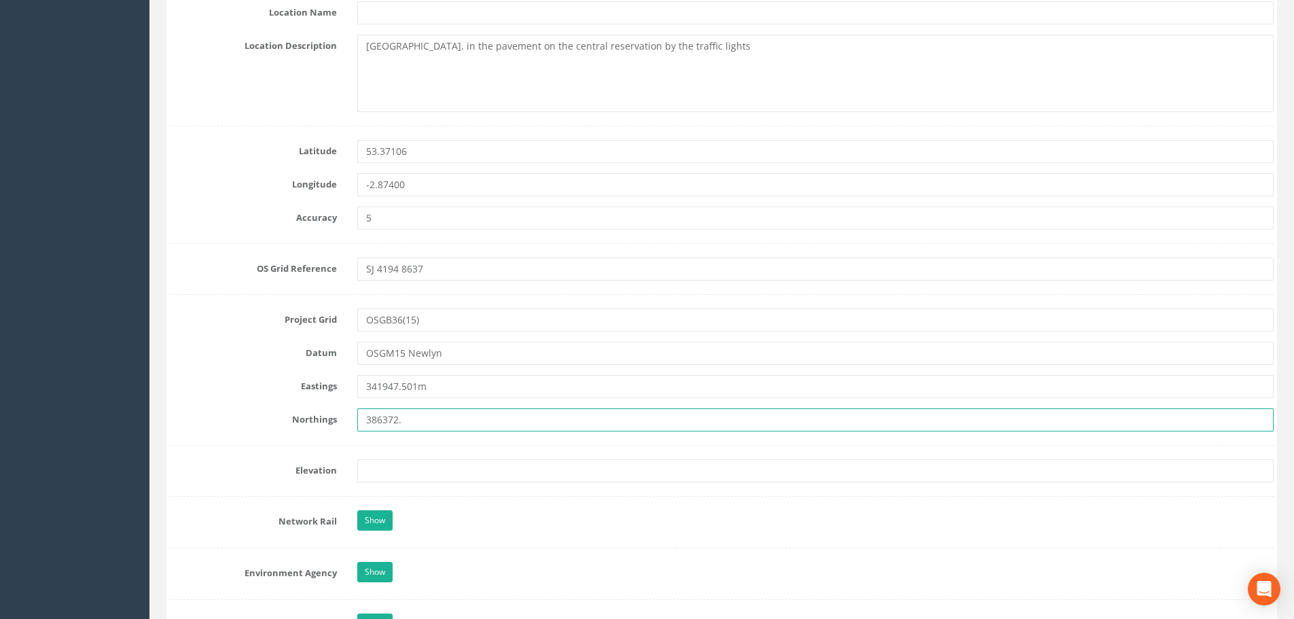
click at [409, 420] on input "386372." at bounding box center [815, 419] width 916 height 23
type input "386372.379m"
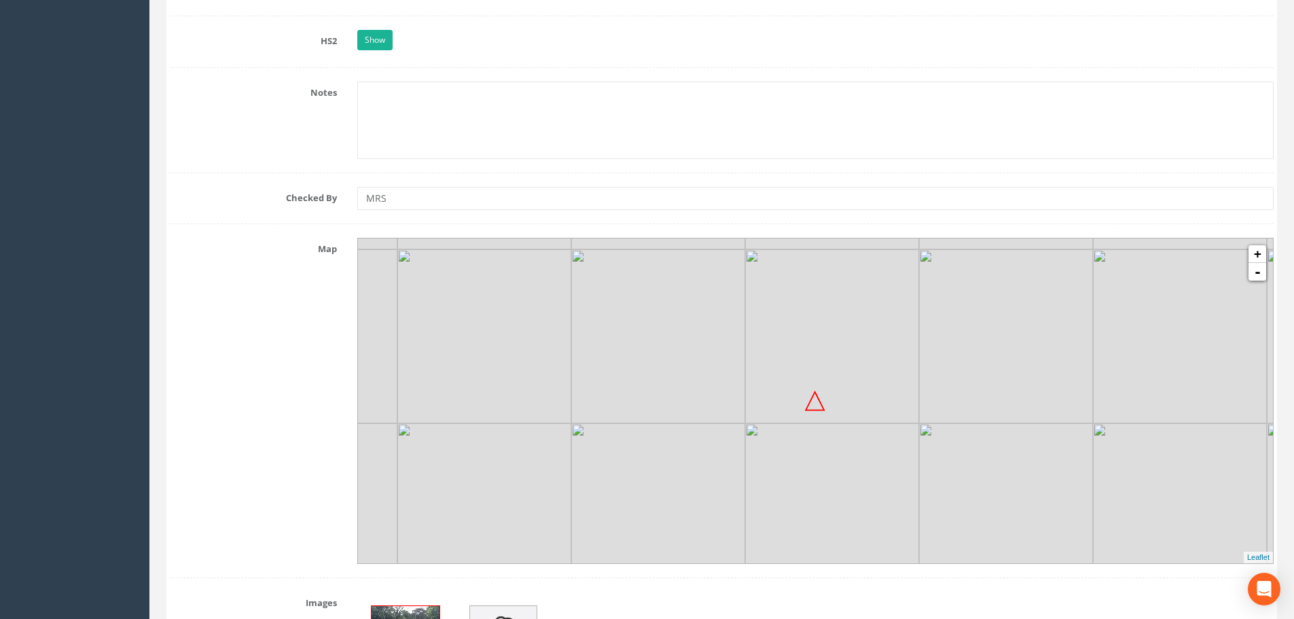
scroll to position [1359, 0]
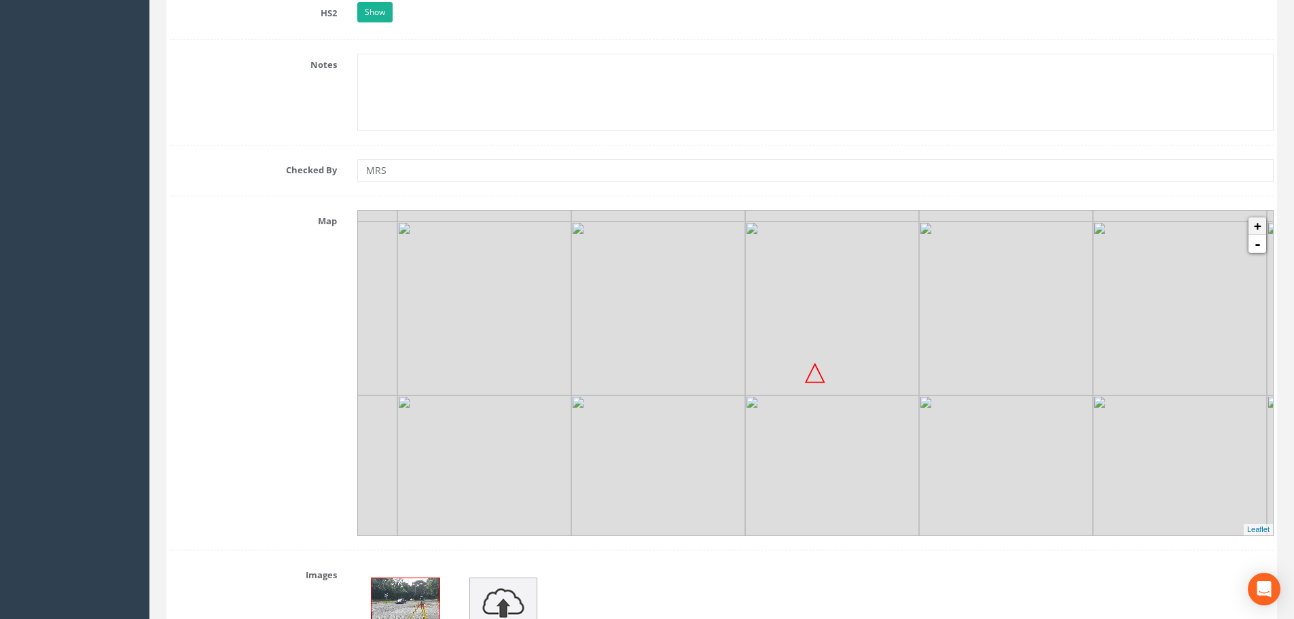
type input "56.189m"
click at [1257, 228] on link "+" at bounding box center [1258, 226] width 18 height 18
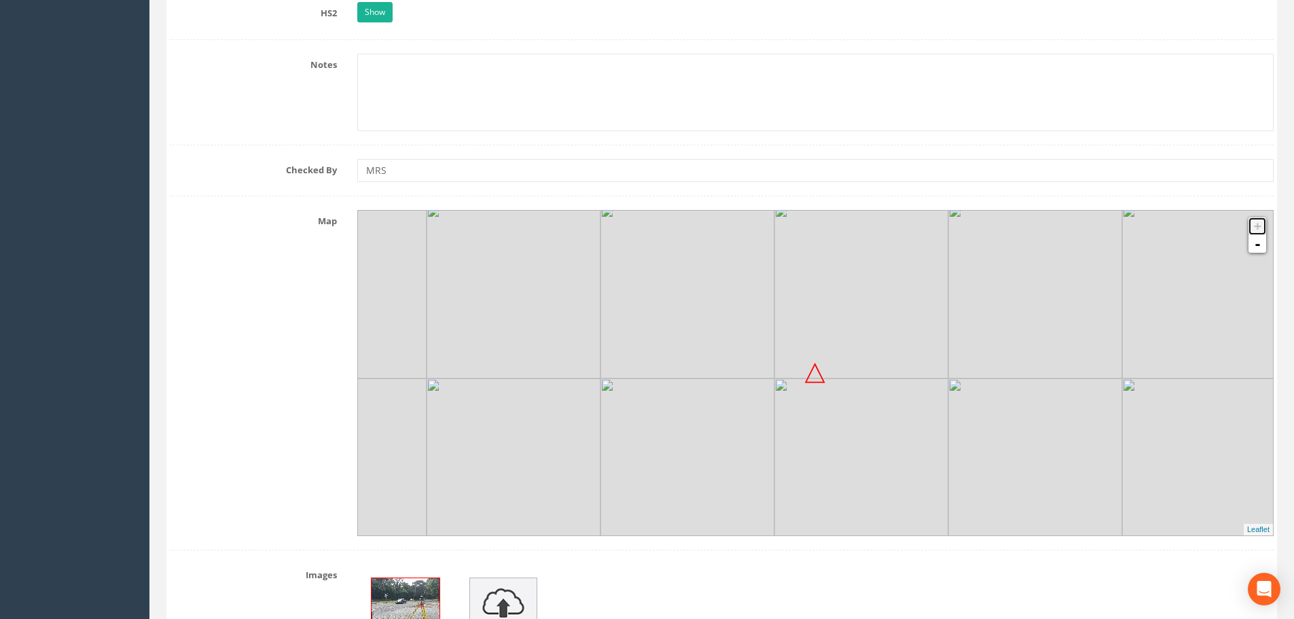
click at [1257, 228] on link "+" at bounding box center [1258, 226] width 18 height 18
drag, startPoint x: 1071, startPoint y: 363, endPoint x: 1073, endPoint y: 351, distance: 11.7
click at [1073, 351] on img at bounding box center [1037, 280] width 174 height 174
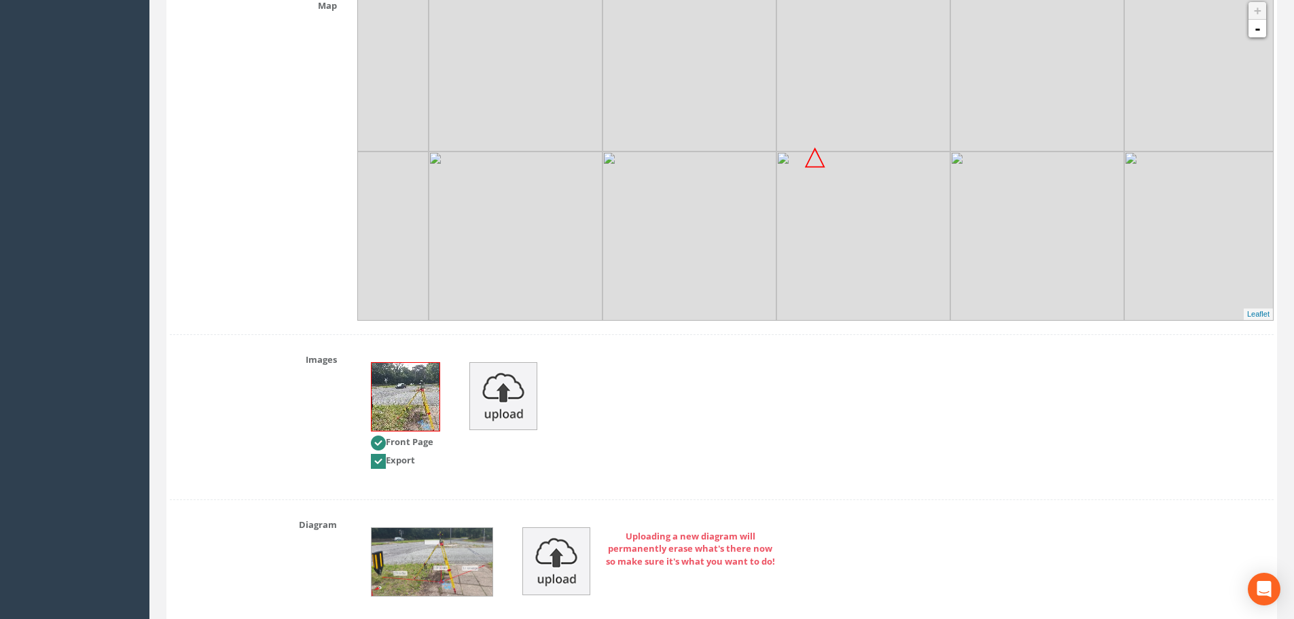
scroll to position [1688, 0]
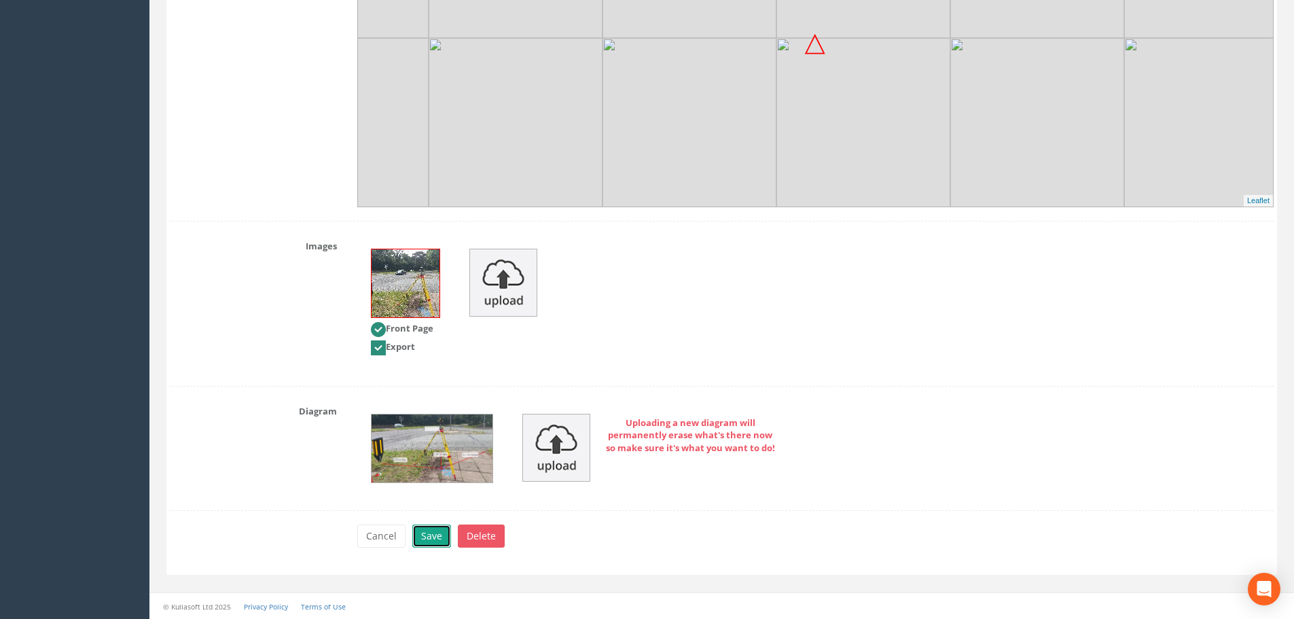
click at [436, 532] on button "Save" at bounding box center [431, 535] width 39 height 23
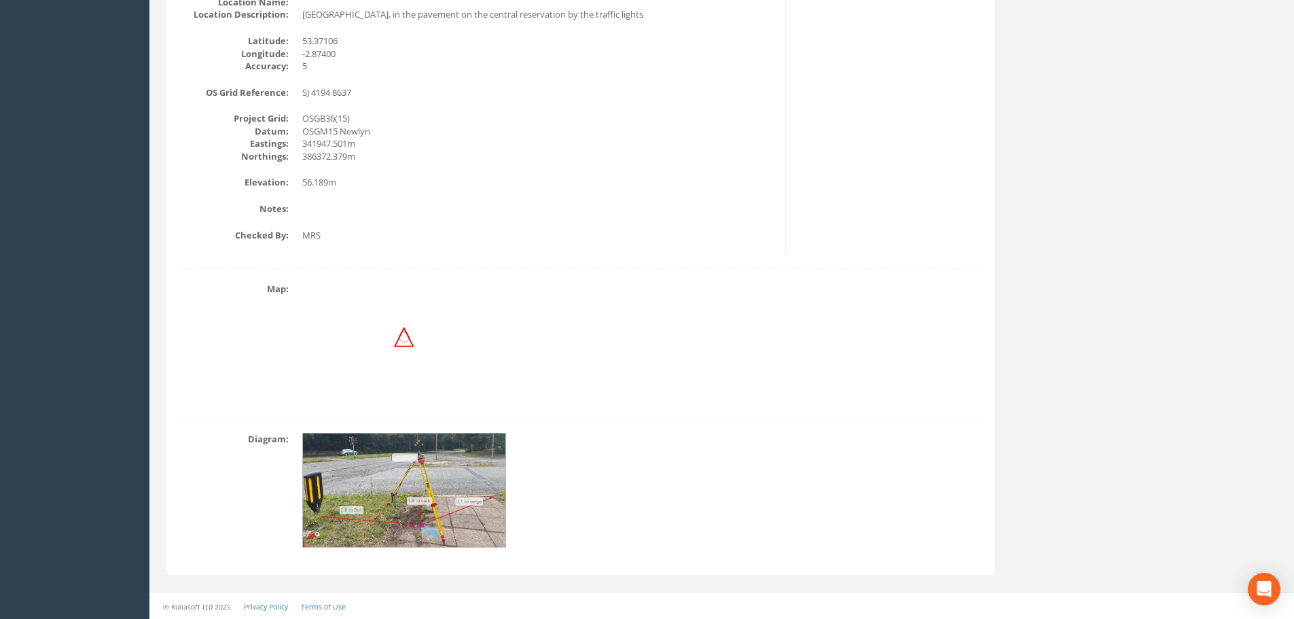
scroll to position [0, 0]
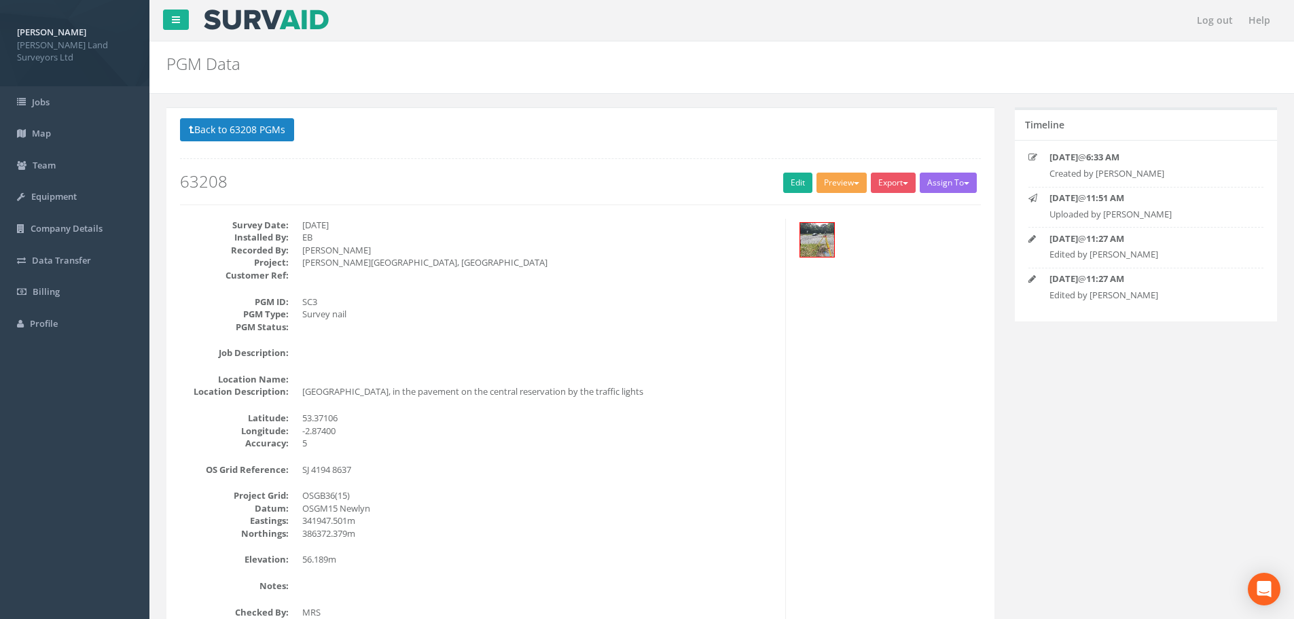
click at [842, 184] on button "Preview" at bounding box center [842, 183] width 50 height 20
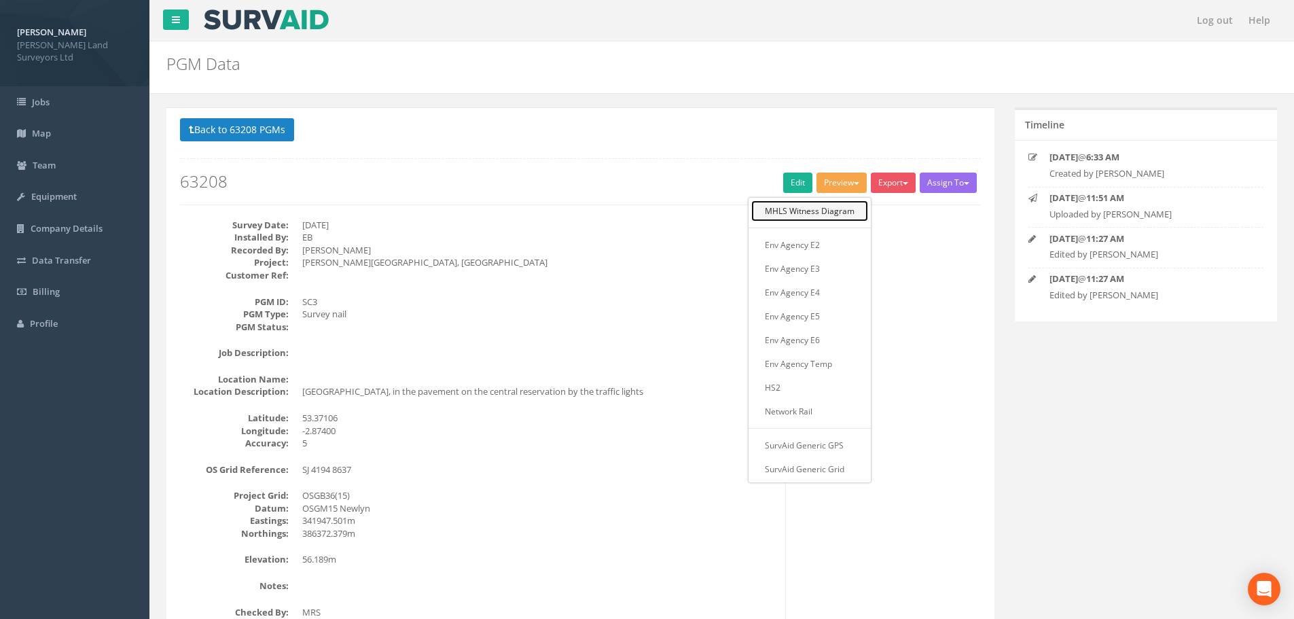
click at [831, 213] on link "MHLS Witness Diagram" at bounding box center [809, 210] width 117 height 21
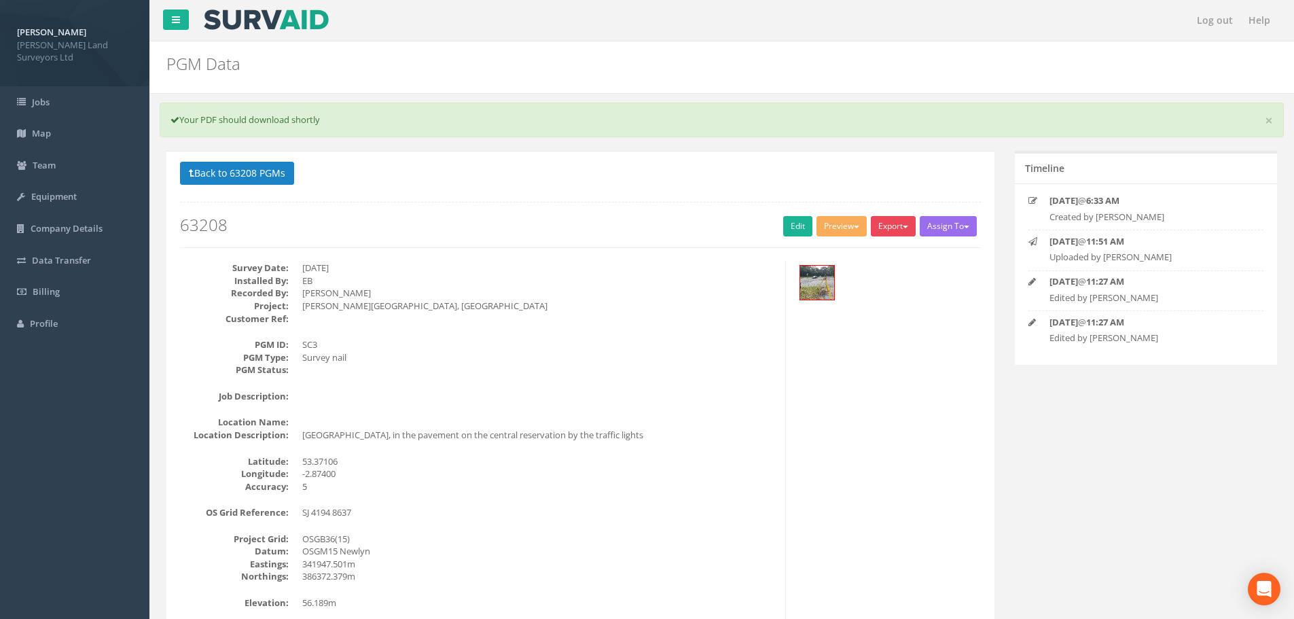
click at [890, 218] on button "Export" at bounding box center [893, 226] width 45 height 20
click at [891, 255] on link "MHLS Witness Diagram" at bounding box center [858, 254] width 117 height 21
click at [274, 173] on button "Back to 63208 PGMs" at bounding box center [237, 173] width 114 height 23
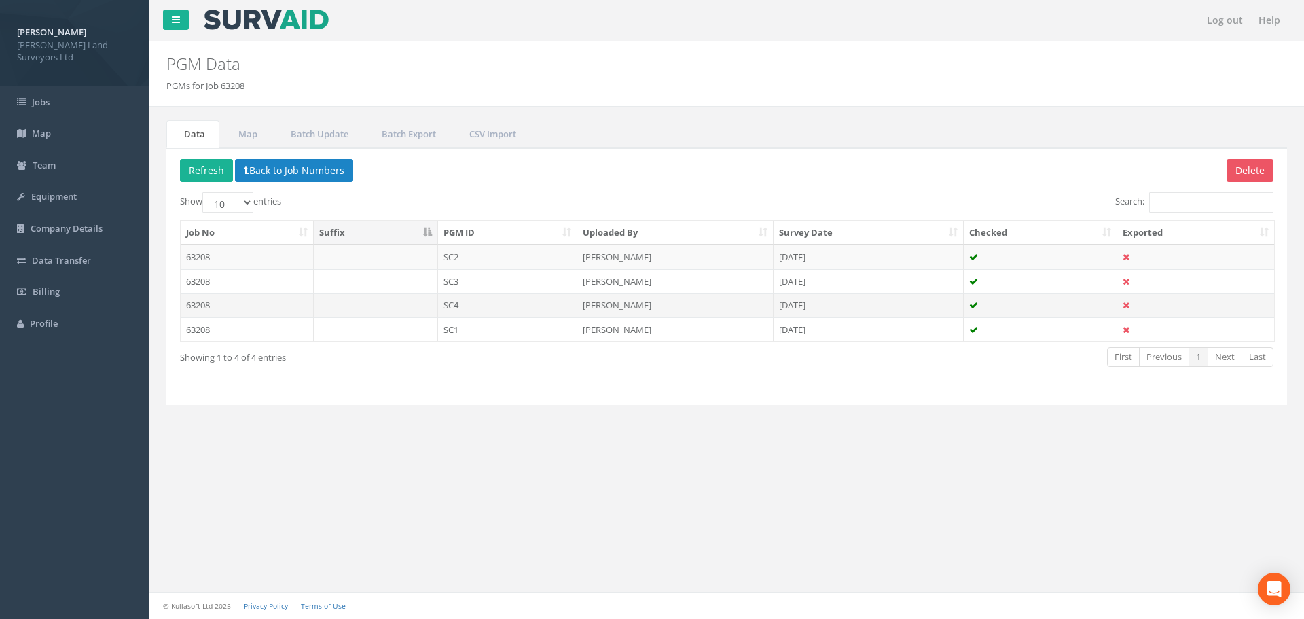
click at [453, 304] on td "SC4" at bounding box center [508, 305] width 140 height 24
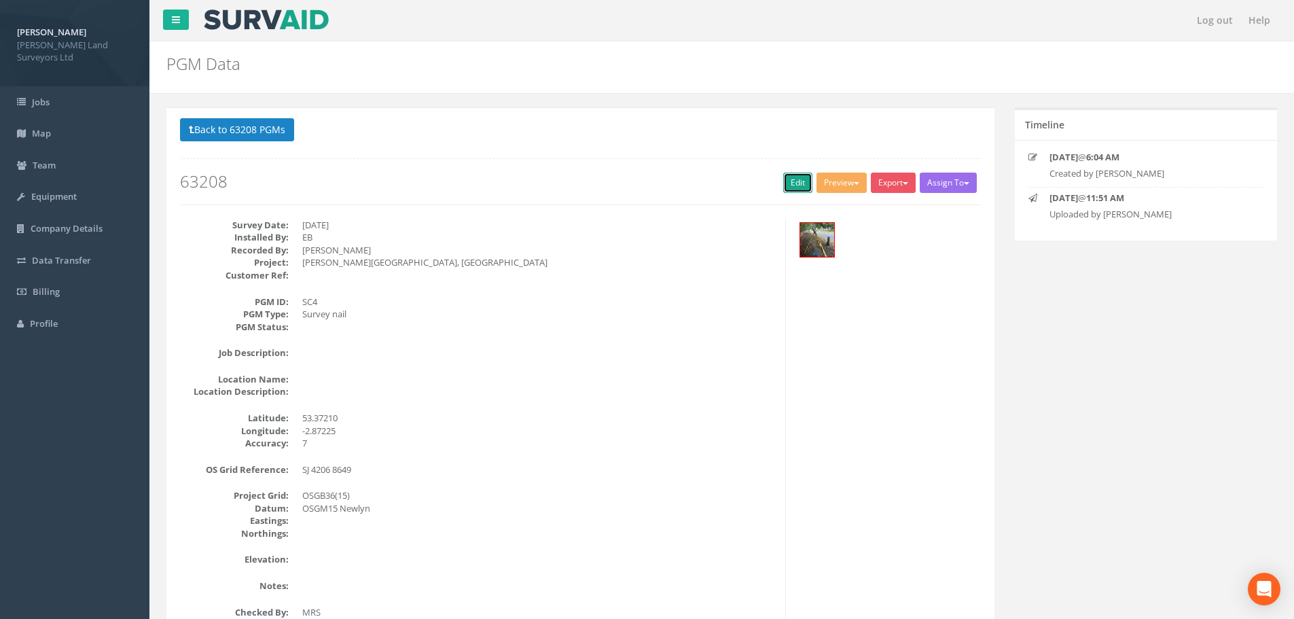
click at [789, 177] on link "Edit" at bounding box center [797, 183] width 29 height 20
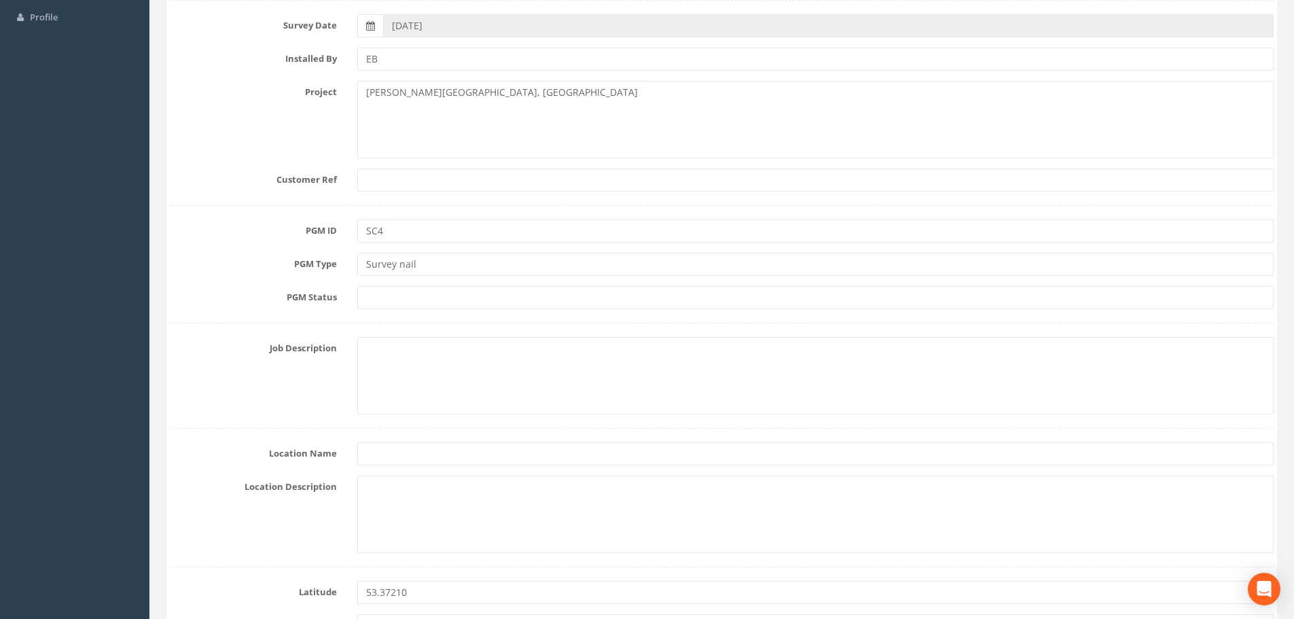
scroll to position [408, 0]
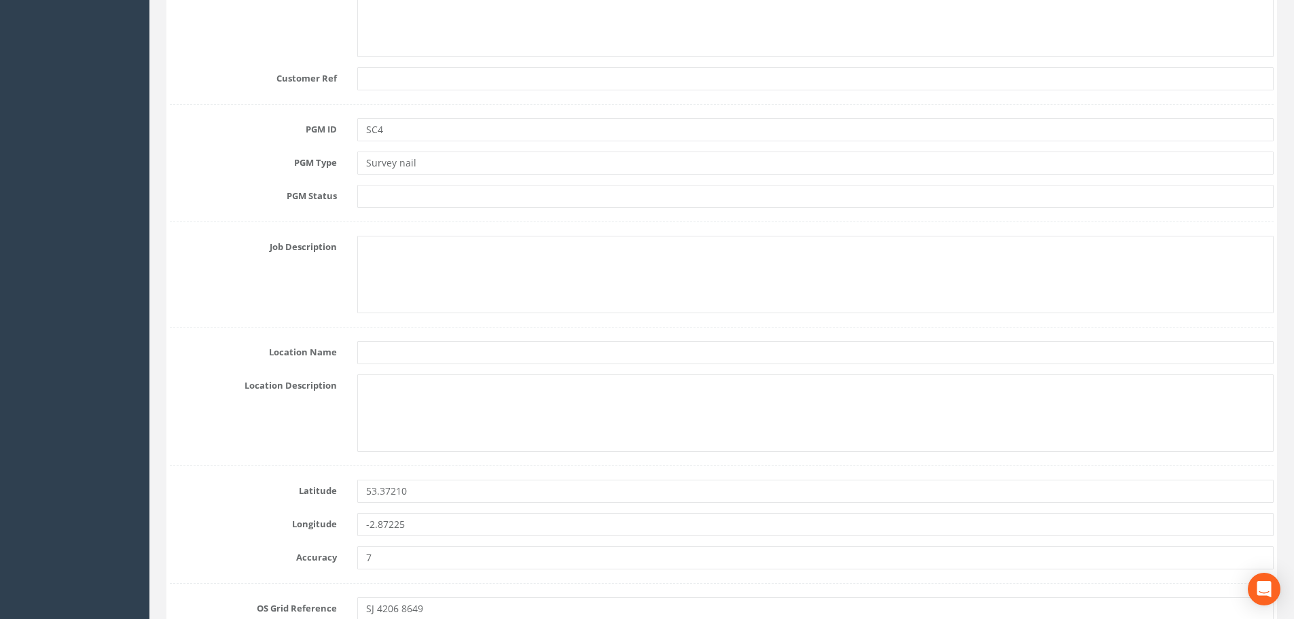
click at [399, 196] on input "text" at bounding box center [815, 196] width 916 height 23
type input "Primary"
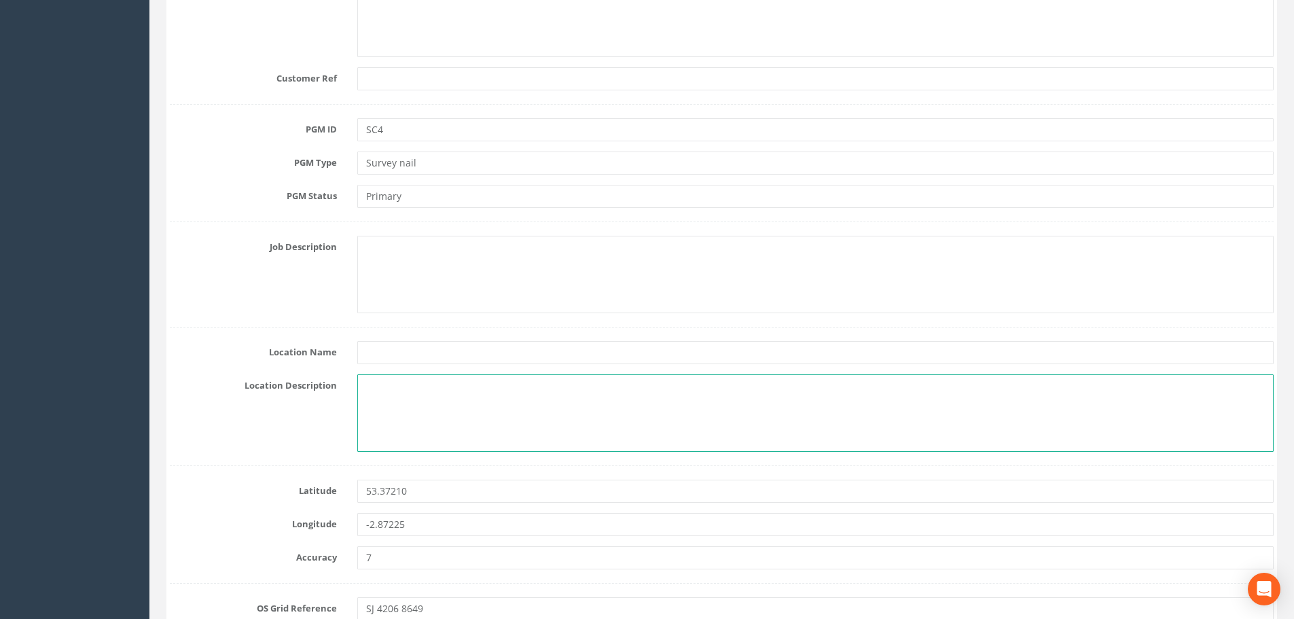
click at [370, 385] on textarea at bounding box center [815, 412] width 916 height 77
click at [675, 391] on textarea "[GEOGRAPHIC_DATA], in the southeast pavement opposite Nos" at bounding box center [815, 412] width 916 height 77
click at [628, 385] on textarea "[GEOGRAPHIC_DATA], in the southeast pavement opposite Nos 136& 138" at bounding box center [815, 412] width 916 height 77
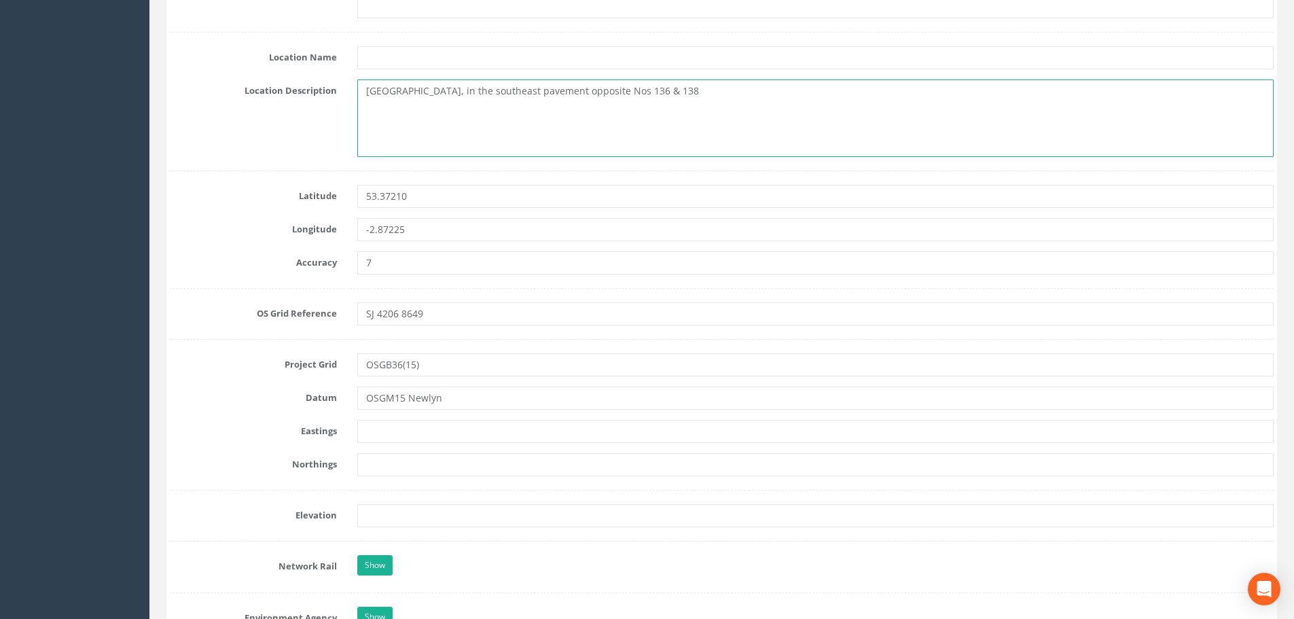
scroll to position [815, 0]
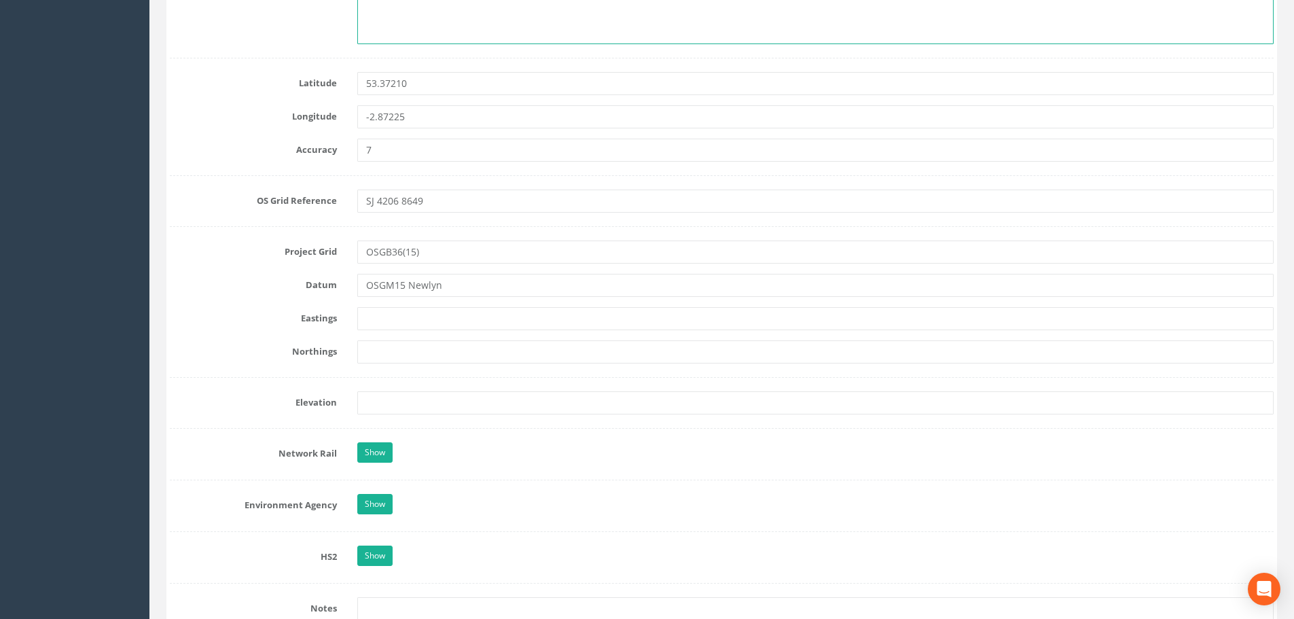
type textarea "[GEOGRAPHIC_DATA], in the southeast pavement opposite Nos 136 & 138"
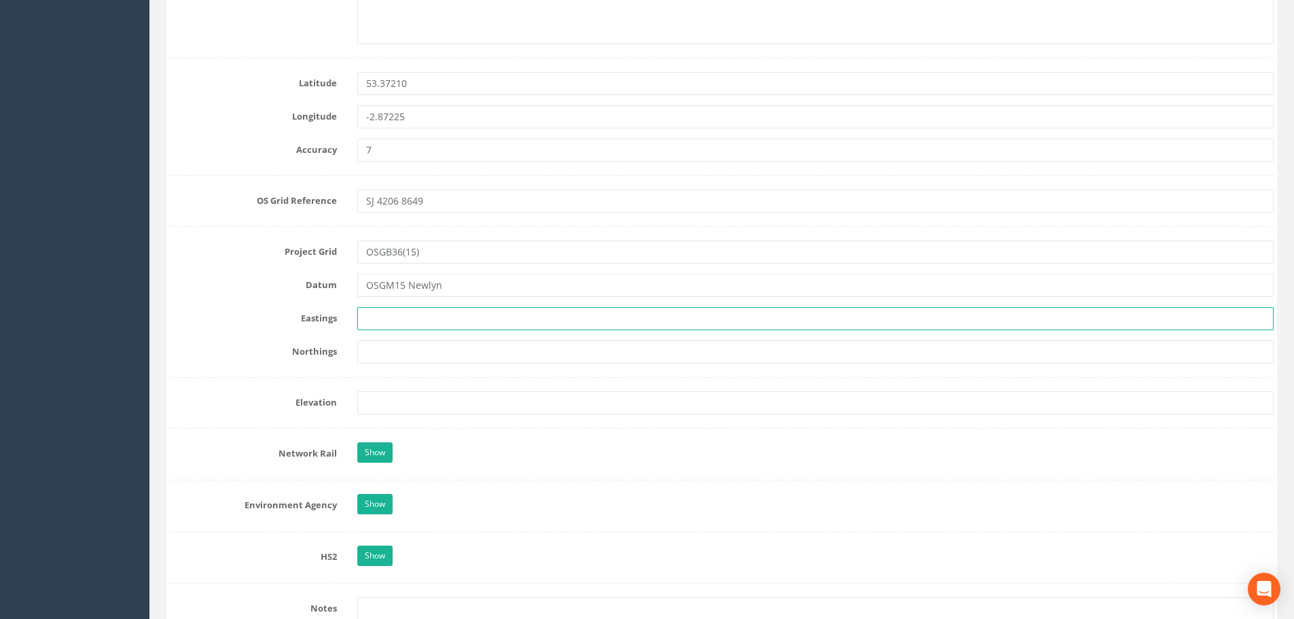
click at [452, 318] on input "text" at bounding box center [815, 318] width 916 height 23
type input "342063.921m"
type input "386480.498m"
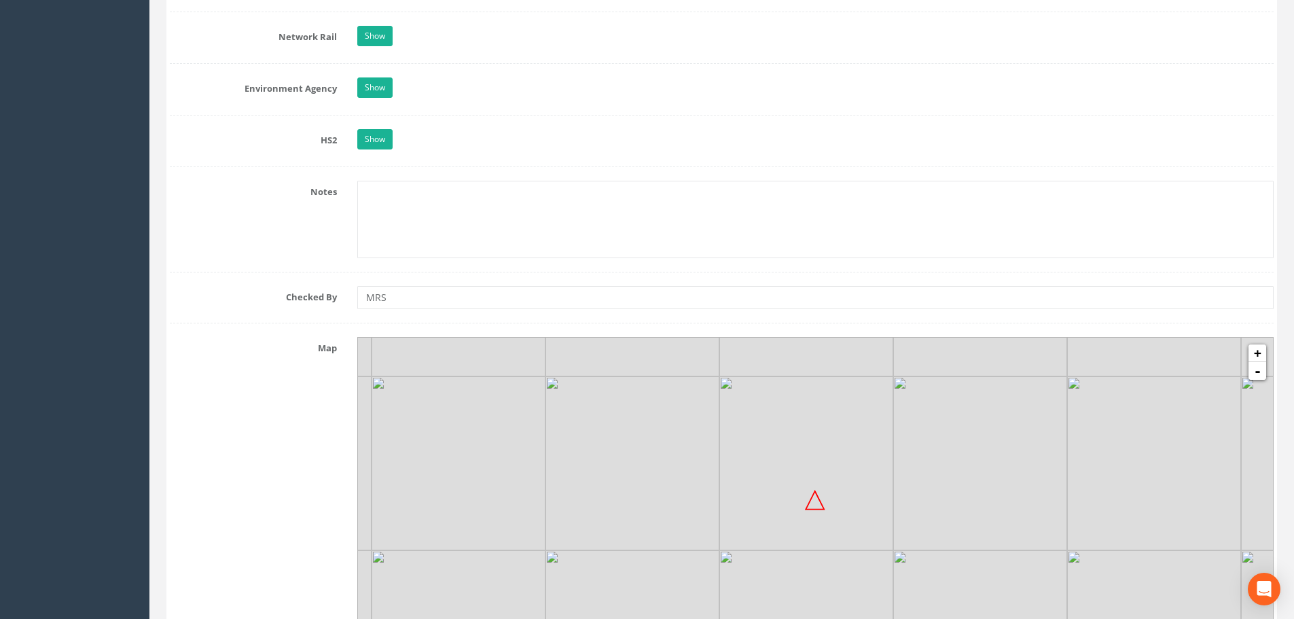
scroll to position [1291, 0]
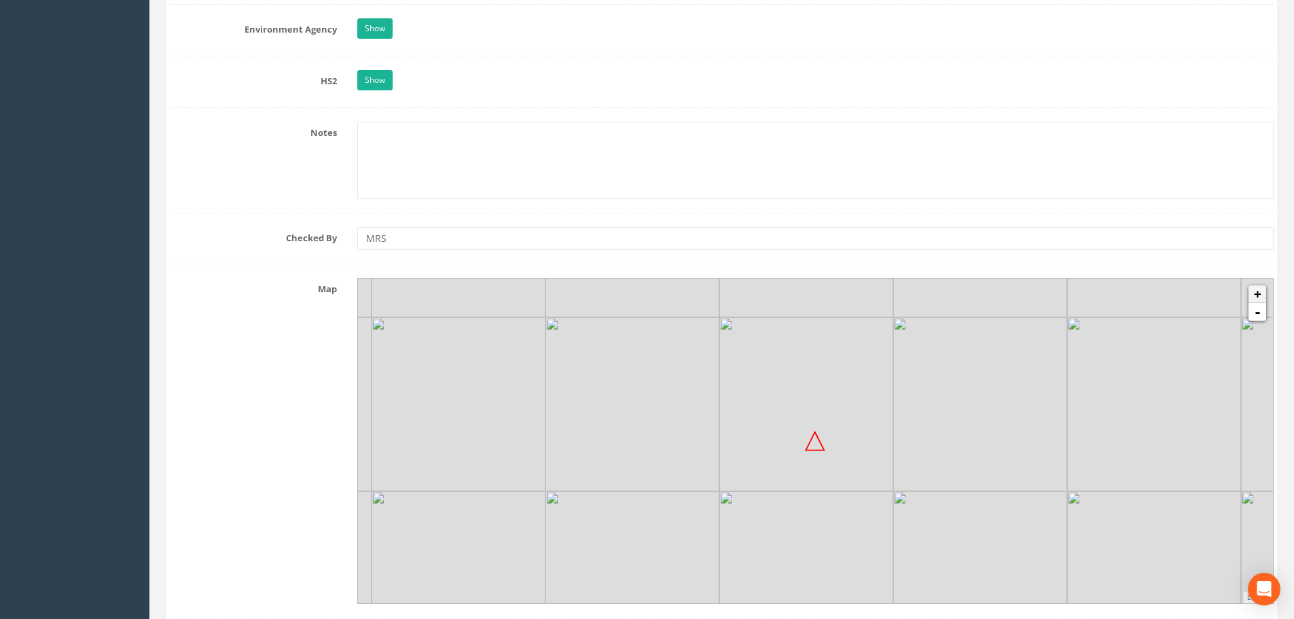
type input "62.508m"
click at [1262, 294] on link "+" at bounding box center [1258, 294] width 18 height 18
drag, startPoint x: 884, startPoint y: 491, endPoint x: 891, endPoint y: 471, distance: 21.1
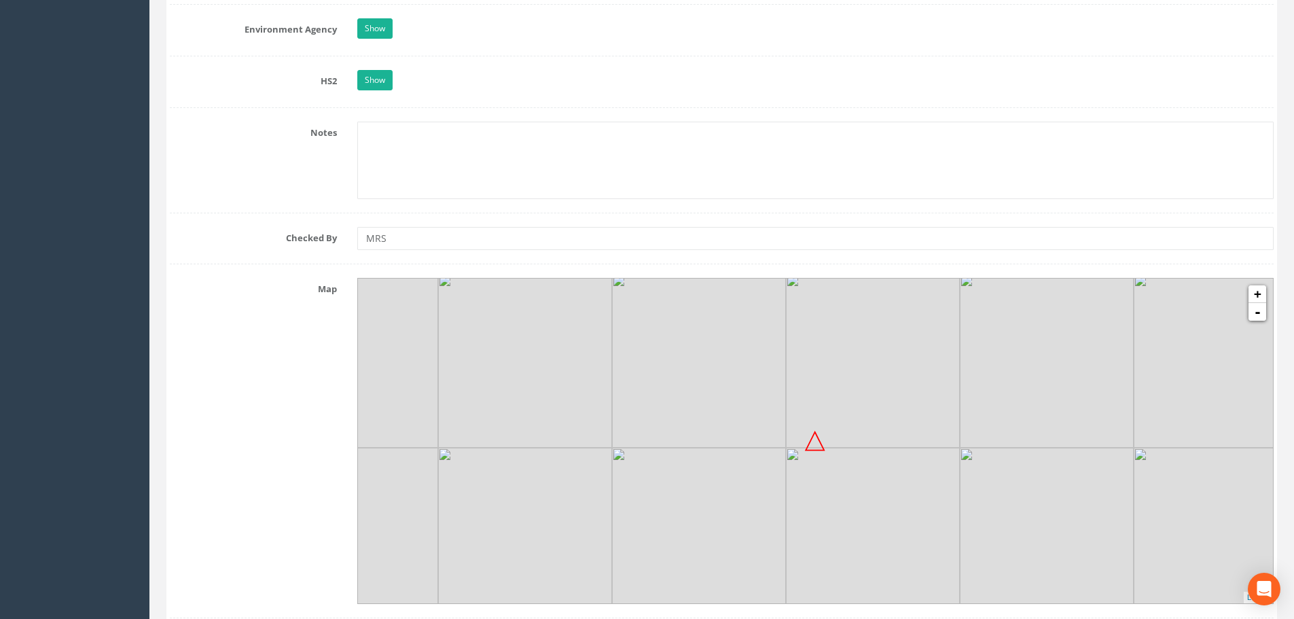
click at [891, 471] on img at bounding box center [873, 535] width 174 height 174
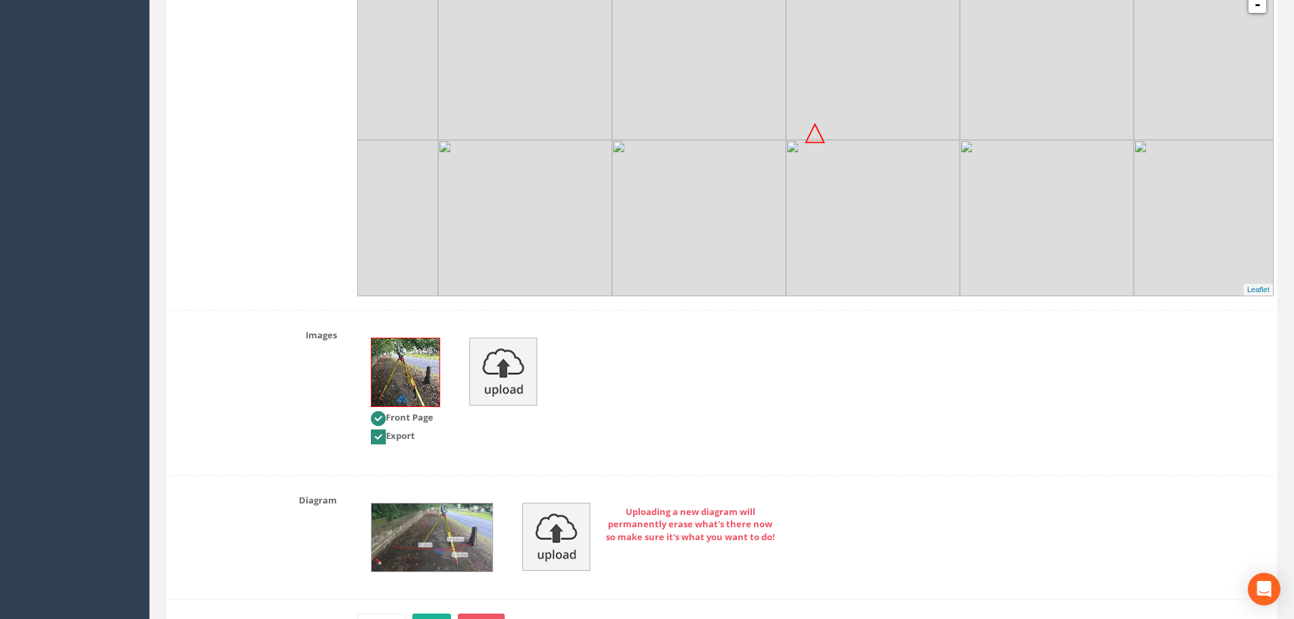
scroll to position [1688, 0]
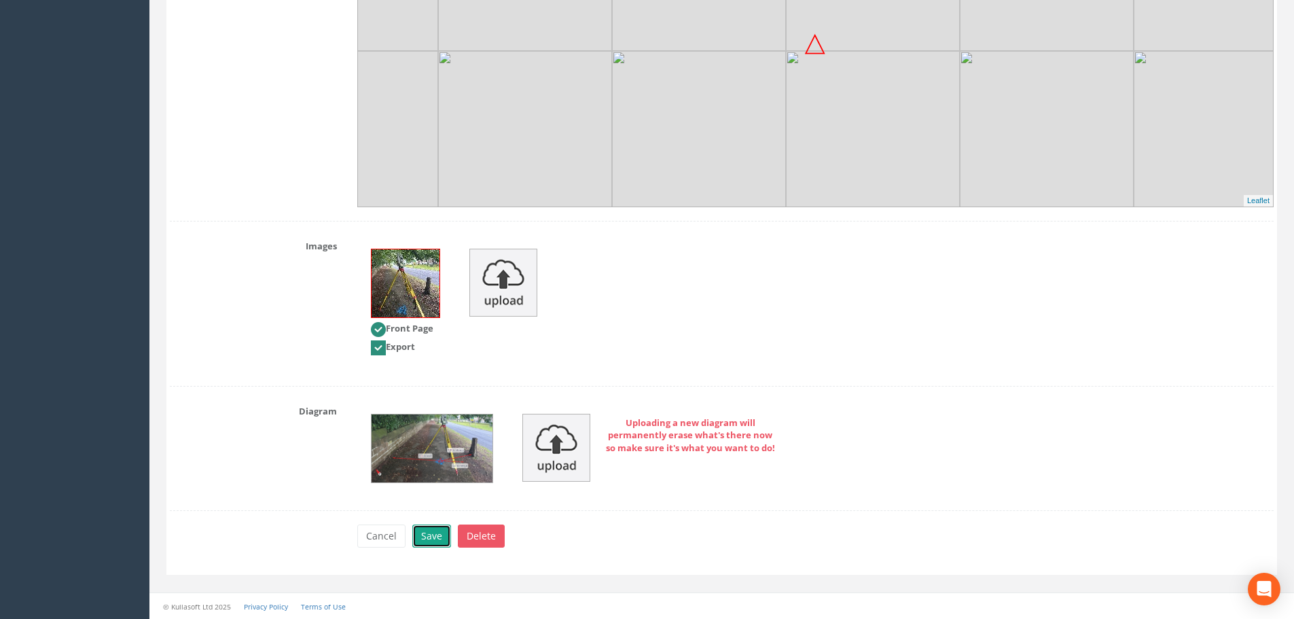
click at [430, 537] on button "Save" at bounding box center [431, 535] width 39 height 23
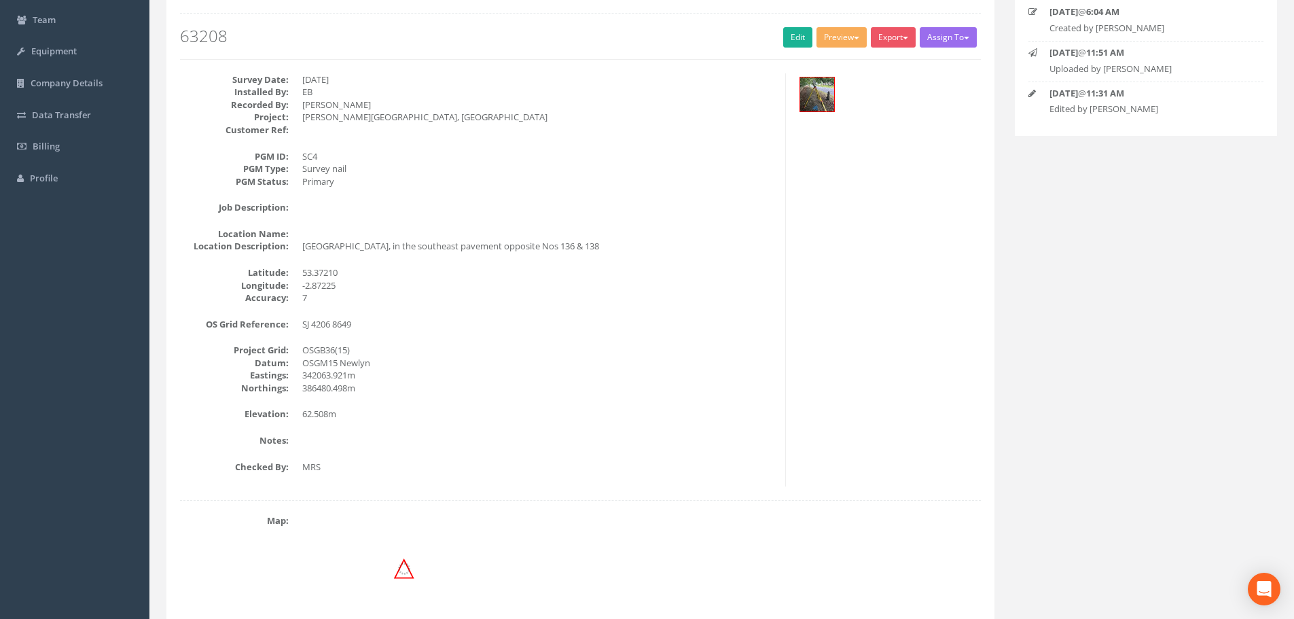
scroll to position [0, 0]
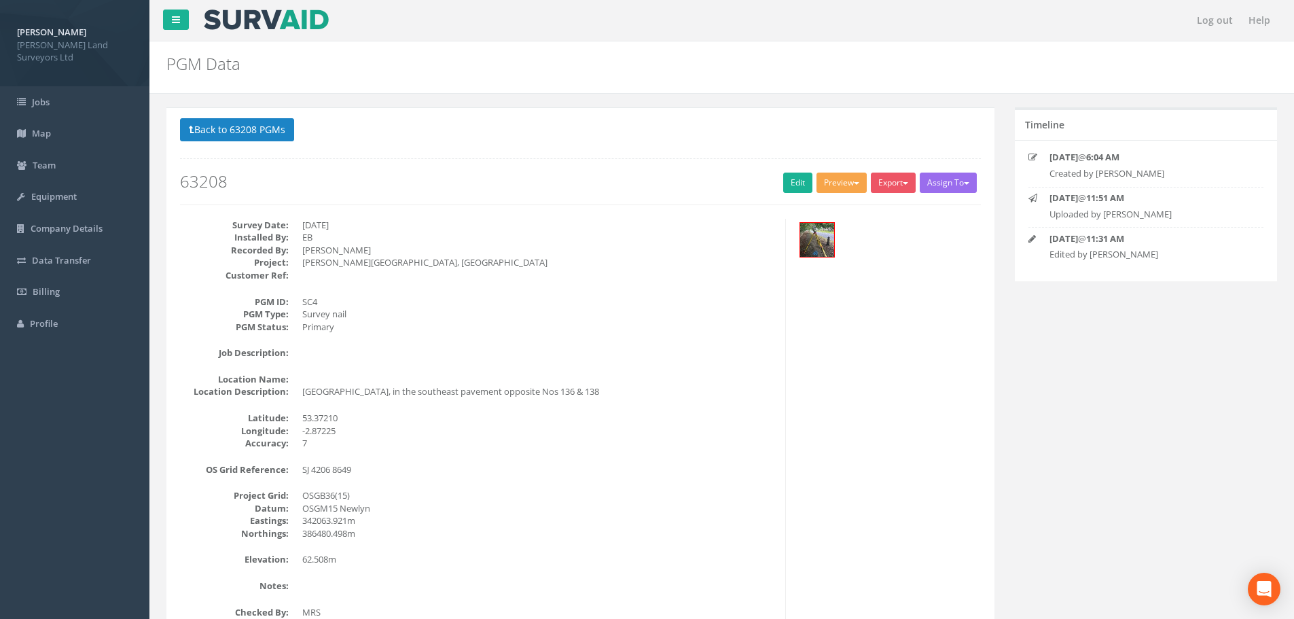
click at [855, 184] on button "Preview" at bounding box center [842, 183] width 50 height 20
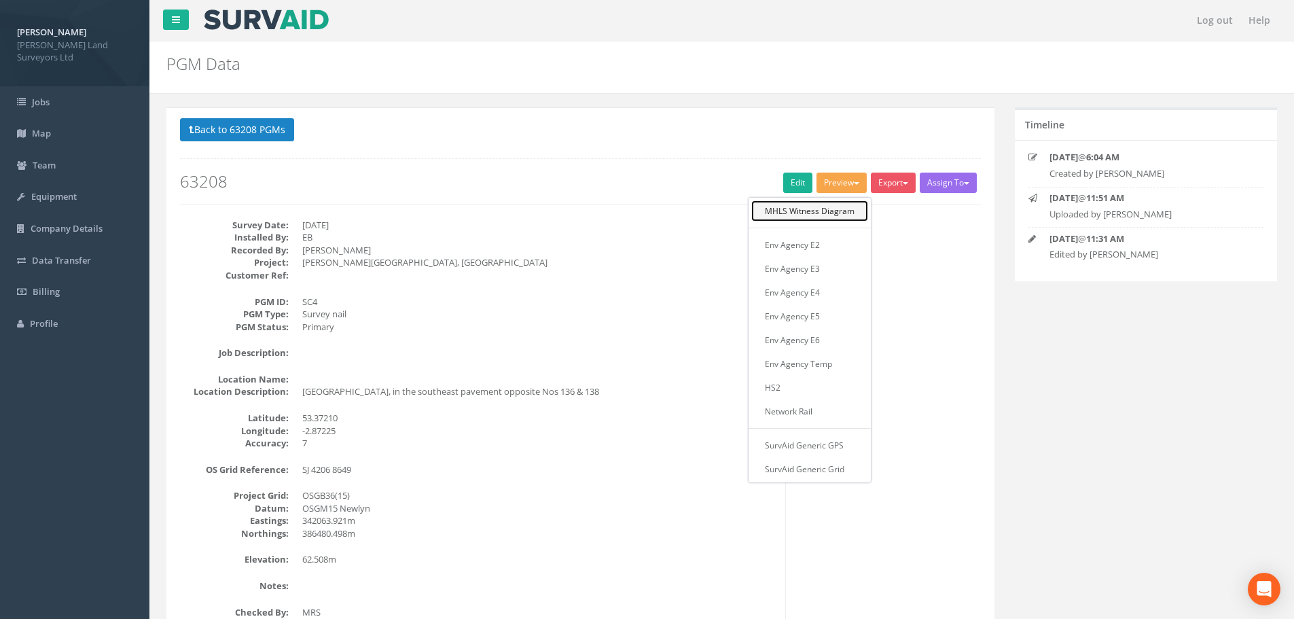
click at [834, 213] on link "MHLS Witness Diagram" at bounding box center [809, 210] width 117 height 21
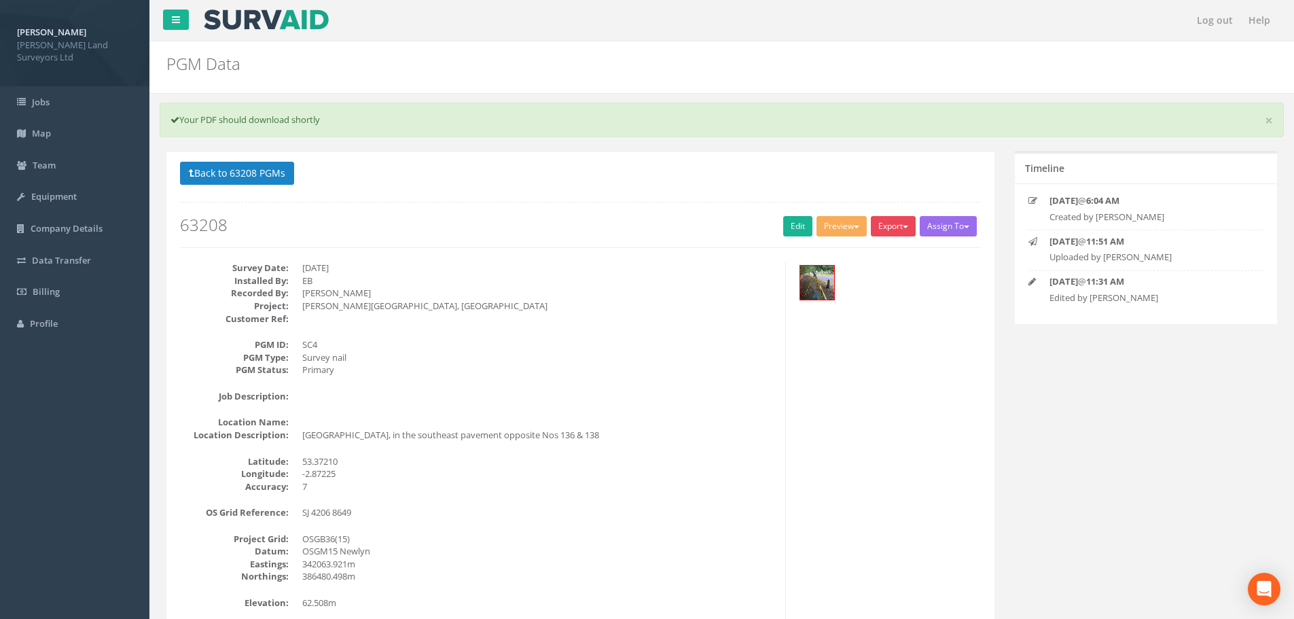
click at [897, 228] on button "Export" at bounding box center [893, 226] width 45 height 20
click at [891, 255] on link "MHLS Witness Diagram" at bounding box center [858, 254] width 117 height 21
click at [270, 175] on button "Back to 63208 PGMs" at bounding box center [237, 173] width 114 height 23
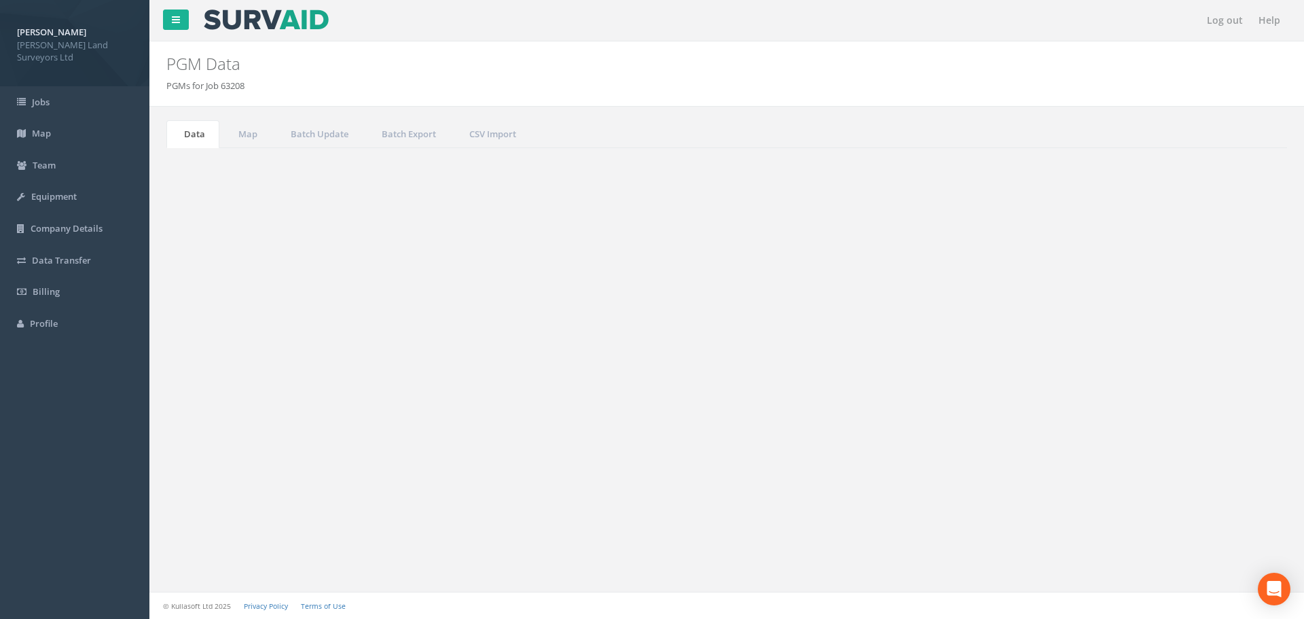
click at [456, 257] on td "SC2" at bounding box center [508, 257] width 140 height 24
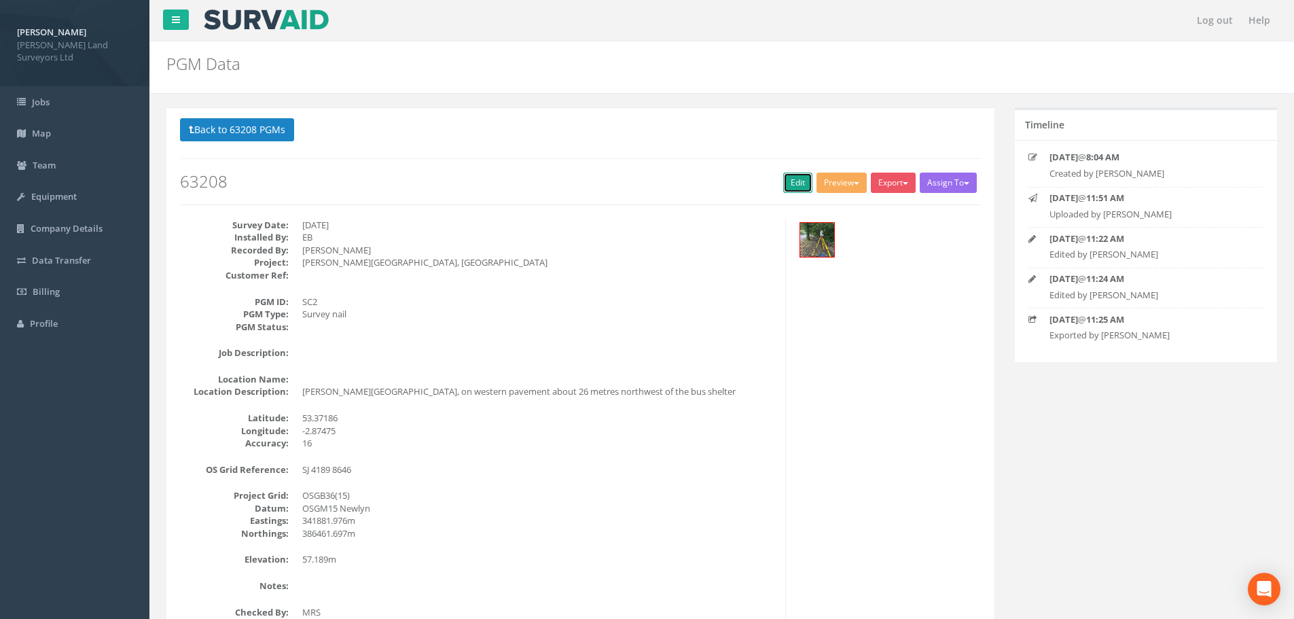
click at [796, 181] on link "Edit" at bounding box center [797, 183] width 29 height 20
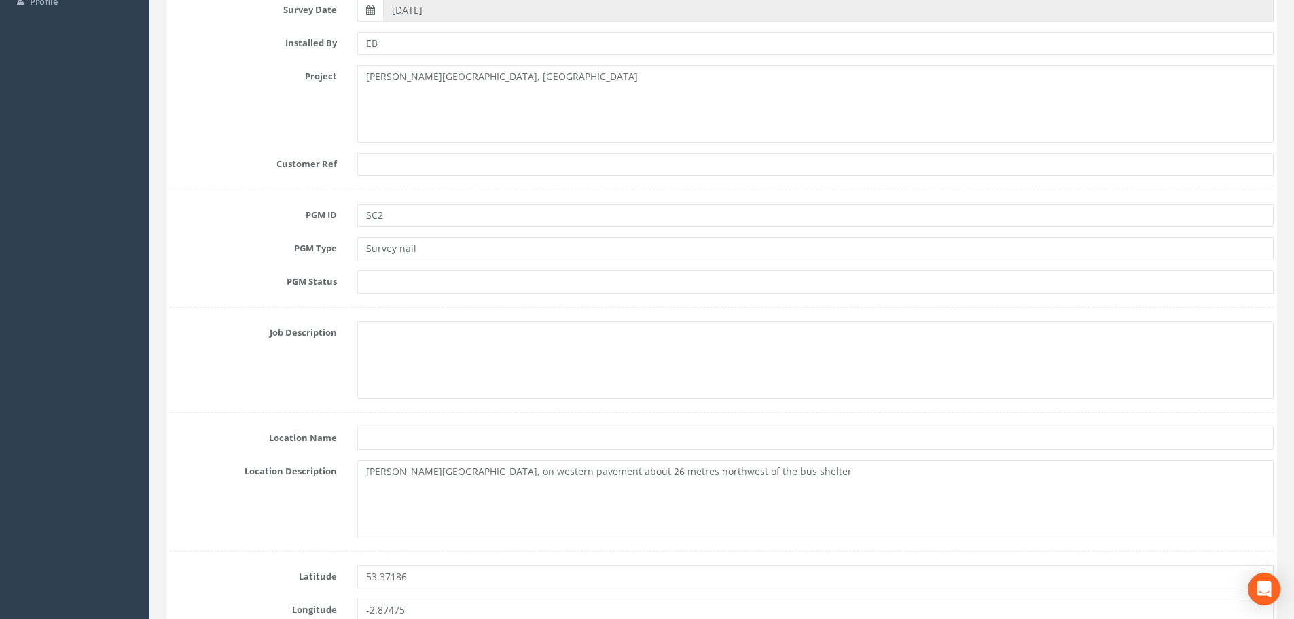
scroll to position [340, 0]
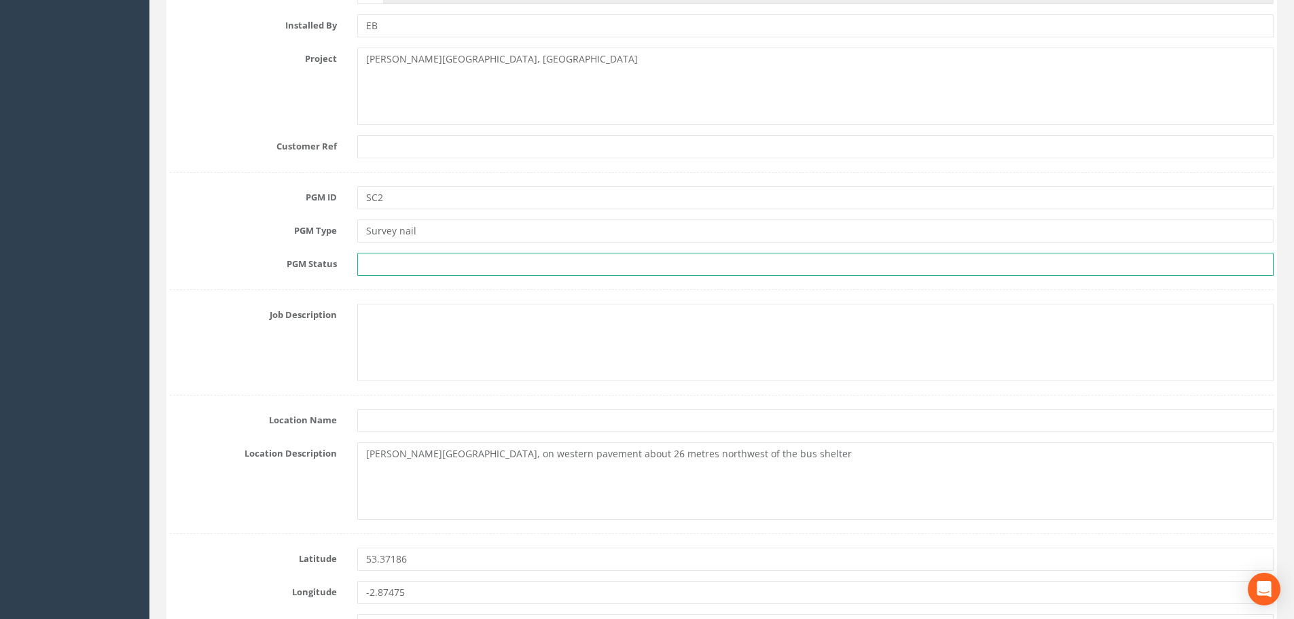
click at [411, 264] on input "text" at bounding box center [815, 264] width 916 height 23
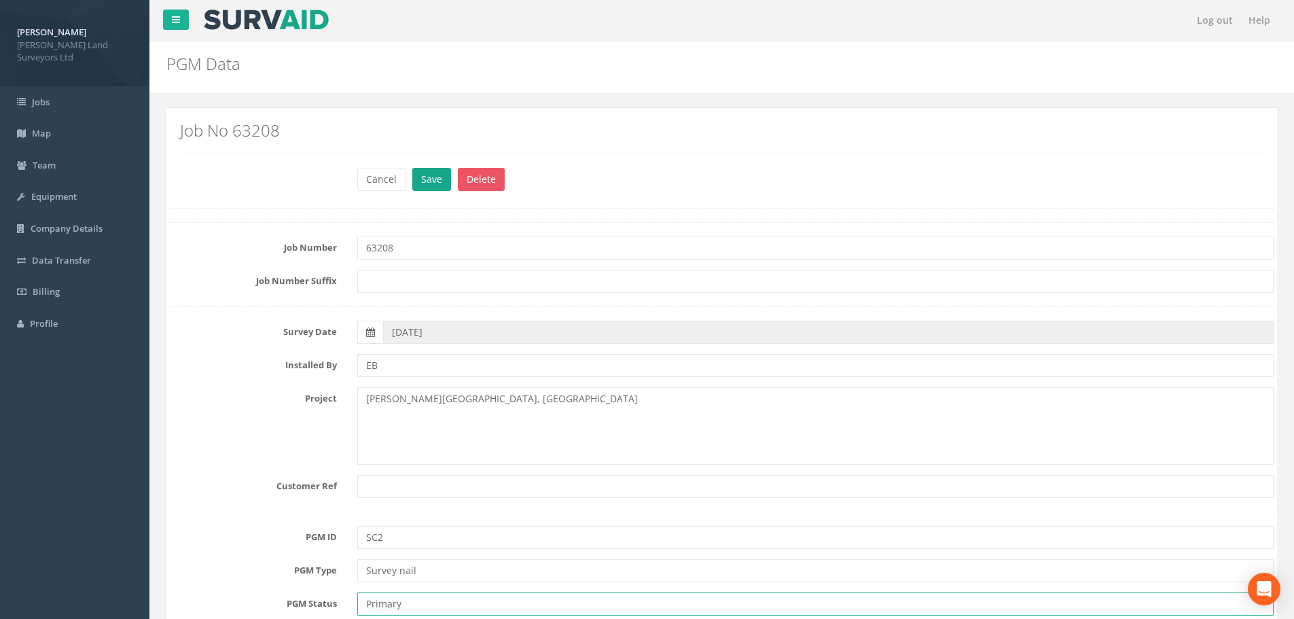
type input "Primary"
click at [429, 184] on button "Save" at bounding box center [431, 179] width 39 height 23
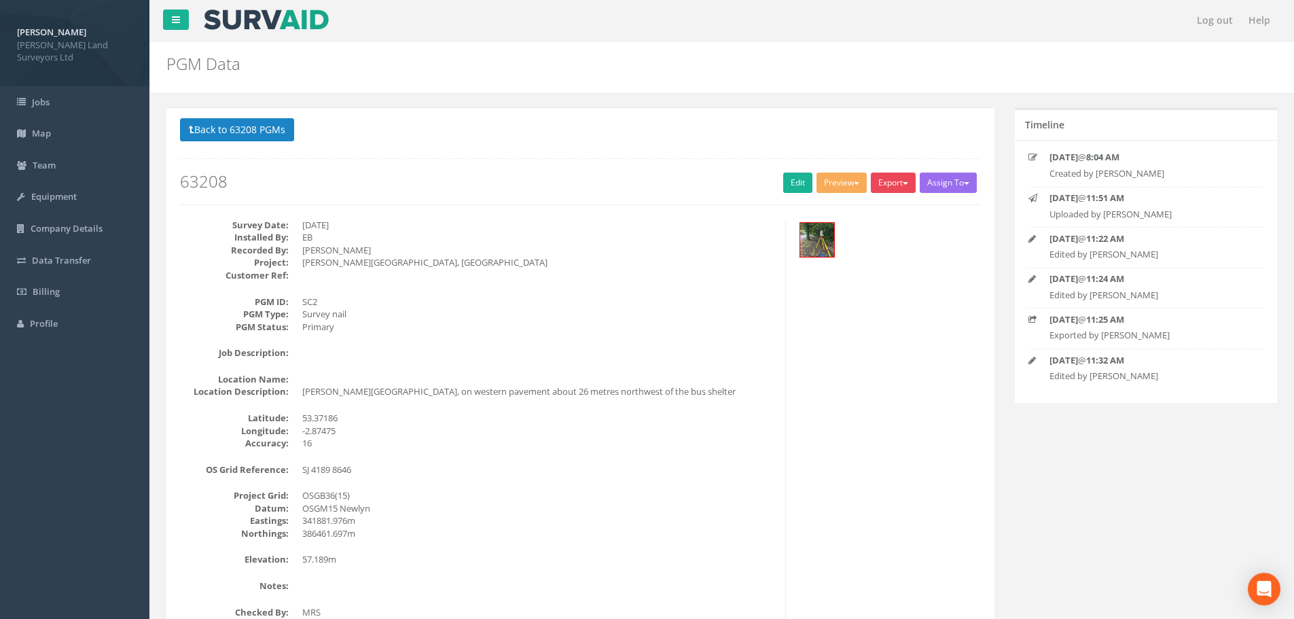
click at [908, 181] on button "Export" at bounding box center [893, 183] width 45 height 20
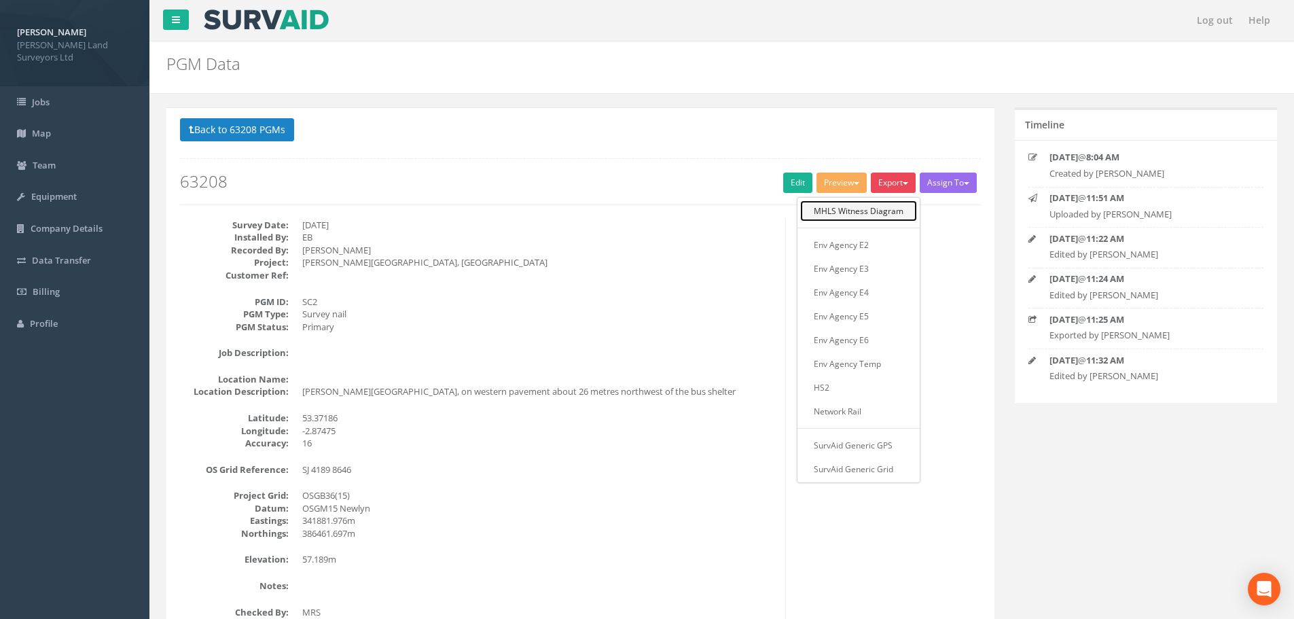
click at [879, 209] on link "MHLS Witness Diagram" at bounding box center [858, 210] width 117 height 21
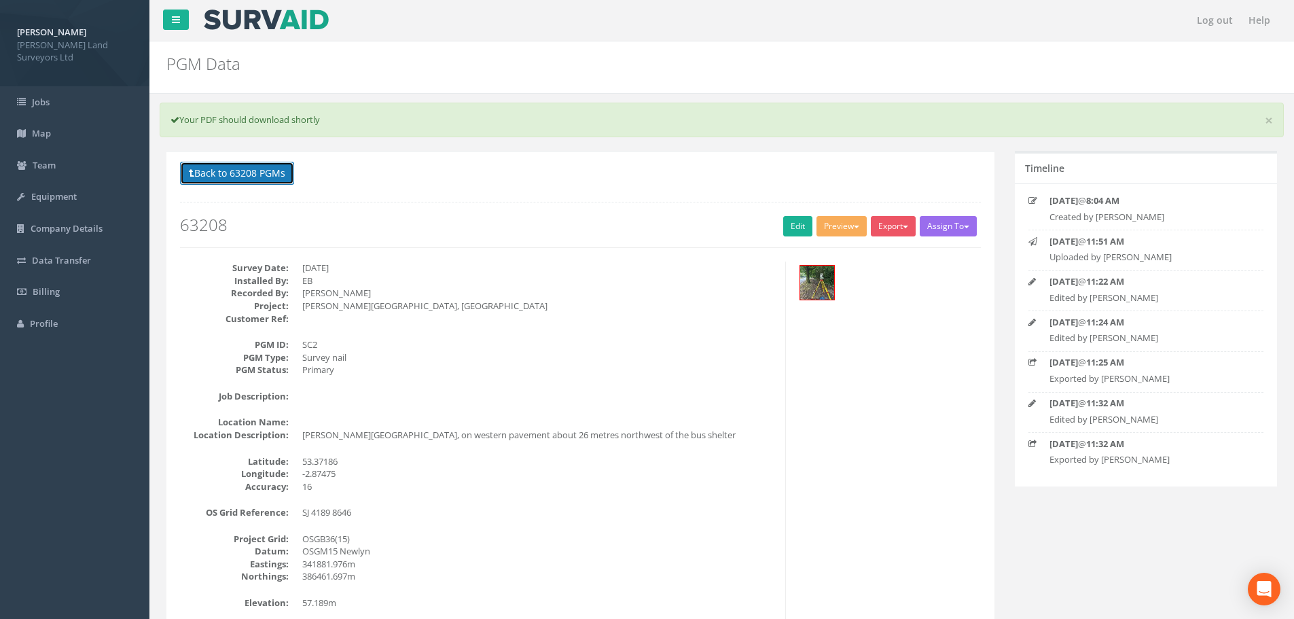
click at [207, 165] on button "Back to 63208 PGMs" at bounding box center [237, 173] width 114 height 23
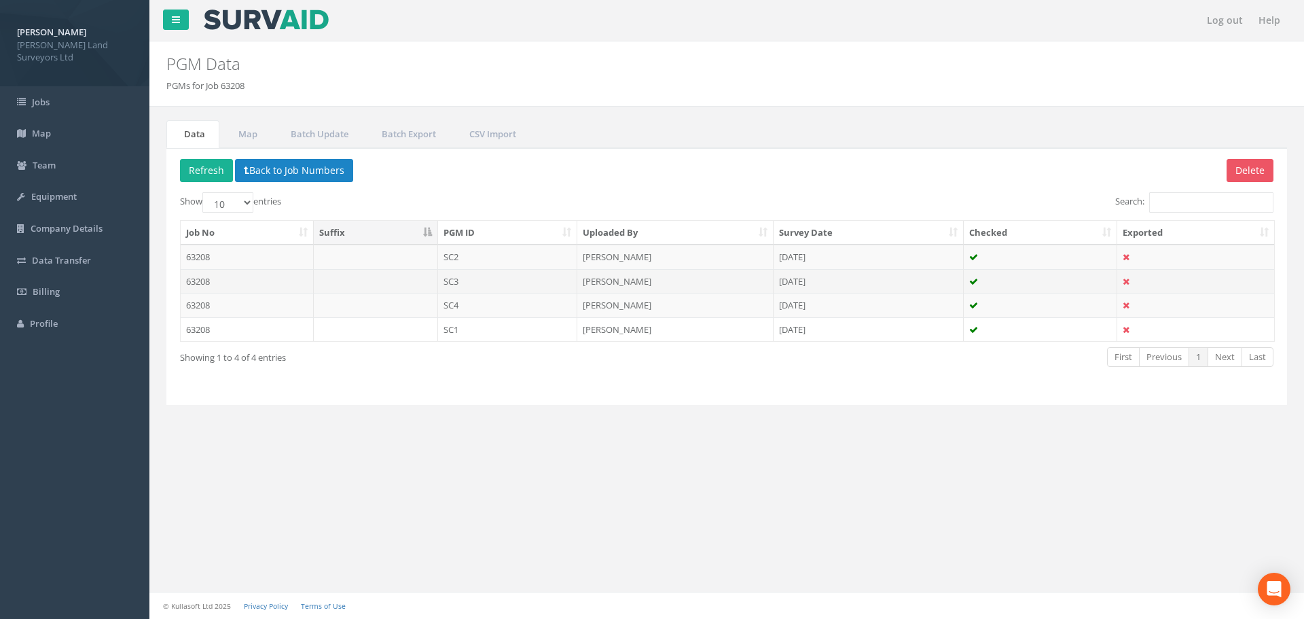
click at [450, 283] on td "SC3" at bounding box center [508, 281] width 140 height 24
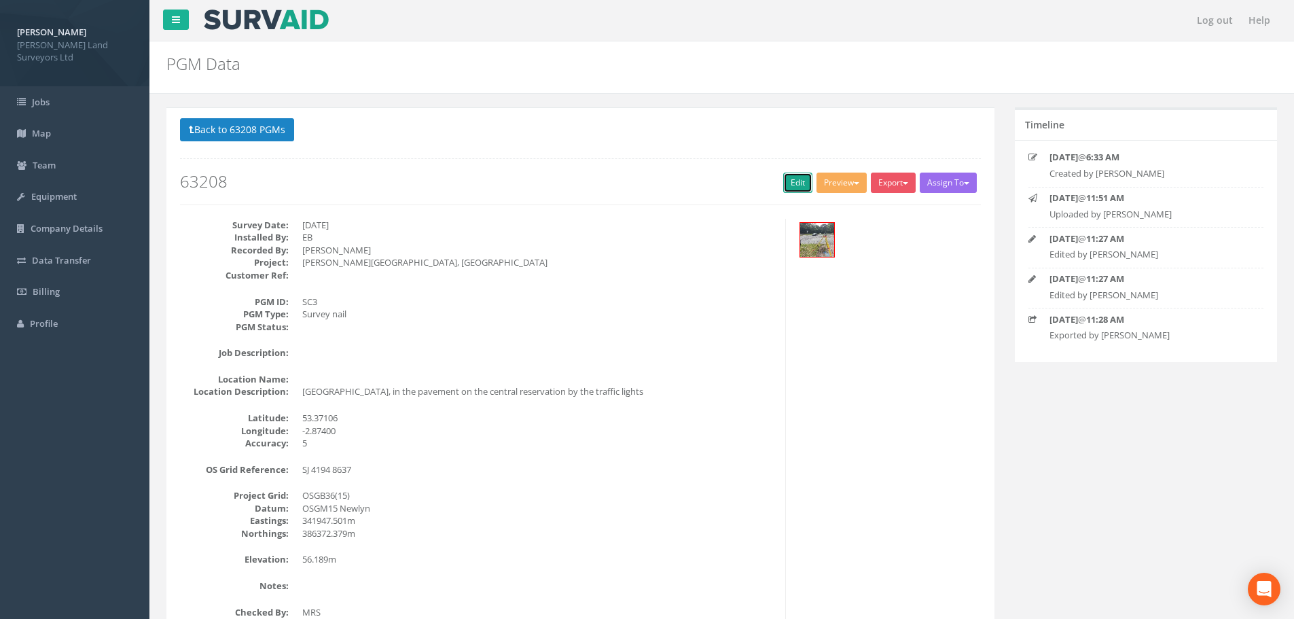
click at [793, 187] on link "Edit" at bounding box center [797, 183] width 29 height 20
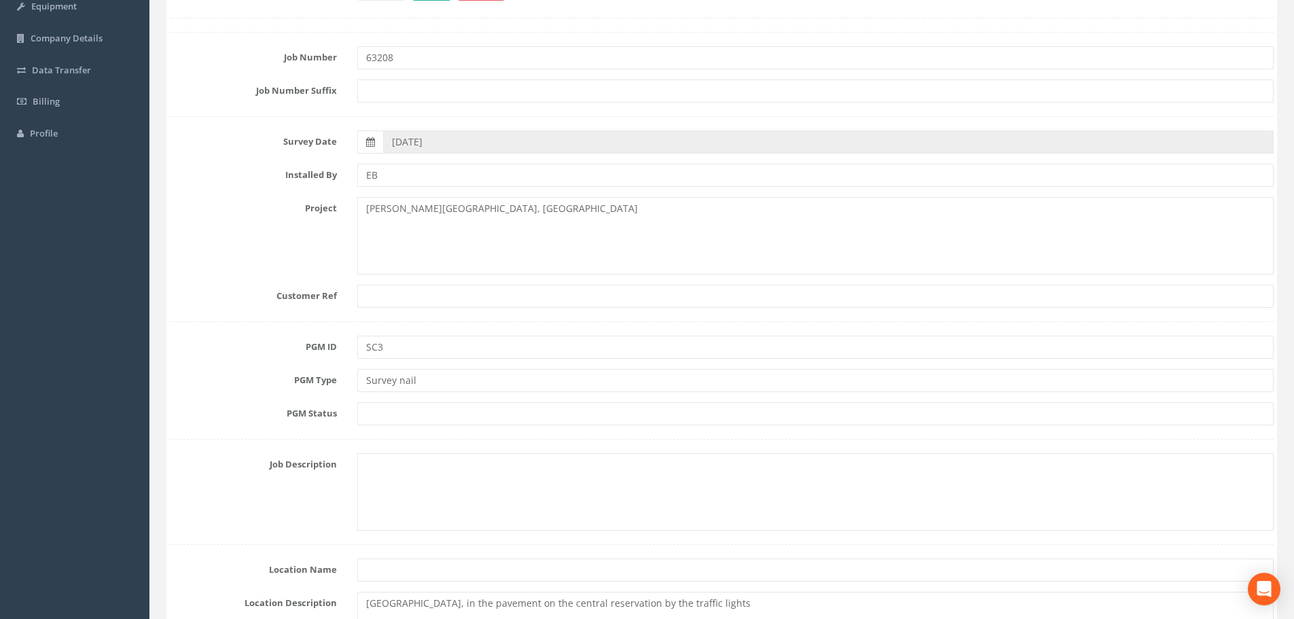
scroll to position [204, 0]
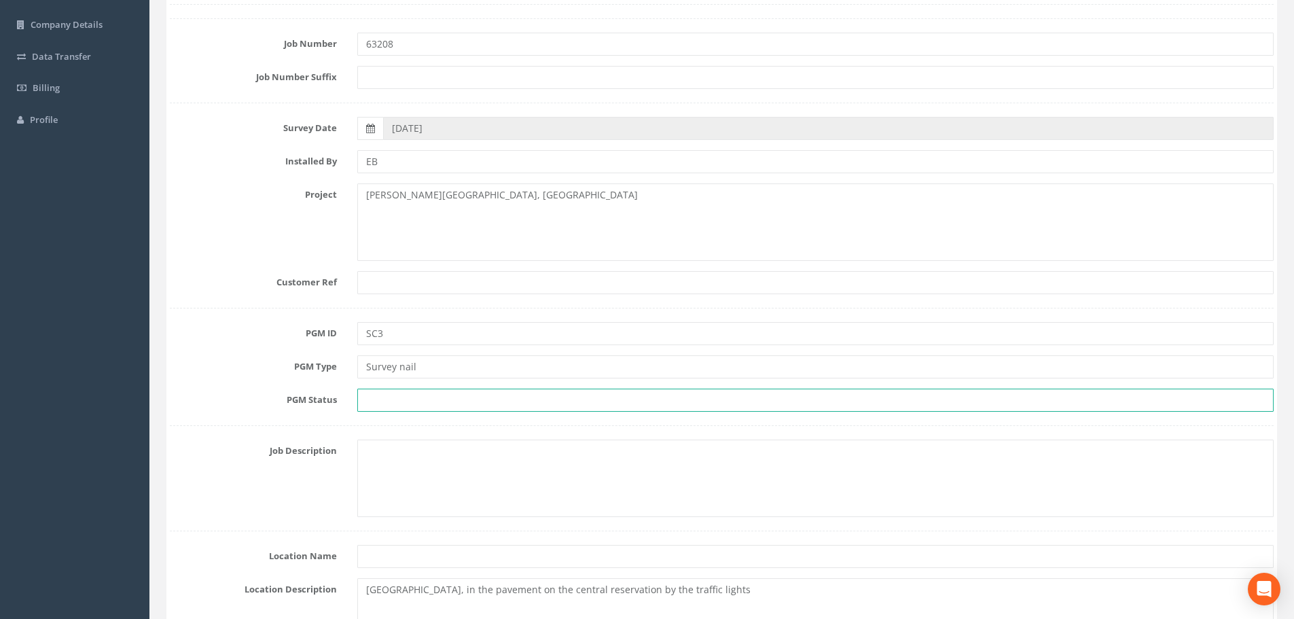
click at [412, 399] on input "text" at bounding box center [815, 400] width 916 height 23
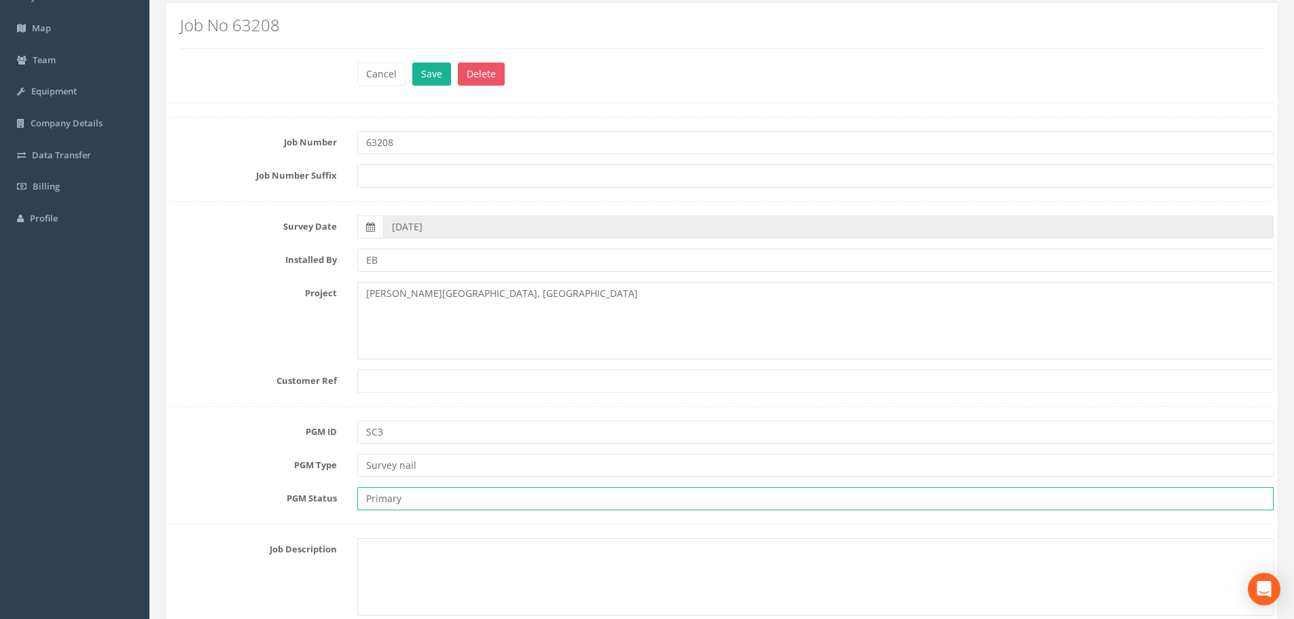
scroll to position [0, 0]
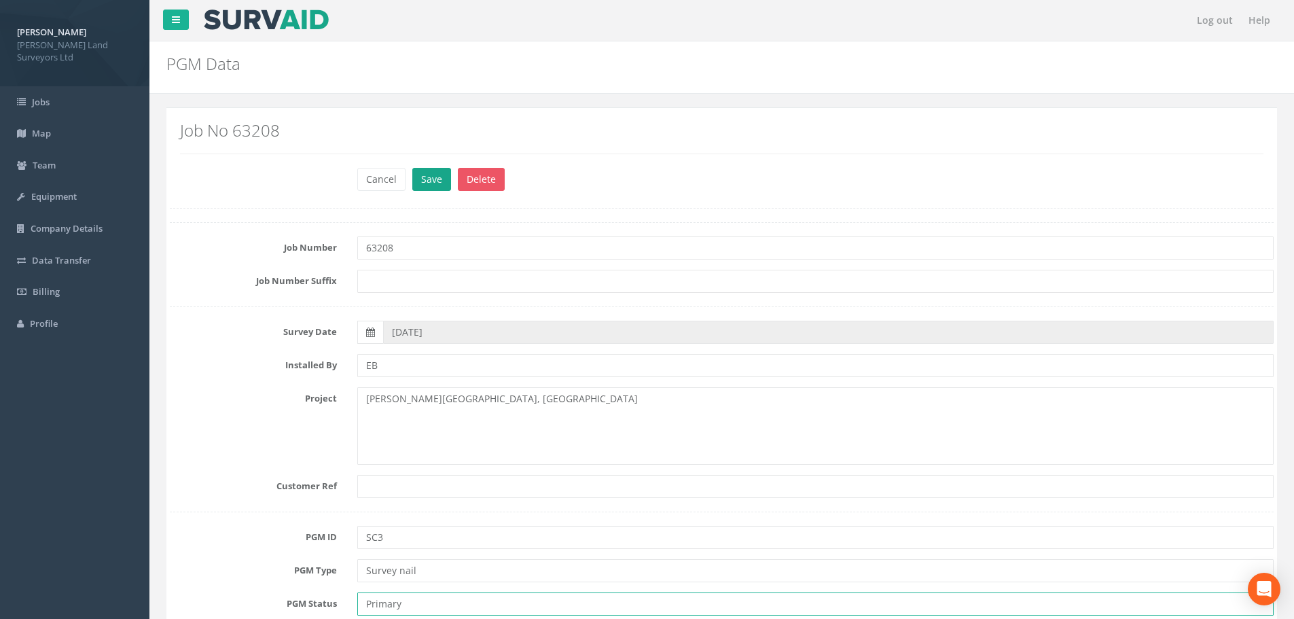
type input "Primary"
click at [431, 178] on button "Save" at bounding box center [431, 179] width 39 height 23
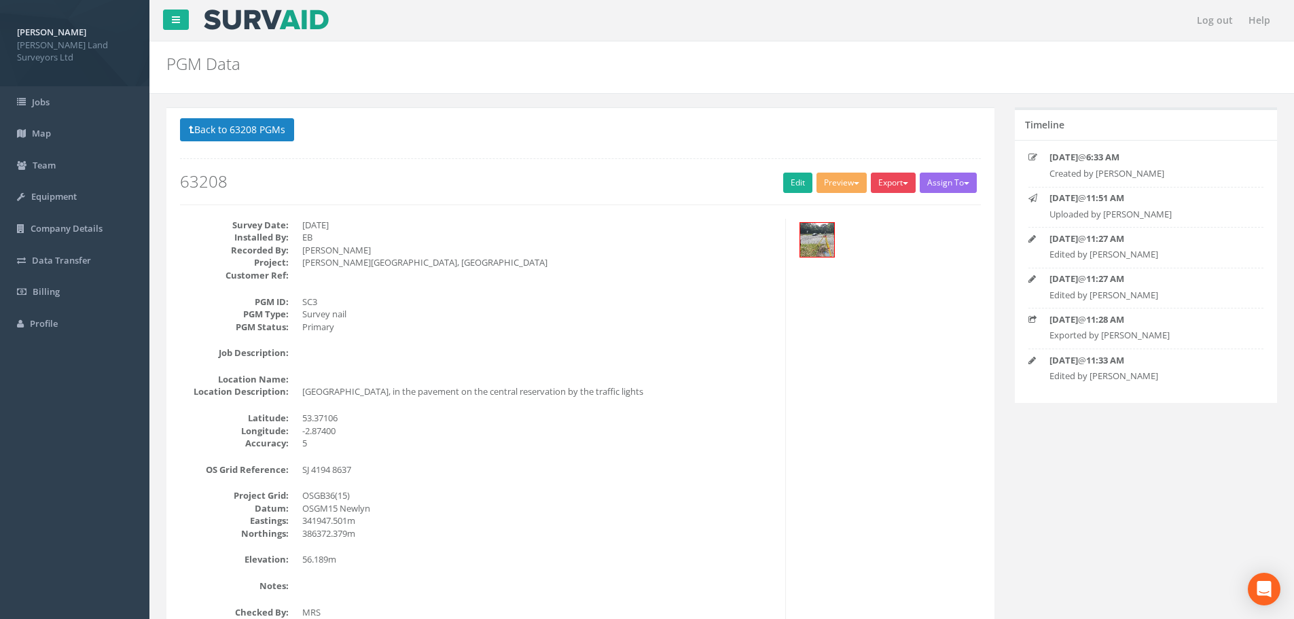
click at [904, 183] on span "button" at bounding box center [905, 183] width 5 height 3
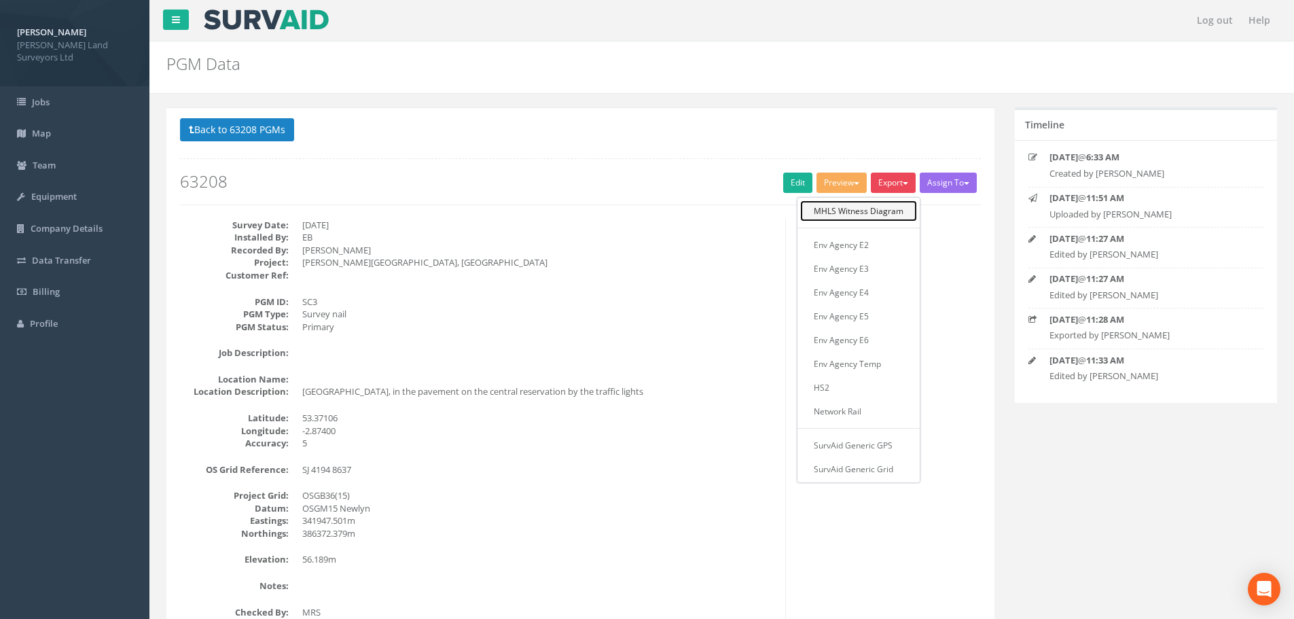
click at [887, 213] on link "MHLS Witness Diagram" at bounding box center [858, 210] width 117 height 21
